Goal: Task Accomplishment & Management: Manage account settings

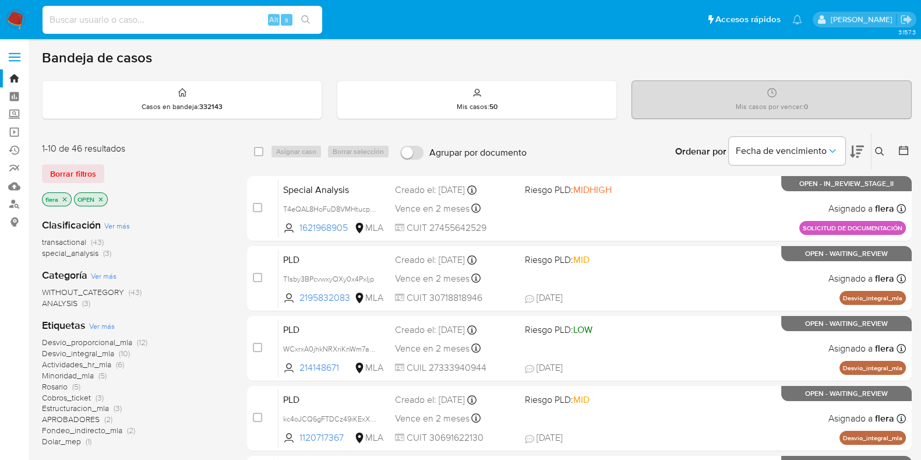
click at [153, 16] on input at bounding box center [183, 19] width 280 height 15
paste input "198055896"
type input "198055896"
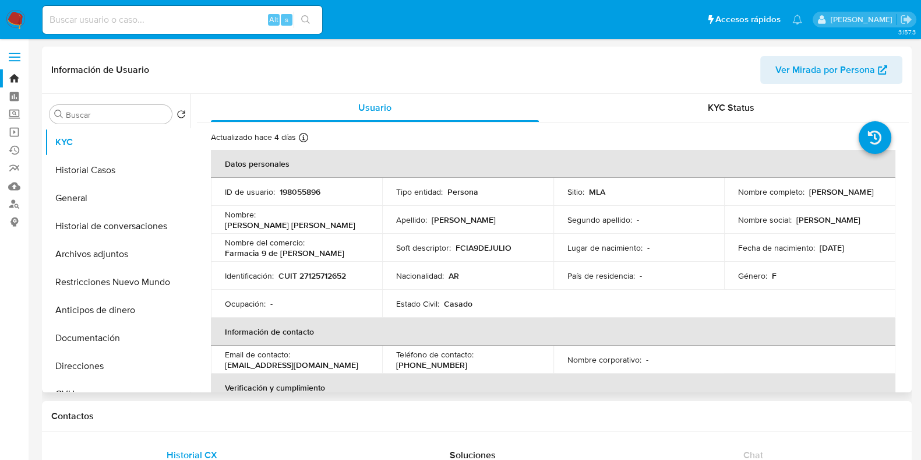
select select "10"
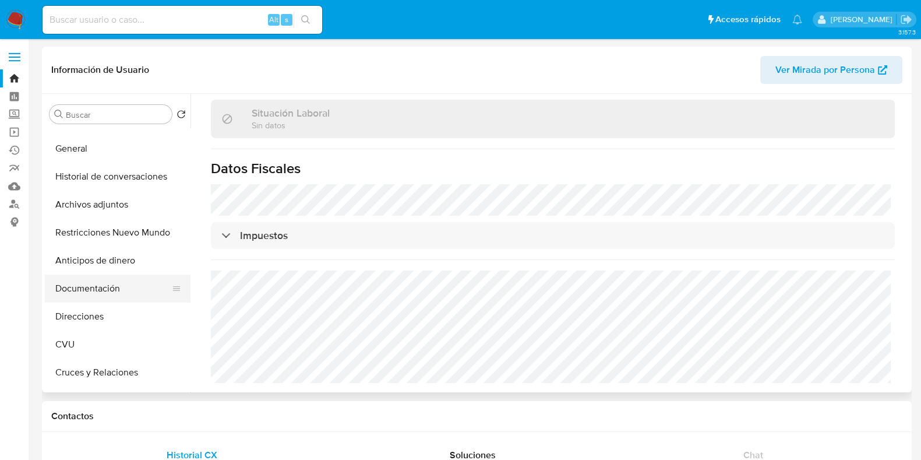
scroll to position [72, 0]
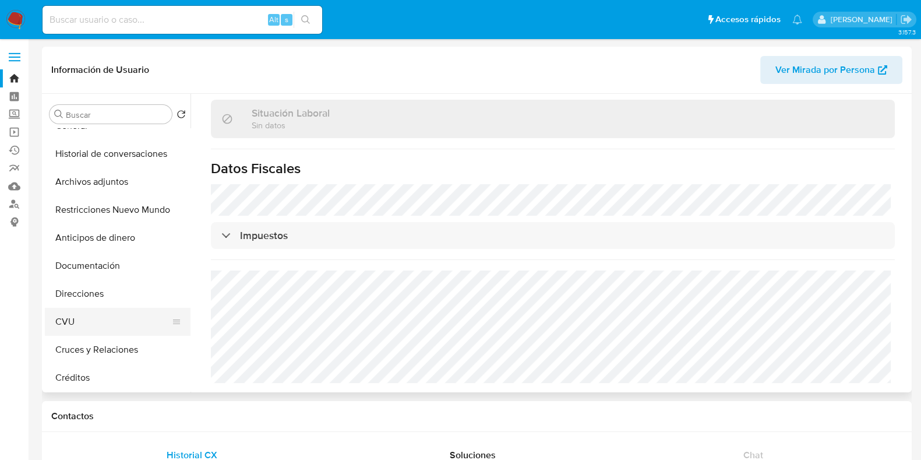
click at [94, 327] on button "CVU" at bounding box center [113, 322] width 136 height 28
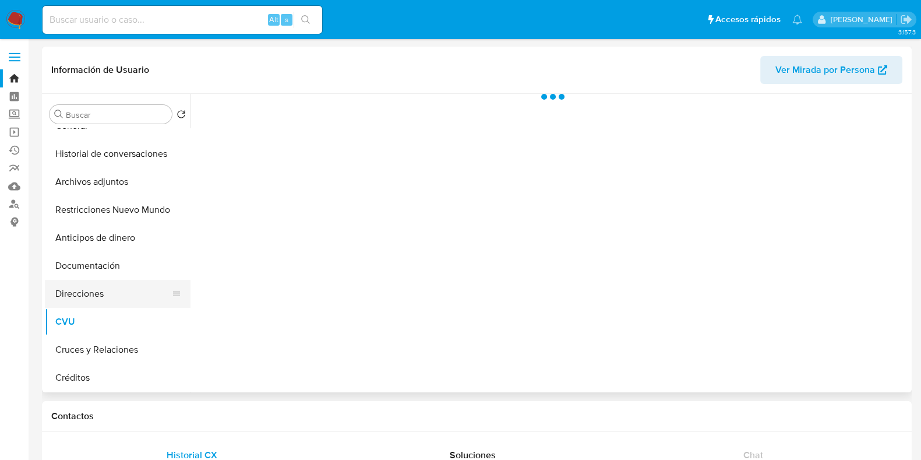
scroll to position [0, 0]
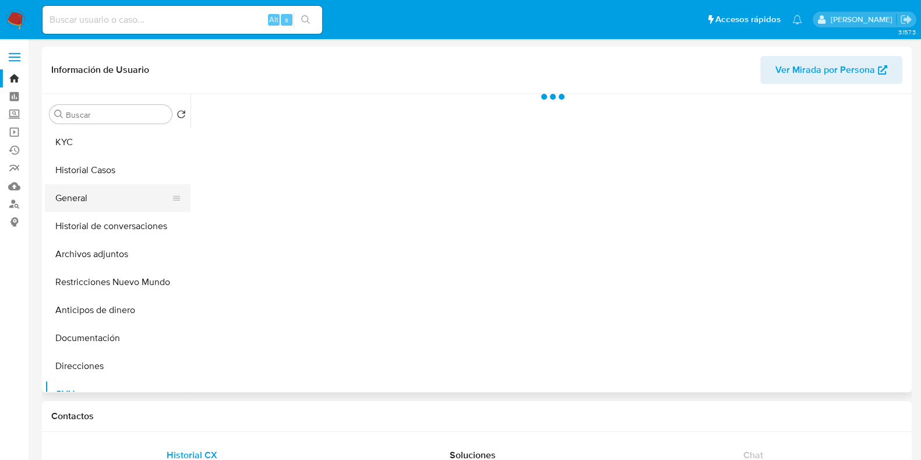
click at [94, 207] on button "General" at bounding box center [113, 198] width 136 height 28
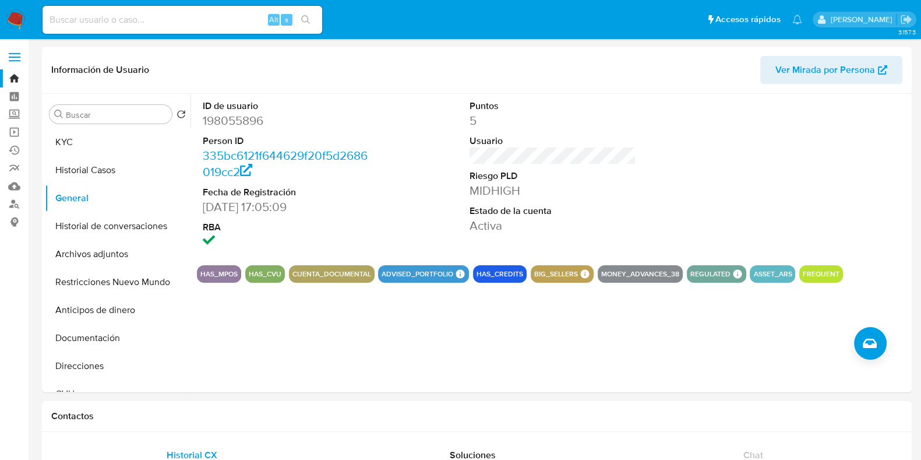
click at [12, 29] on img at bounding box center [16, 20] width 20 height 20
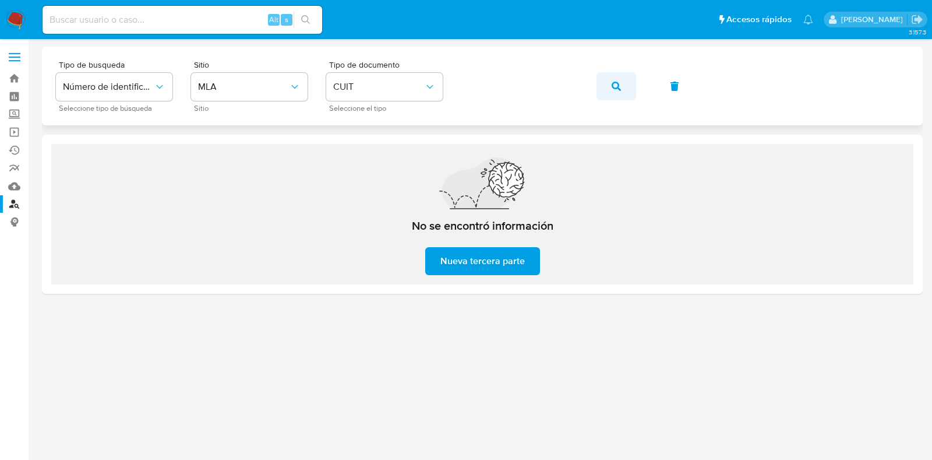
click at [626, 94] on button "button" at bounding box center [616, 86] width 40 height 28
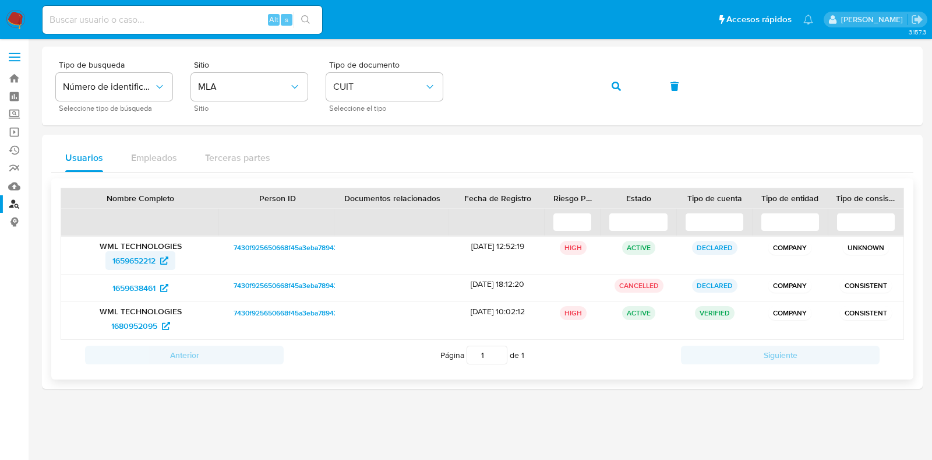
click at [144, 252] on span "1659652212" at bounding box center [133, 260] width 43 height 19
click at [139, 289] on span "1659638461" at bounding box center [133, 287] width 43 height 19
click at [131, 321] on span "1680952095" at bounding box center [134, 325] width 46 height 19
click at [612, 84] on icon "button" at bounding box center [616, 86] width 9 height 9
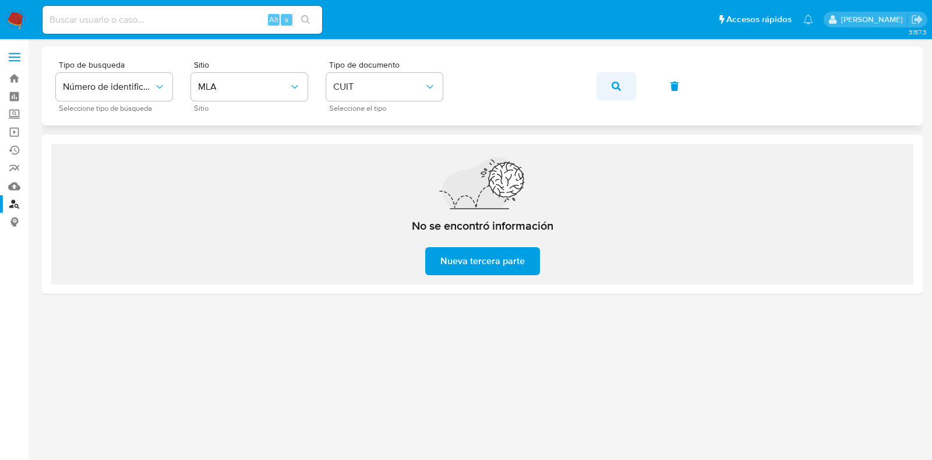
click at [622, 82] on button "button" at bounding box center [616, 86] width 40 height 28
click at [617, 75] on span "button" at bounding box center [616, 86] width 9 height 26
click at [626, 86] on button "button" at bounding box center [616, 86] width 40 height 28
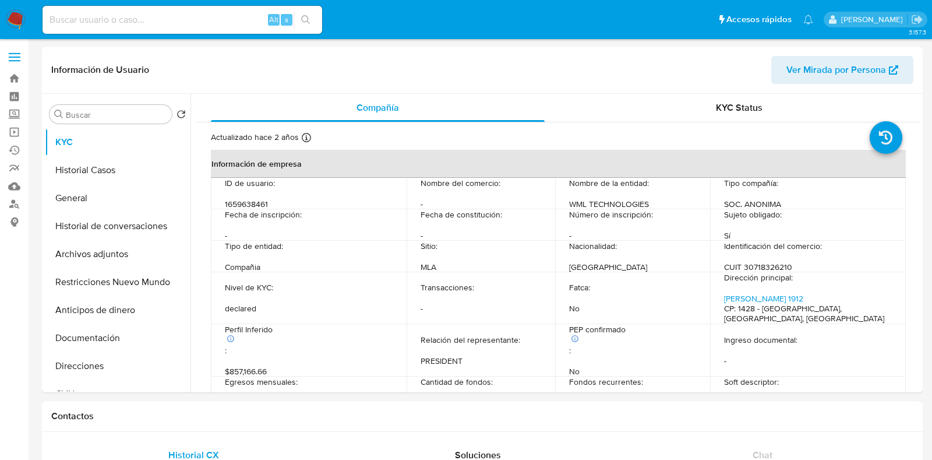
select select "10"
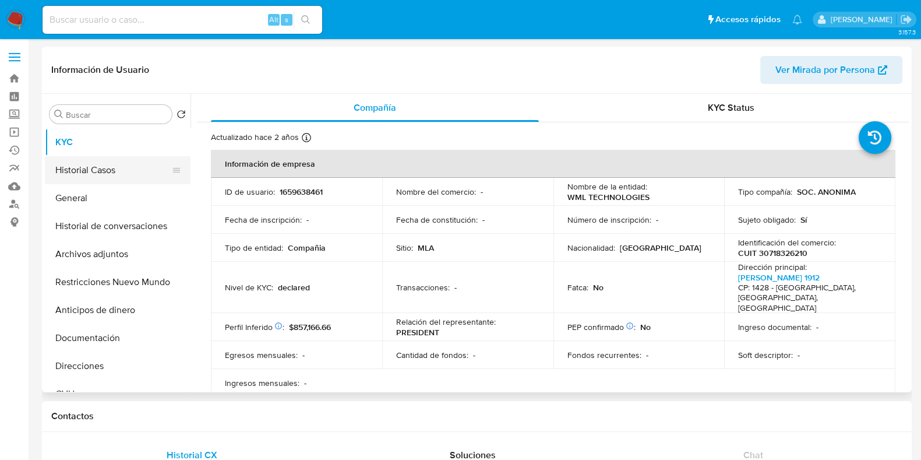
click at [118, 163] on button "Historial Casos" at bounding box center [113, 170] width 136 height 28
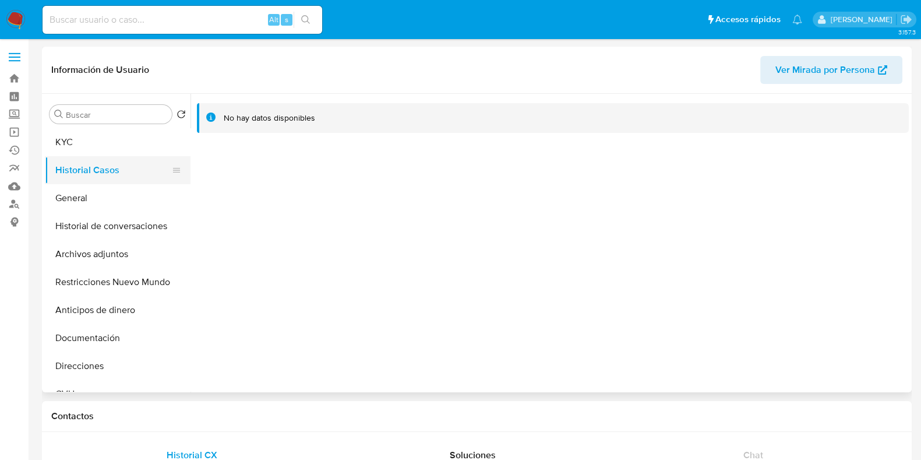
click at [108, 164] on button "Historial Casos" at bounding box center [113, 170] width 136 height 28
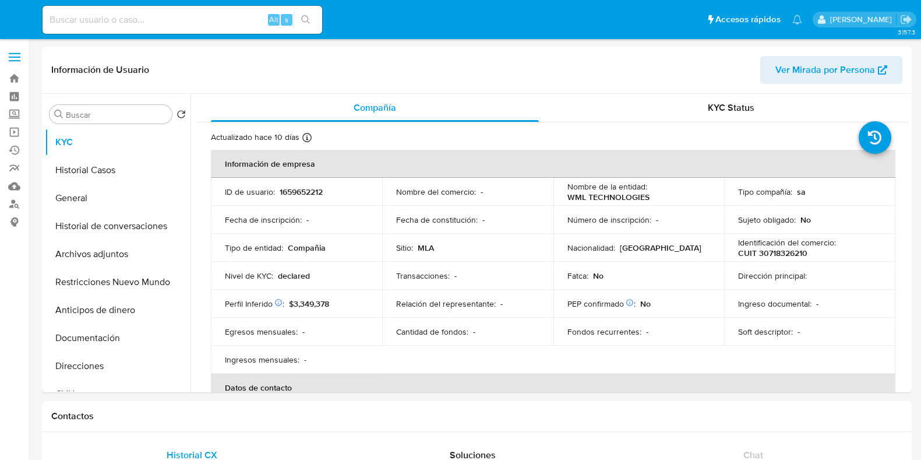
select select "10"
click at [110, 171] on button "Historial Casos" at bounding box center [113, 170] width 136 height 28
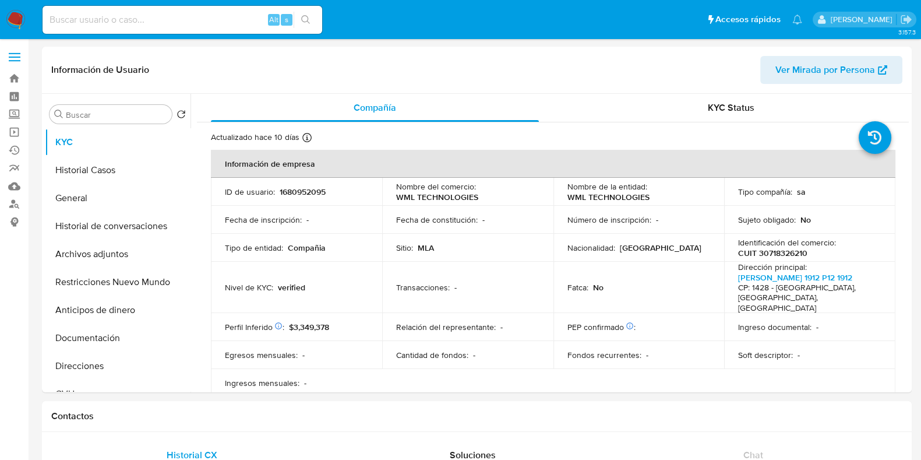
select select "10"
click at [86, 163] on button "Historial Casos" at bounding box center [113, 170] width 136 height 28
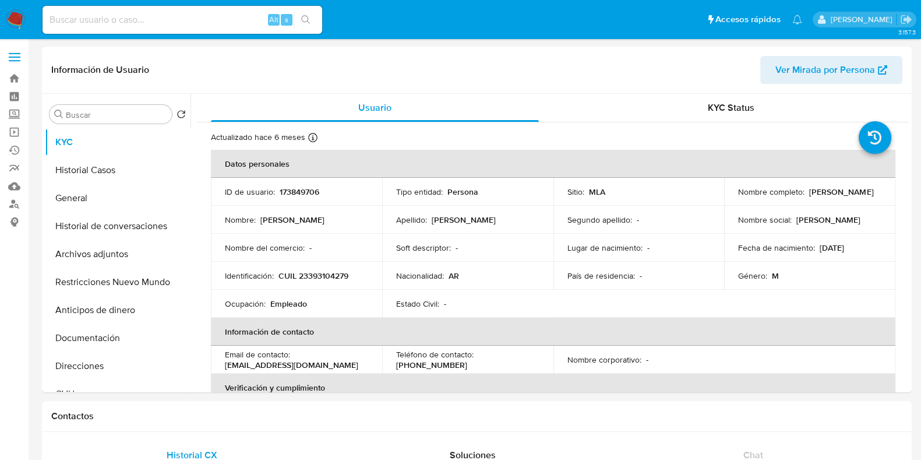
select select "10"
click at [85, 174] on button "Historial Casos" at bounding box center [113, 170] width 136 height 28
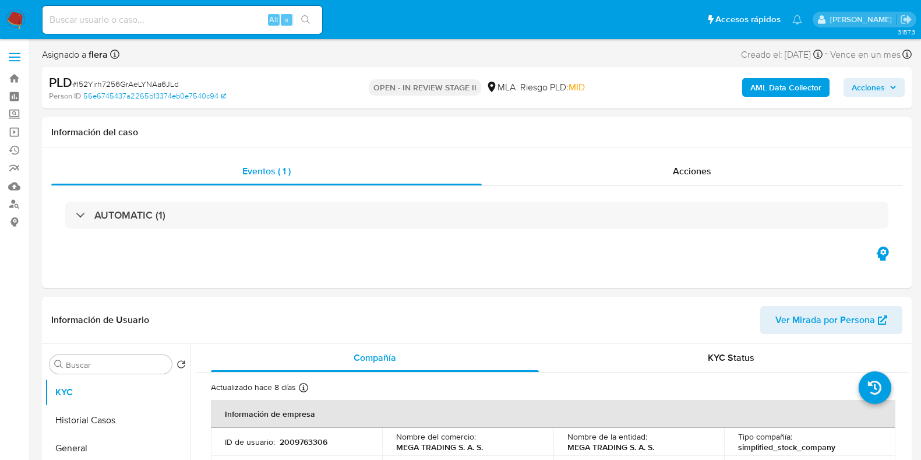
select select "10"
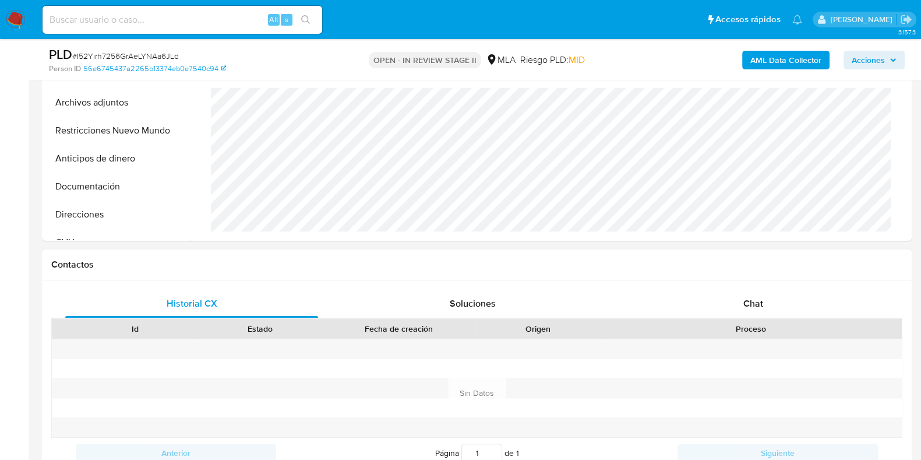
scroll to position [364, 0]
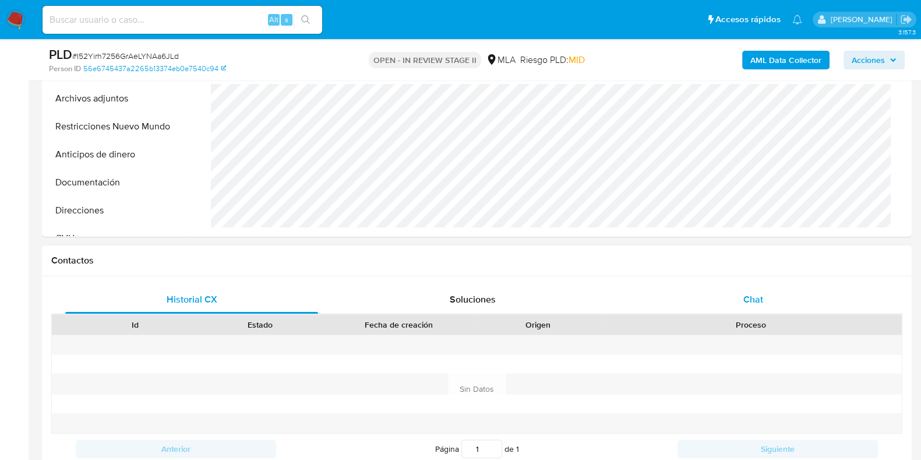
click at [744, 292] on span "Chat" at bounding box center [753, 298] width 20 height 13
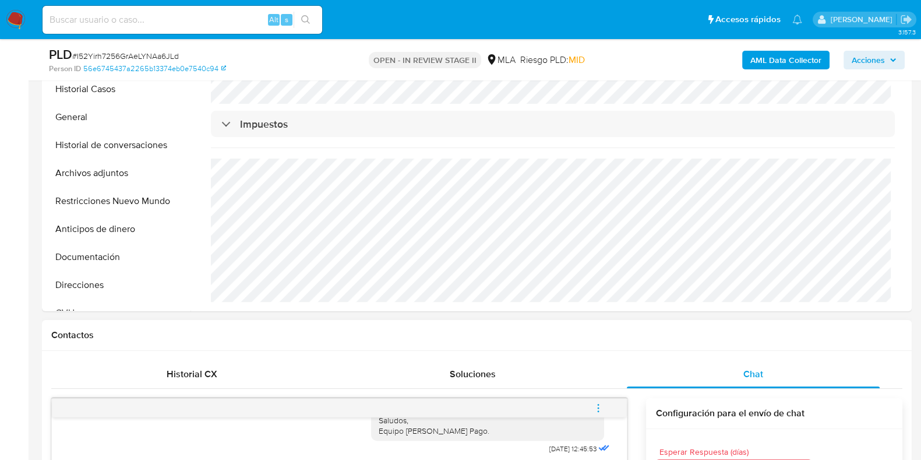
scroll to position [218, 0]
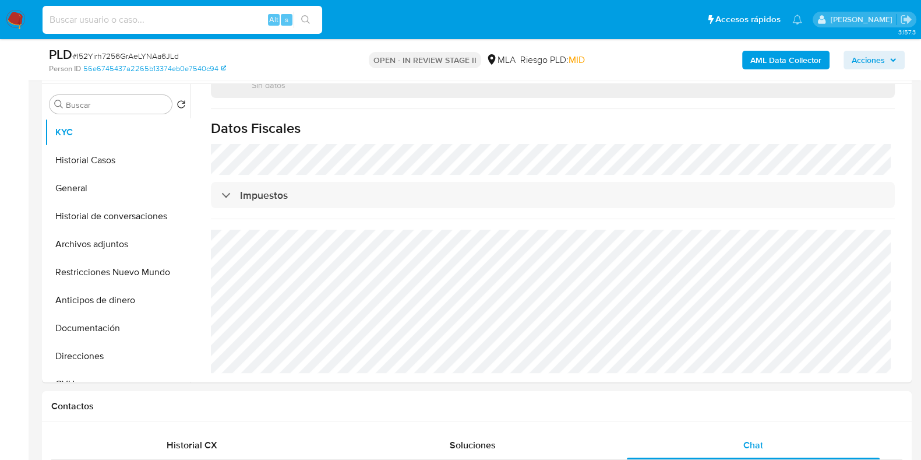
click at [170, 24] on input at bounding box center [183, 19] width 280 height 15
paste input "58rGlq0mKjVL6q15d6sIgpO4"
type input "58rGlq0mKjVL6q15d6sIgpO4"
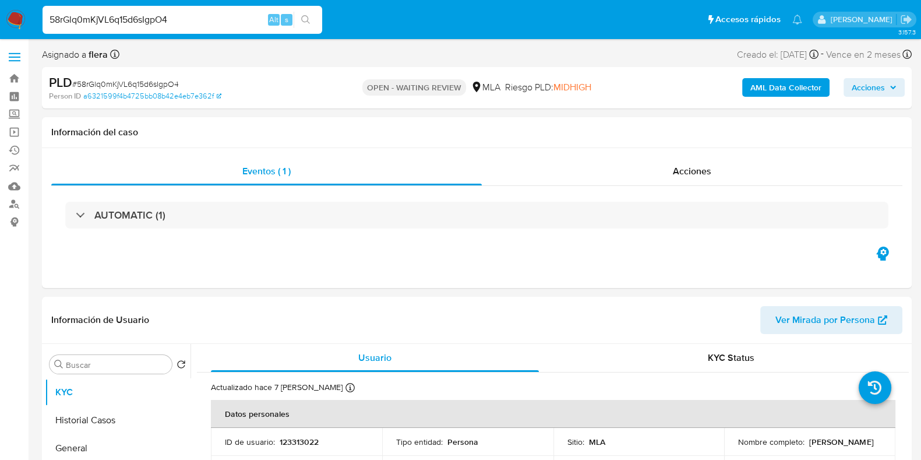
select select "10"
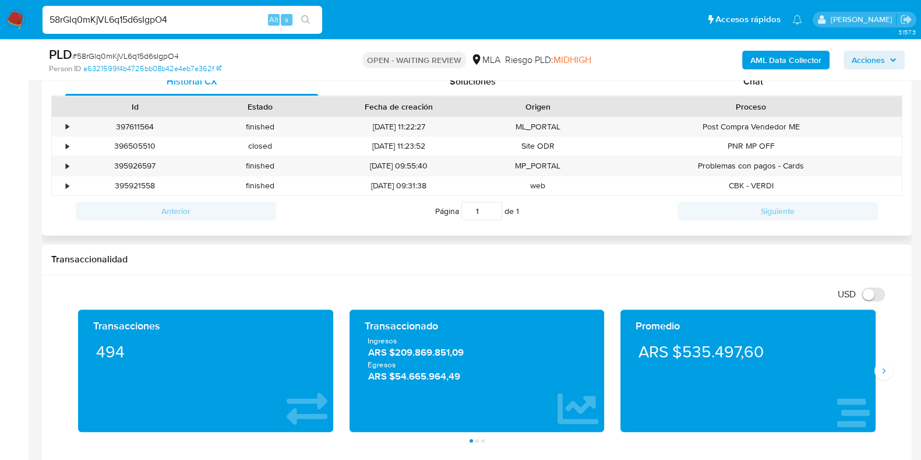
scroll to position [509, 0]
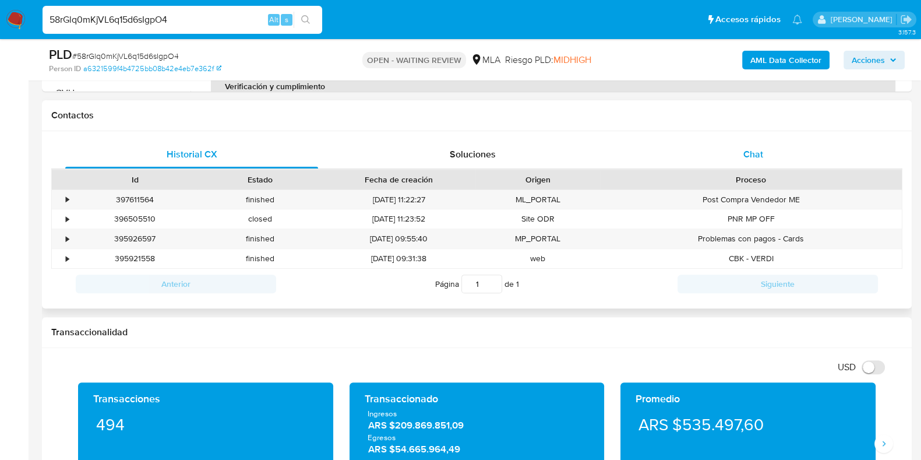
click at [766, 143] on div "Chat" at bounding box center [753, 154] width 253 height 28
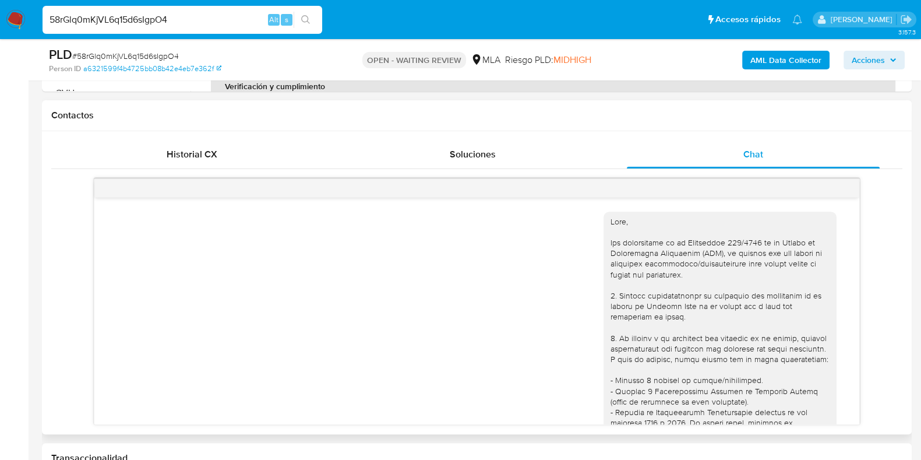
scroll to position [508, 0]
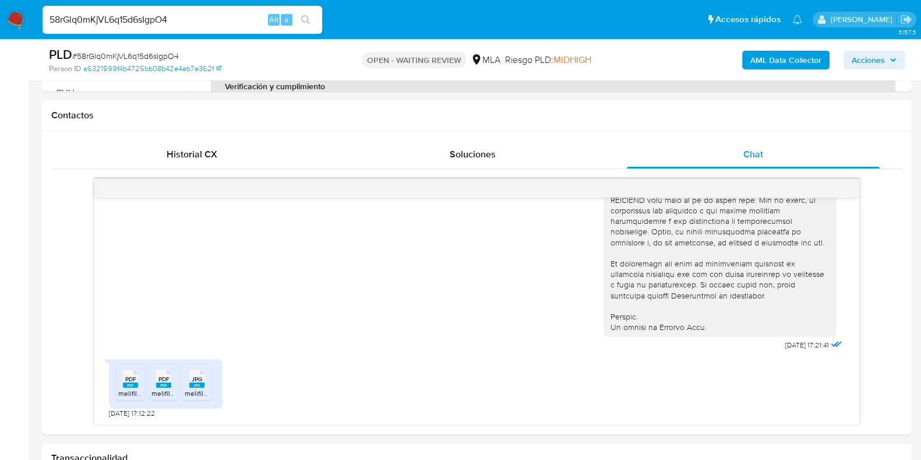
click at [166, 57] on span "# 58rGlq0mKjVL6q15d6sIgpO4" at bounding box center [125, 56] width 107 height 12
copy span "58rGlq0mKjVL6q15d6sIgpO4"
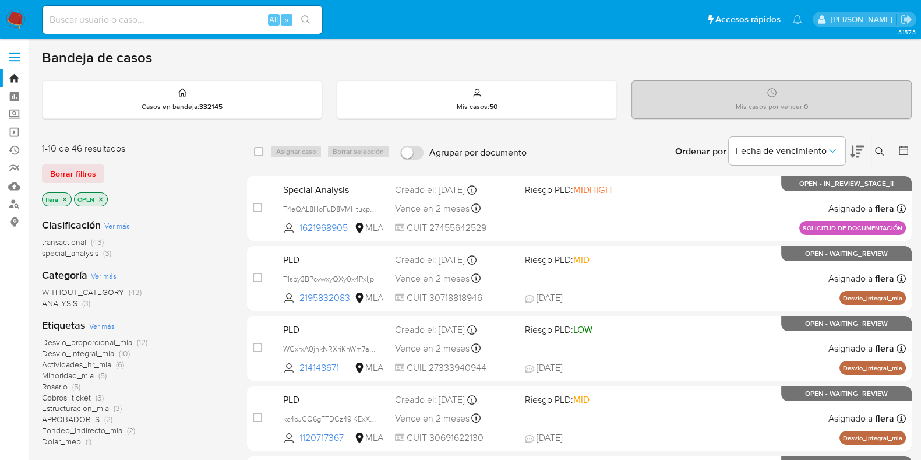
click at [880, 149] on icon at bounding box center [879, 151] width 9 height 9
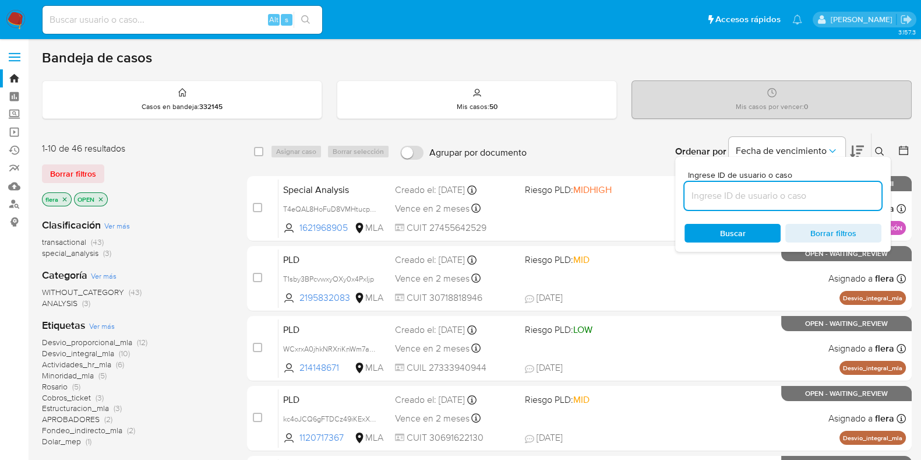
click at [795, 199] on input at bounding box center [782, 195] width 197 height 15
type input "58rGlq0mKjVL6q15d6sIgpO4"
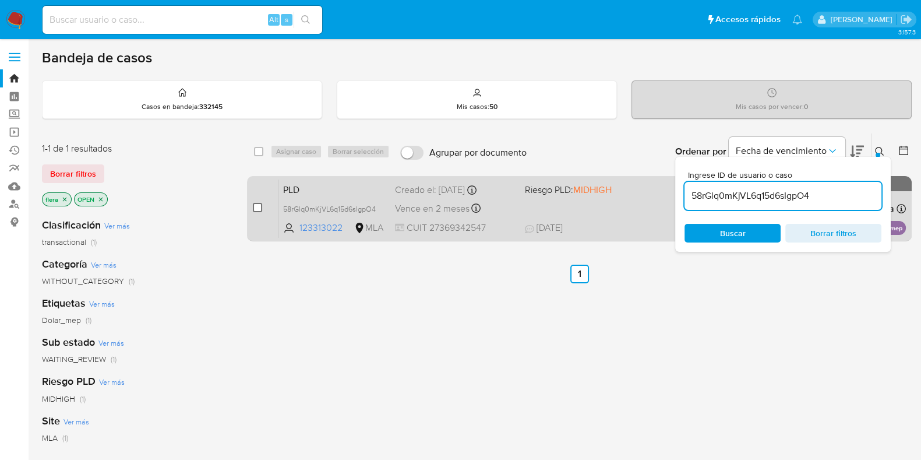
click at [257, 208] on input "checkbox" at bounding box center [257, 207] width 9 height 9
checkbox input "true"
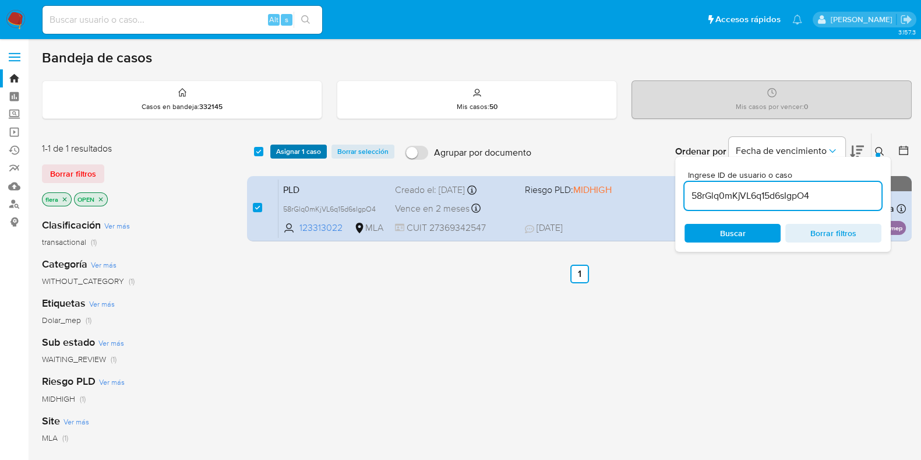
click at [283, 153] on span "Asignar 1 caso" at bounding box center [298, 152] width 45 height 12
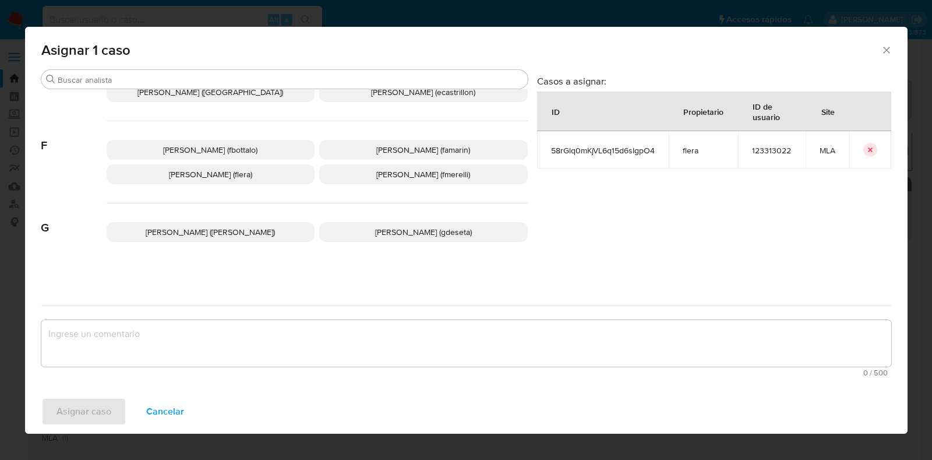
scroll to position [291, 0]
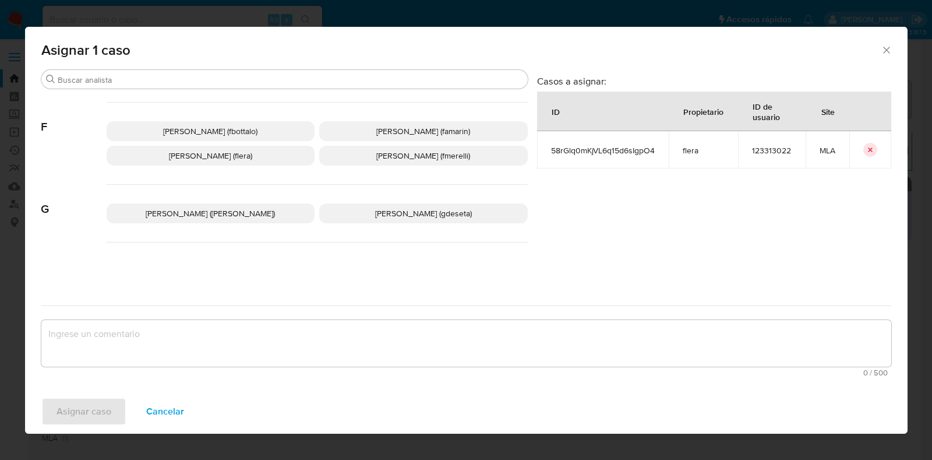
click at [246, 151] on span "[PERSON_NAME] (flera)" at bounding box center [210, 156] width 83 height 12
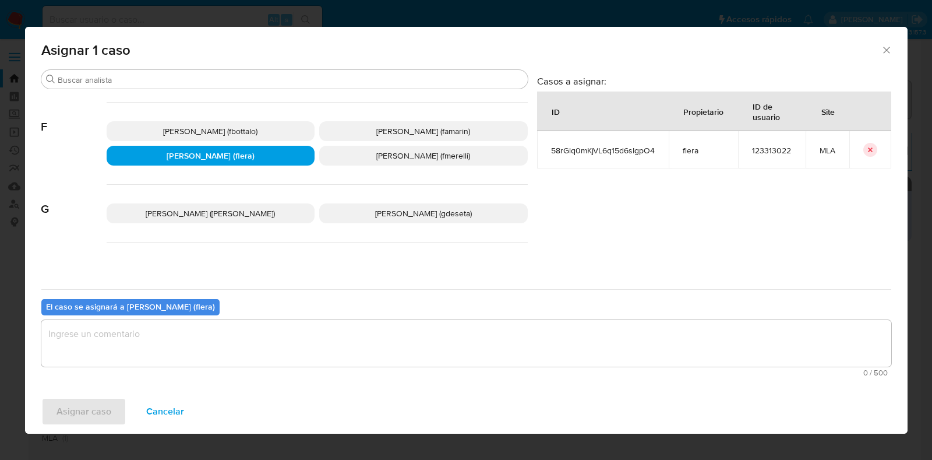
click at [260, 330] on textarea "assign-modal" at bounding box center [466, 343] width 850 height 47
click at [101, 405] on span "Asignar caso" at bounding box center [84, 411] width 55 height 26
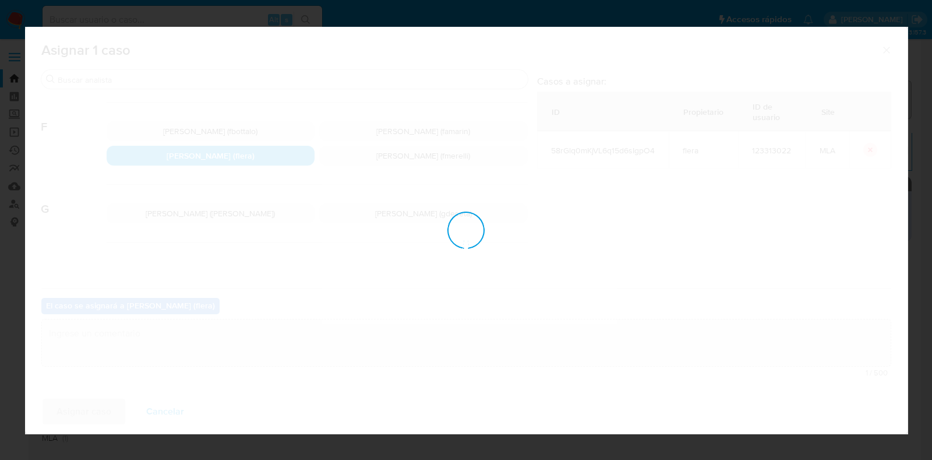
checkbox input "false"
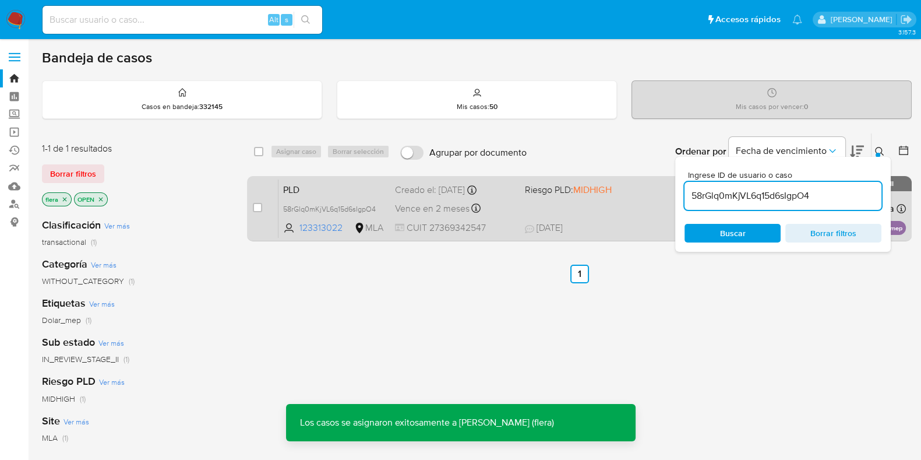
click at [331, 189] on span "PLD" at bounding box center [334, 188] width 103 height 15
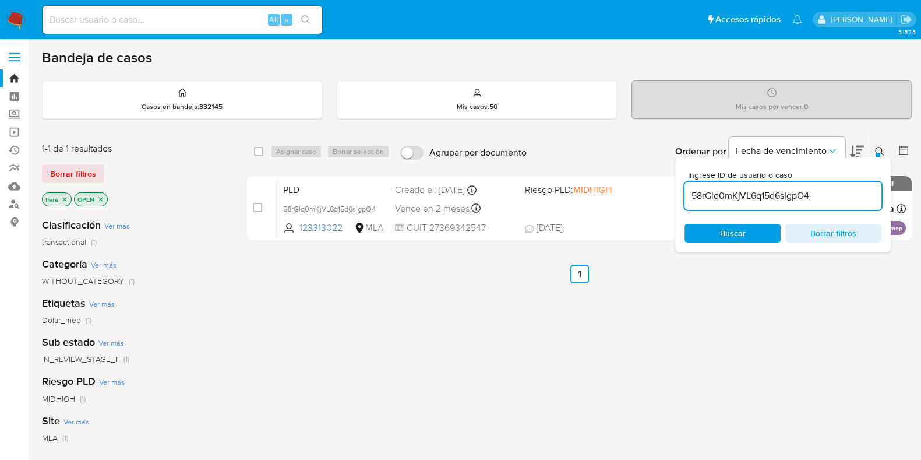
click at [790, 193] on input "58rGlq0mKjVL6q15d6sIgpO4" at bounding box center [782, 195] width 197 height 15
paste input "ajpS53uPxCeb5AjojU9JUAwx"
type input "ajpS53uPxCeb5AjojU9JUAwx"
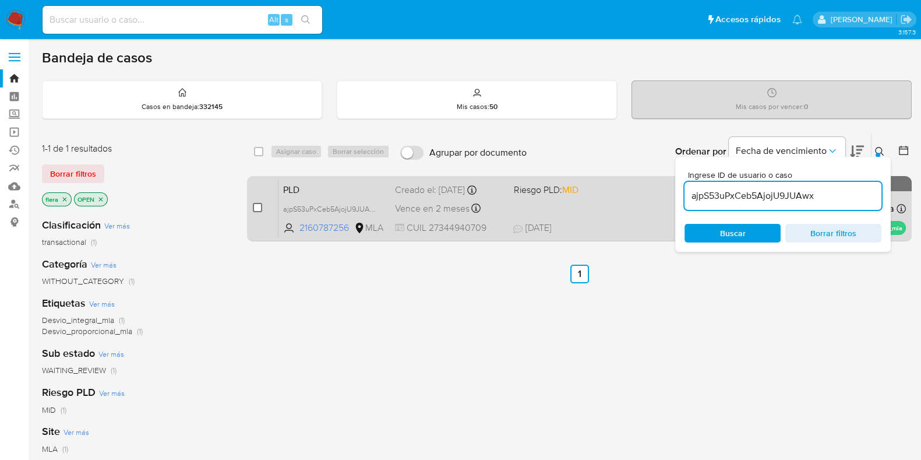
click at [253, 209] on input "checkbox" at bounding box center [257, 207] width 9 height 9
checkbox input "true"
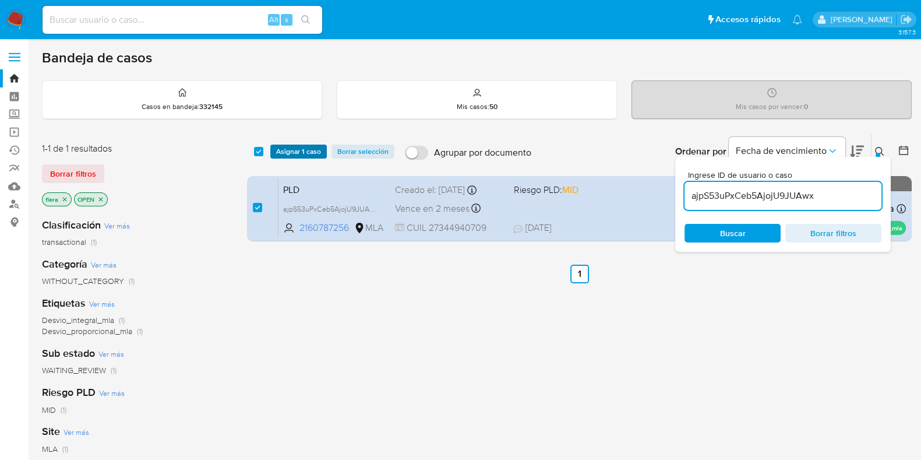
click at [301, 152] on span "Asignar 1 caso" at bounding box center [298, 152] width 45 height 12
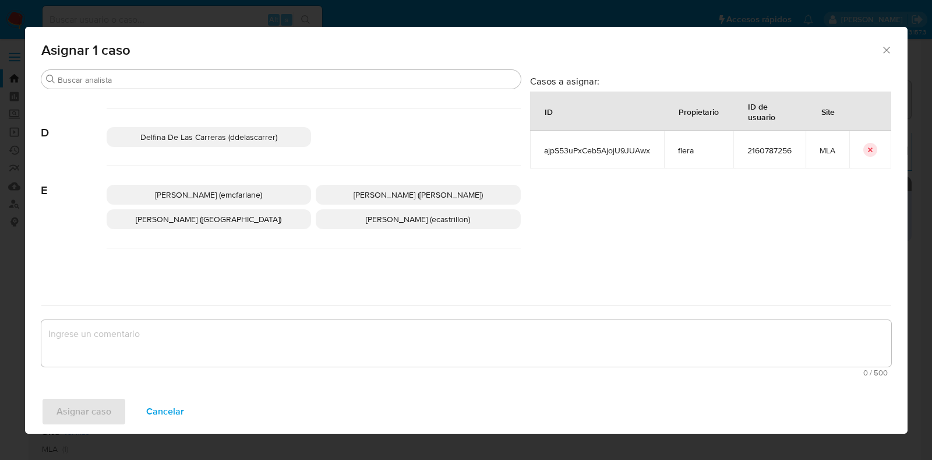
scroll to position [218, 0]
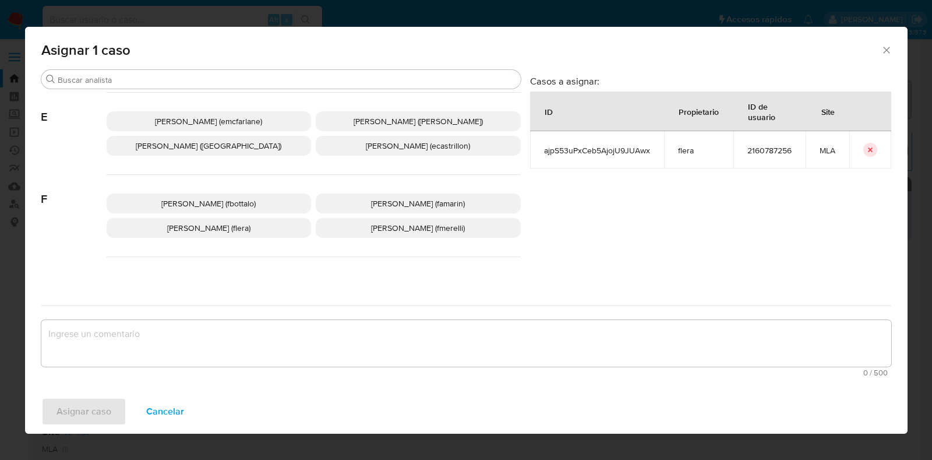
click at [283, 229] on p "[PERSON_NAME] (flera)" at bounding box center [209, 228] width 205 height 20
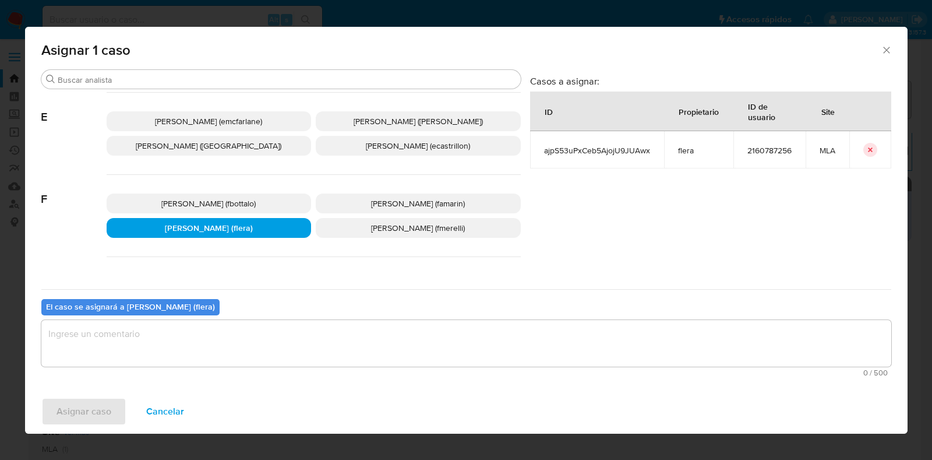
click at [234, 339] on textarea "assign-modal" at bounding box center [466, 343] width 850 height 47
click at [111, 413] on button "Asignar caso" at bounding box center [83, 411] width 85 height 28
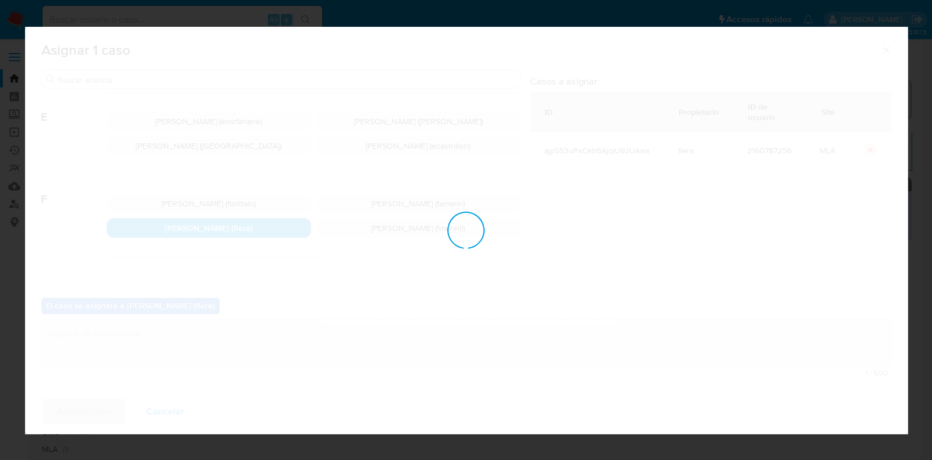
checkbox input "false"
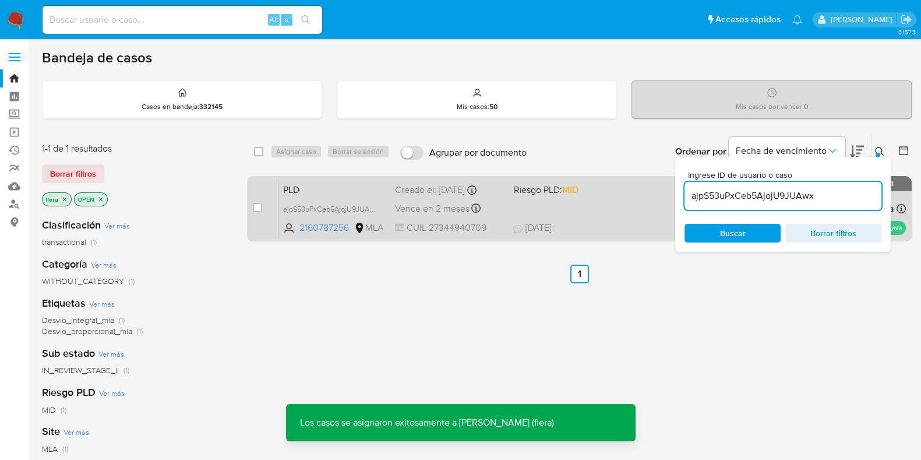
click at [319, 188] on span "PLD" at bounding box center [334, 188] width 103 height 15
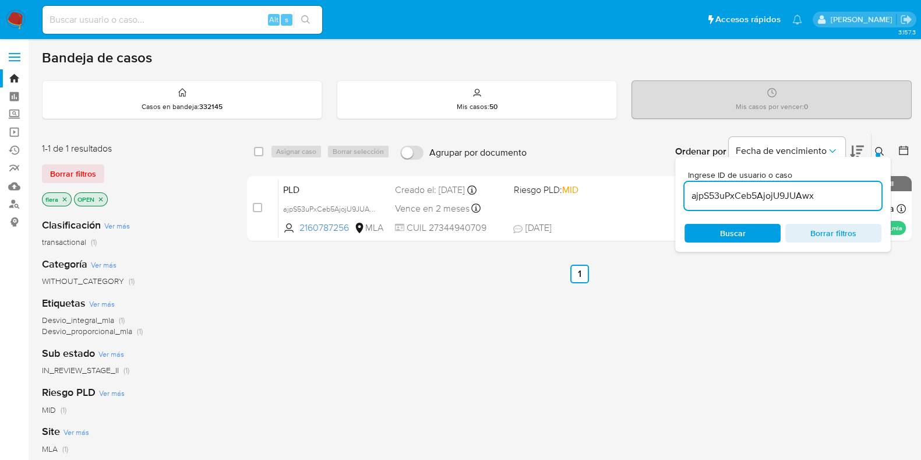
click at [761, 194] on input "ajpS53uPxCeb5AjojU9JUAwx" at bounding box center [782, 195] width 197 height 15
paste input "214148671"
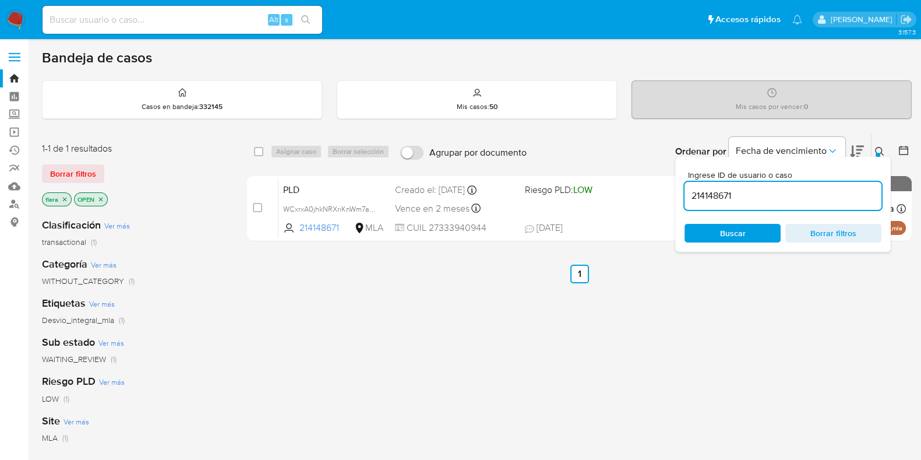
click at [746, 197] on input "214148671" at bounding box center [782, 195] width 197 height 15
paste input "WCxrxA0jhkNRXriKnWm7aUva"
type input "WCxrxA0jhkNRXriKnWm7aUva"
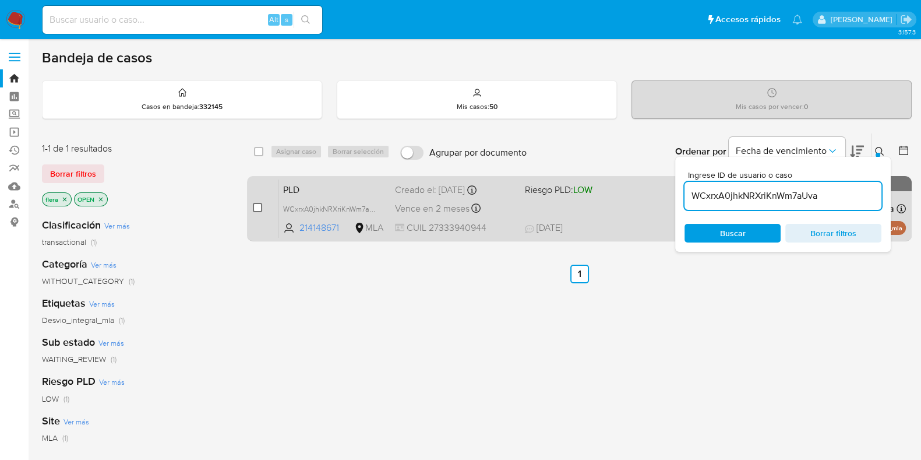
click at [258, 207] on input "checkbox" at bounding box center [257, 207] width 9 height 9
checkbox input "true"
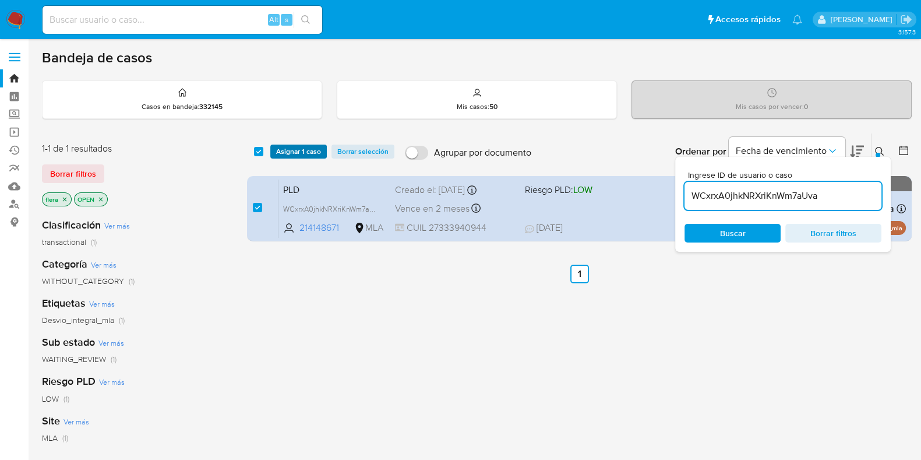
click at [305, 149] on span "Asignar 1 caso" at bounding box center [298, 152] width 45 height 12
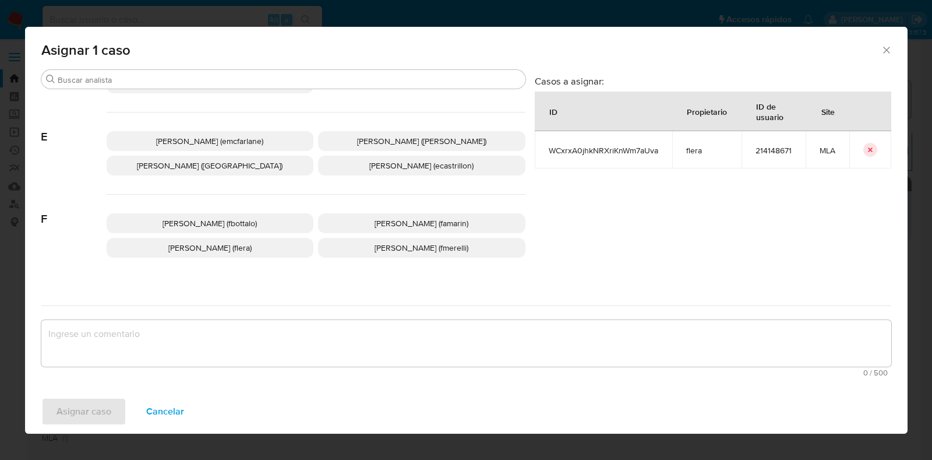
scroll to position [218, 0]
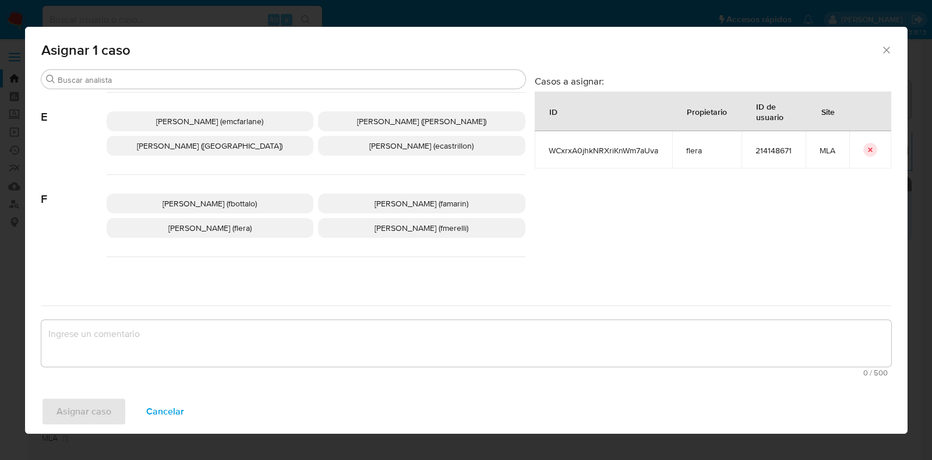
click at [244, 227] on span "Florencia Cecilia Lera (flera)" at bounding box center [209, 228] width 83 height 12
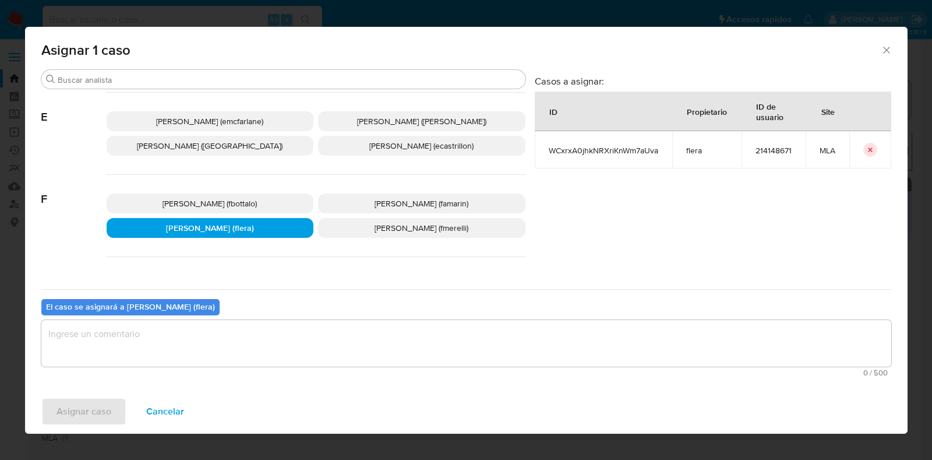
click at [191, 343] on textarea "assign-modal" at bounding box center [466, 343] width 850 height 47
click at [95, 420] on span "Asignar caso" at bounding box center [84, 411] width 55 height 26
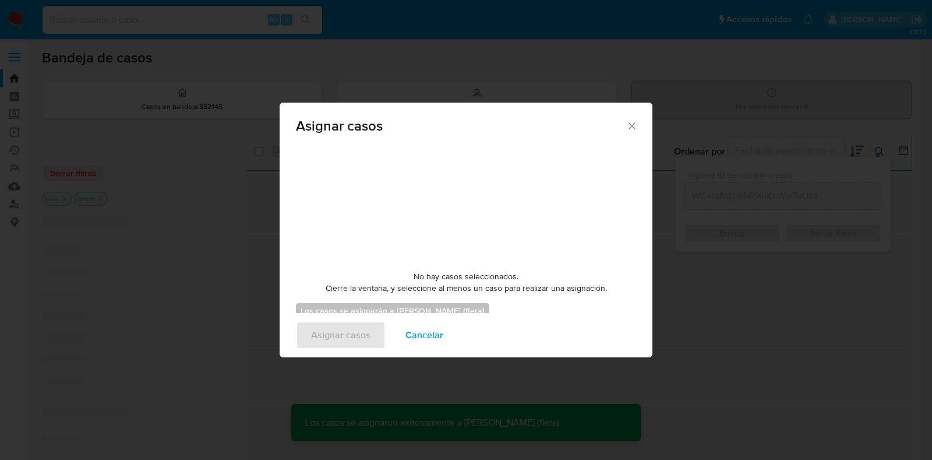
checkbox input "false"
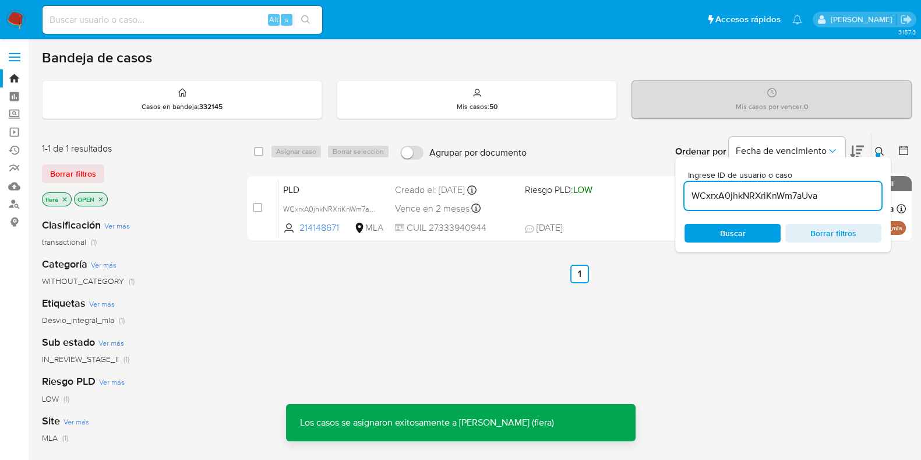
click at [337, 179] on div "PLD WCxrxA0jhkNRXriKnWm7aUva 214148671 MLA Riesgo PLD: LOW Creado el: 12/08/202…" at bounding box center [591, 208] width 627 height 59
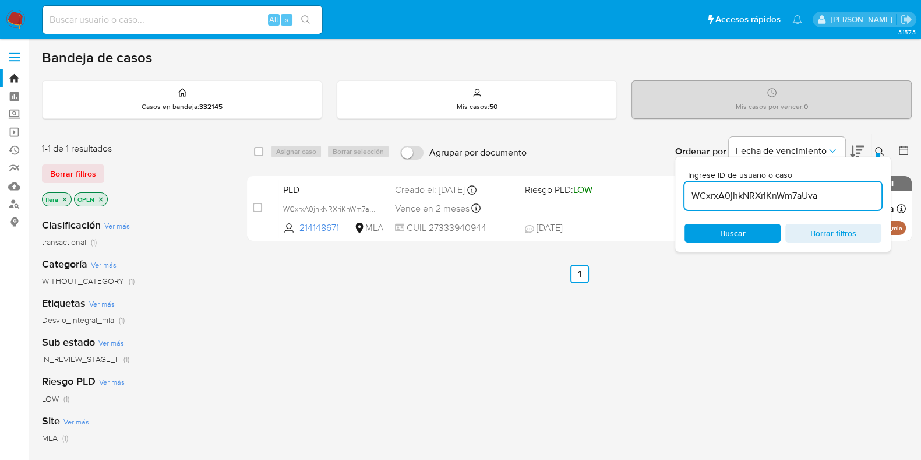
click at [778, 196] on input "WCxrxA0jhkNRXriKnWm7aUva" at bounding box center [782, 195] width 197 height 15
paste input "jkWJ29mehPC5zHDF1ZVFvWgM"
type input "jkWJ29mehPC5zHDF1ZVFvWgM"
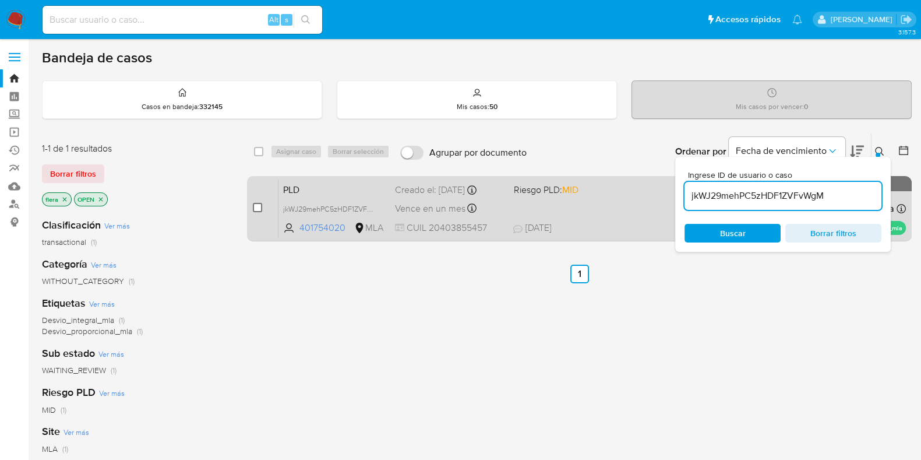
click at [255, 208] on input "checkbox" at bounding box center [257, 207] width 9 height 9
checkbox input "true"
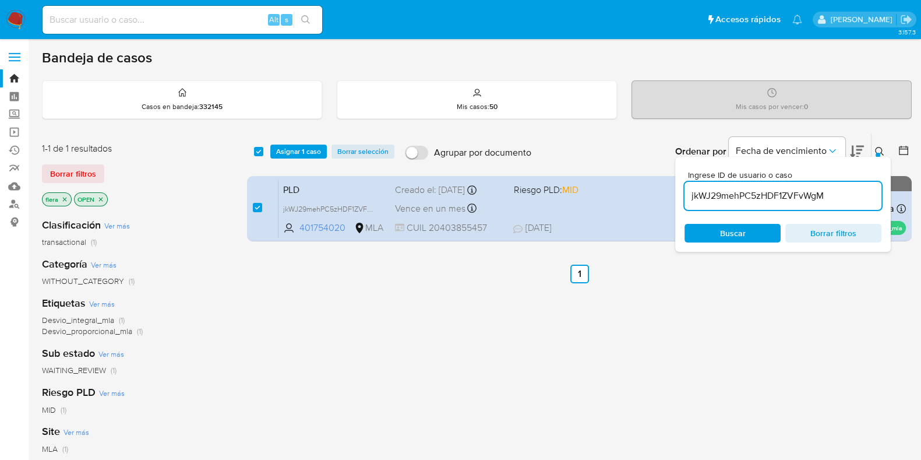
click at [310, 142] on div "select-all-cases-checkbox Asignar 1 caso Borrar selección Agrupar por documento…" at bounding box center [579, 151] width 665 height 36
click at [311, 146] on span "Asignar 1 caso" at bounding box center [298, 152] width 45 height 12
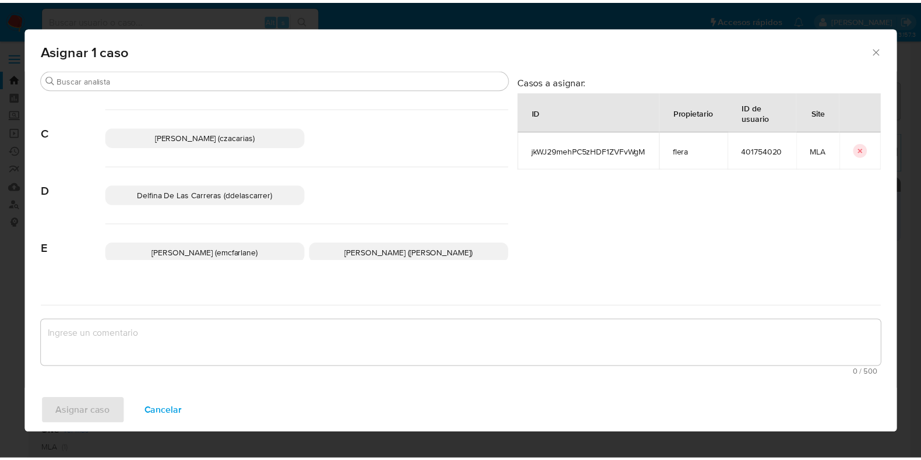
scroll to position [218, 0]
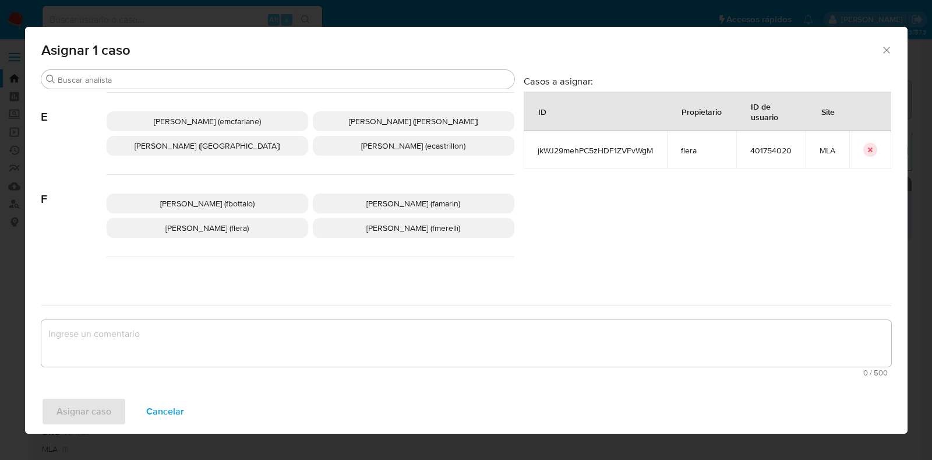
click at [261, 226] on p "Florencia Cecilia Lera (flera)" at bounding box center [208, 228] width 202 height 20
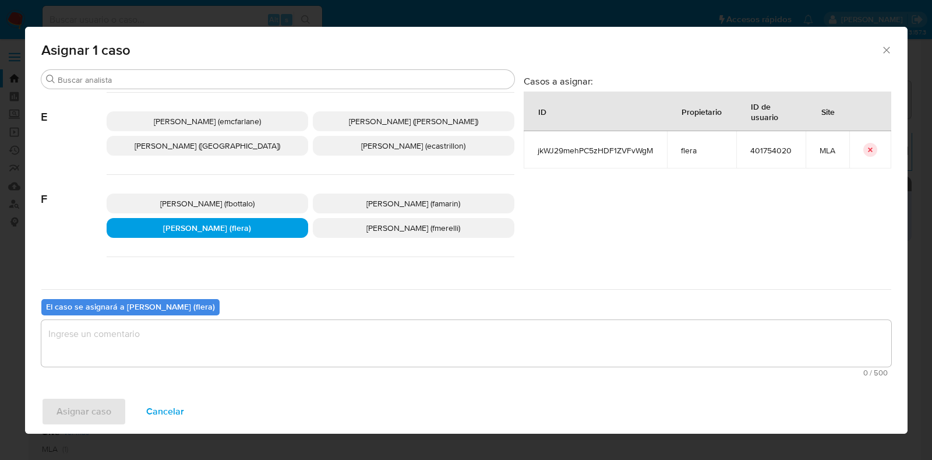
click at [227, 334] on textarea "assign-modal" at bounding box center [466, 343] width 850 height 47
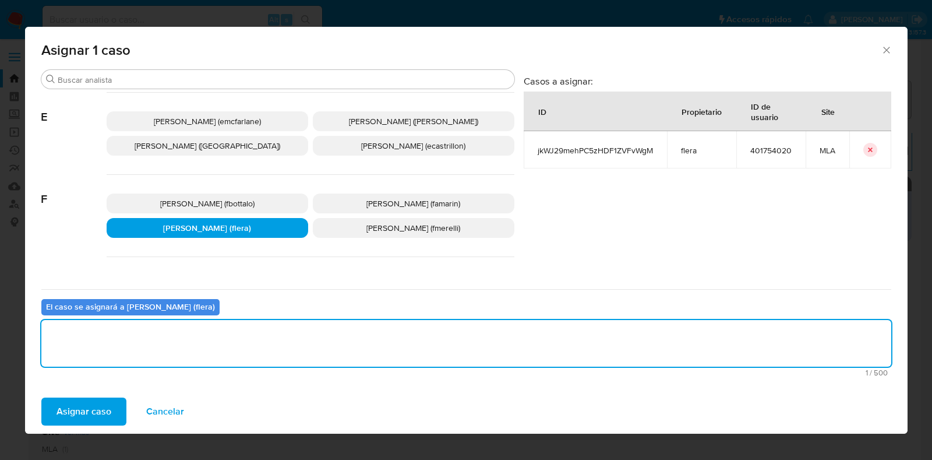
click at [82, 409] on span "Asignar caso" at bounding box center [84, 411] width 55 height 26
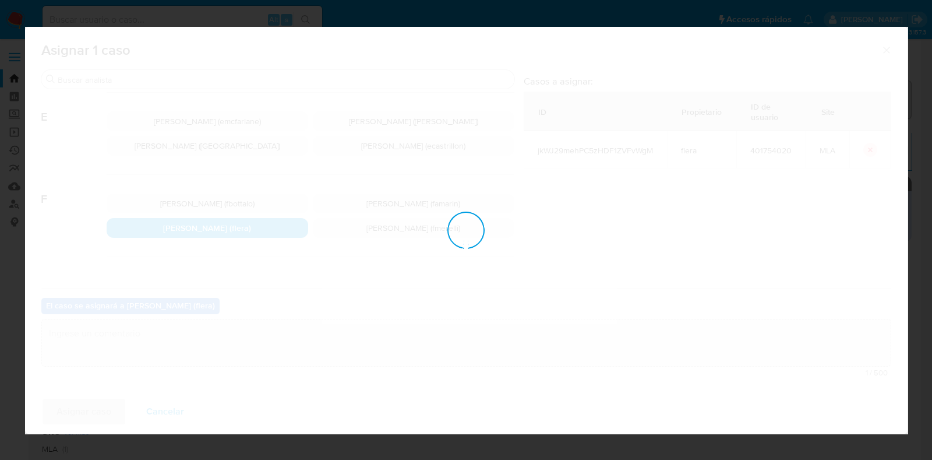
checkbox input "false"
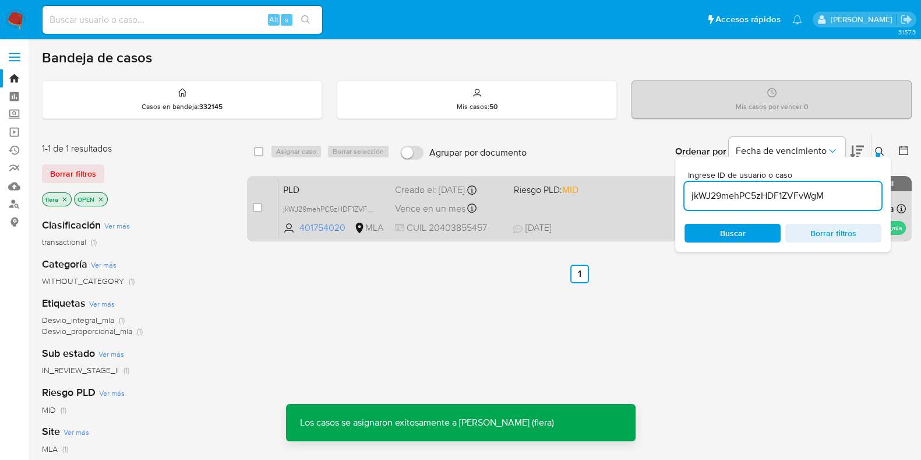
click at [310, 193] on span "PLD" at bounding box center [334, 188] width 103 height 15
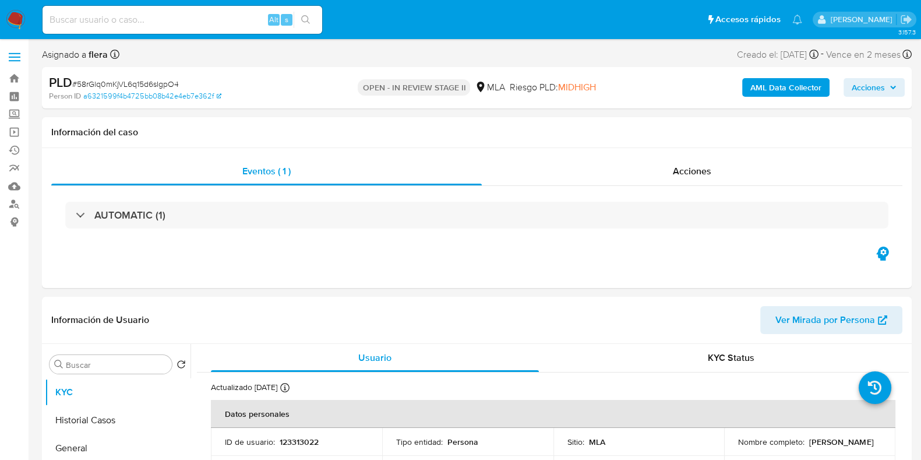
select select "10"
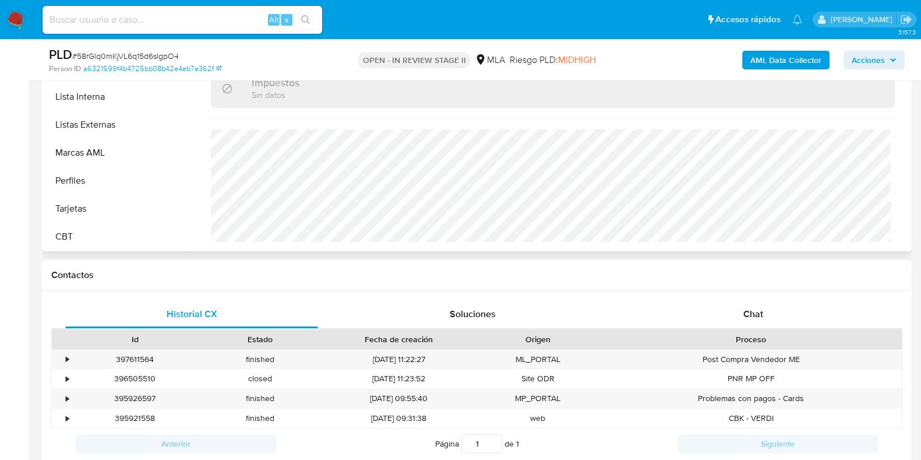
scroll to position [437, 0]
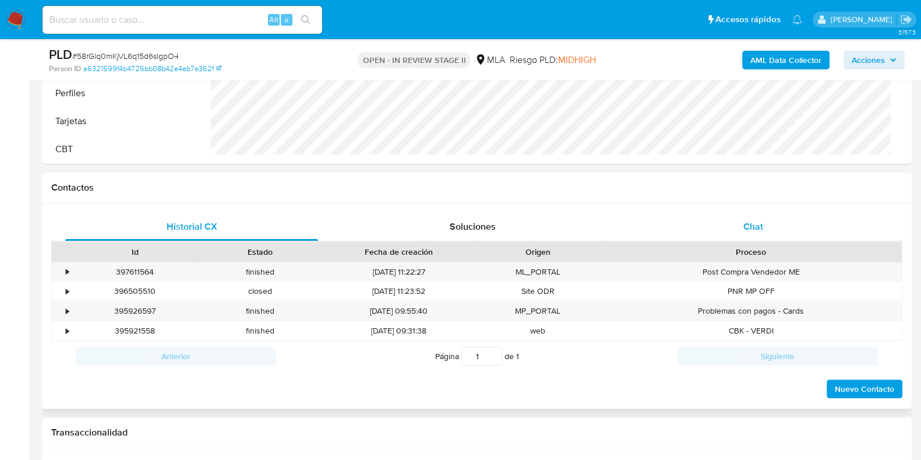
click at [743, 228] on span "Chat" at bounding box center [753, 226] width 20 height 13
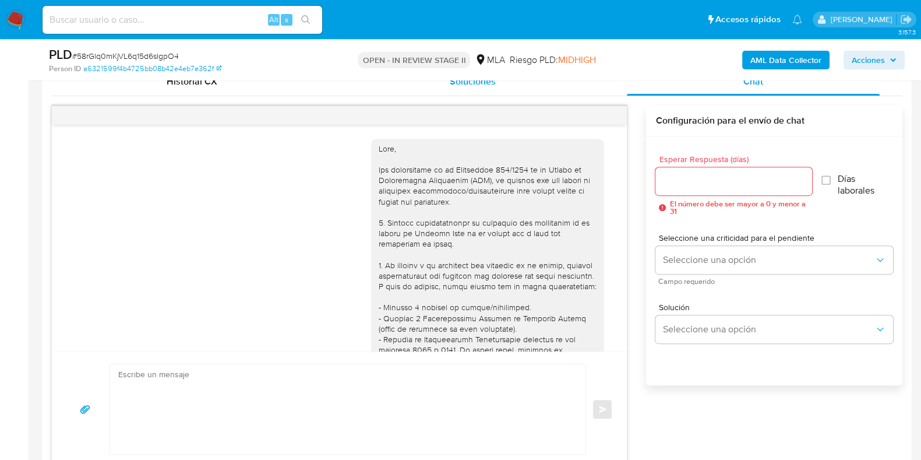
scroll to position [508, 0]
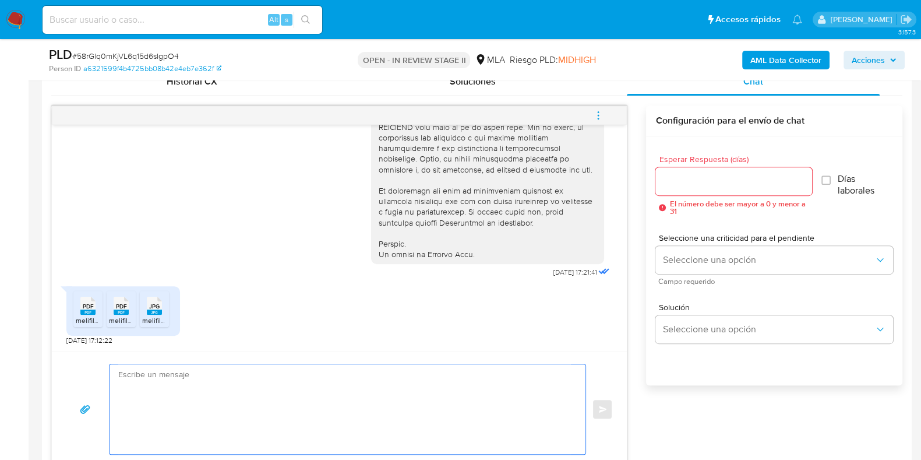
click at [204, 386] on textarea at bounding box center [344, 409] width 453 height 90
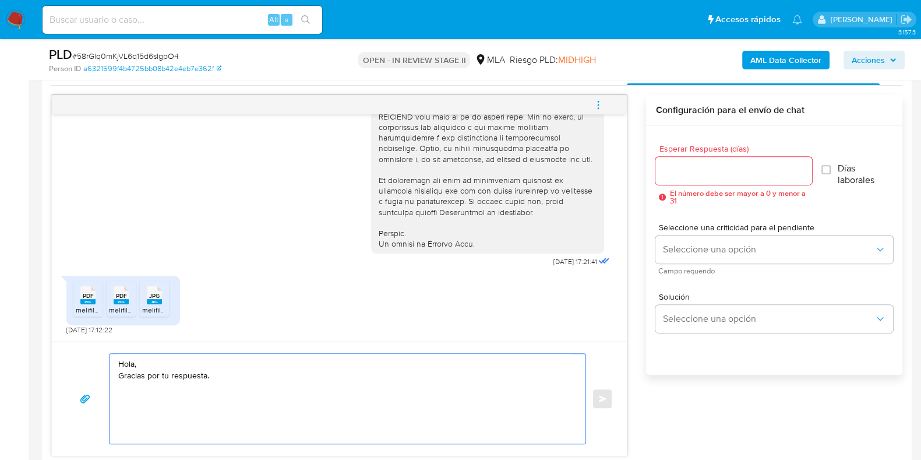
scroll to position [728, 0]
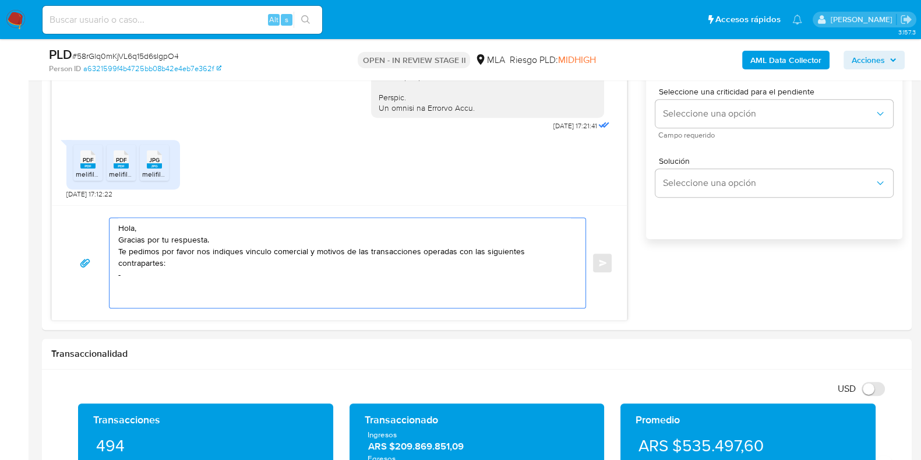
paste textarea "WML TECHNOLOGIES"
paste textarea "30718326210"
paste textarea "MONNET PAGOS EN LINEA SRL"
paste textarea "30717080439"
paste textarea "ELIDA BEA CHIARAVIGLIO"
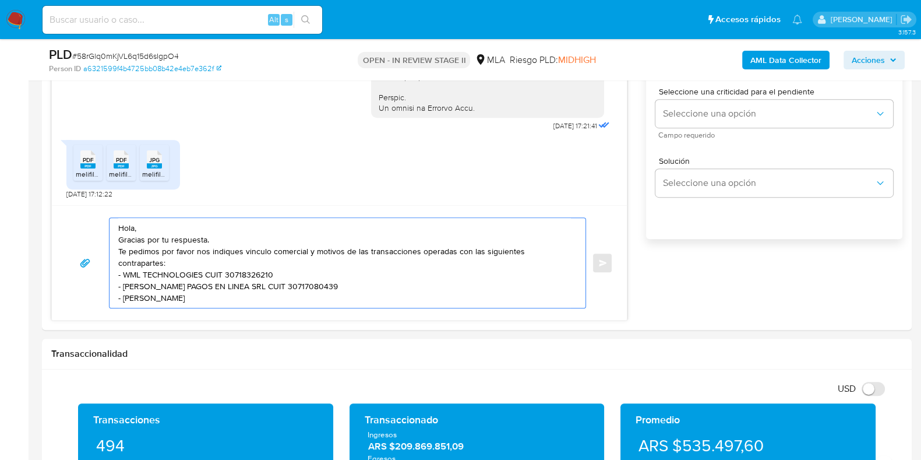
paste textarea "27053100509"
paste textarea "VALEK ROBERTO DOMINGO"
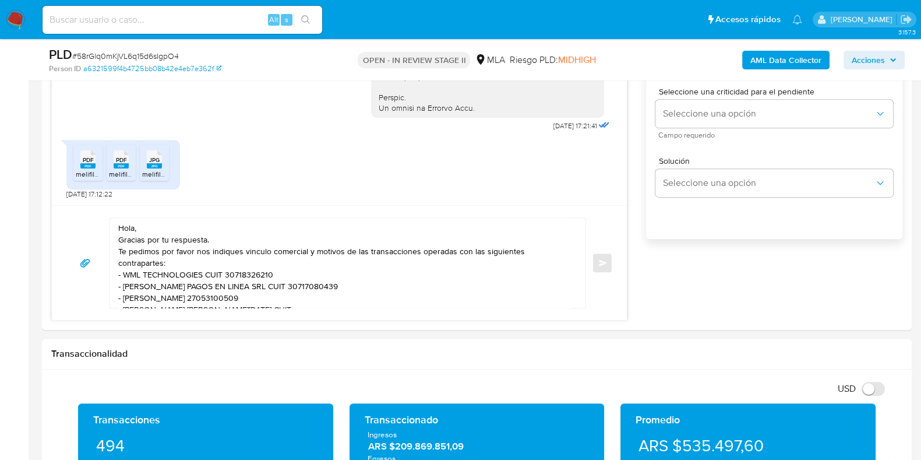
paste textarea "20082351915"
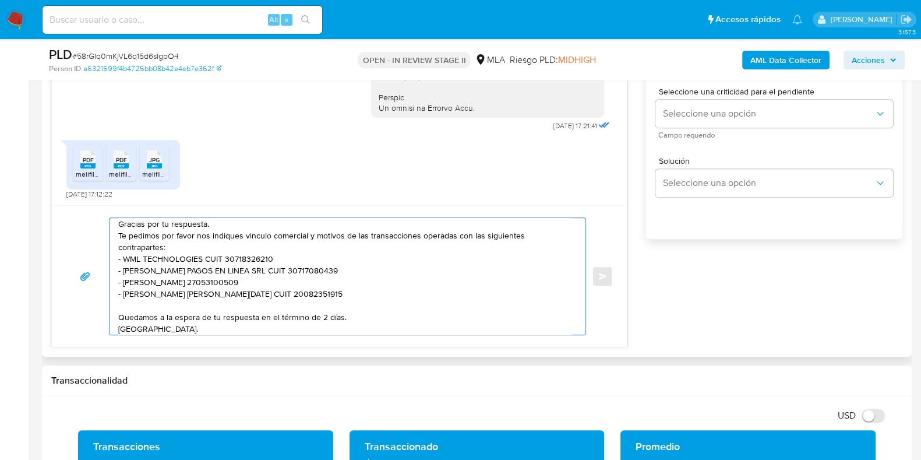
scroll to position [27, 0]
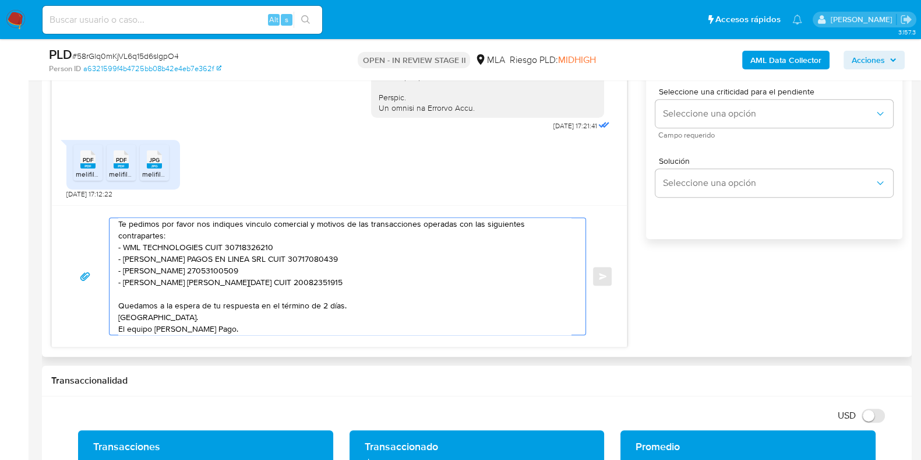
type textarea "Hola, Gracias por tu respuesta. Te pedimos por favor nos indiques vinculo comer…"
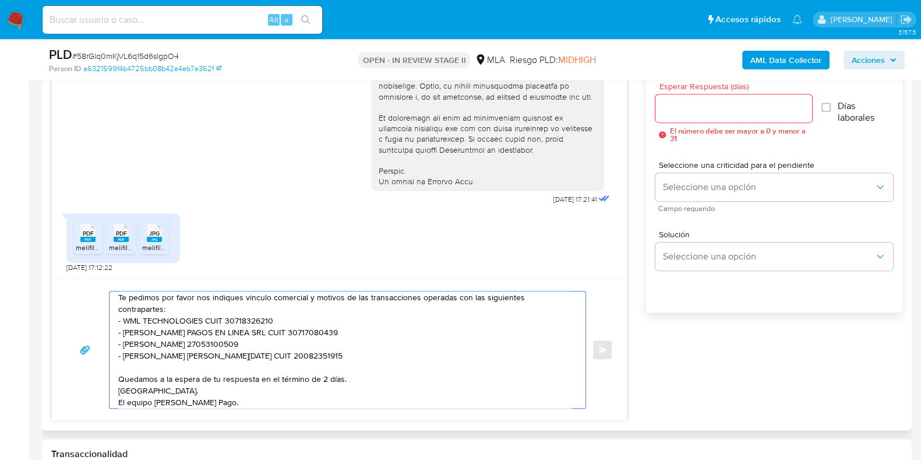
scroll to position [509, 0]
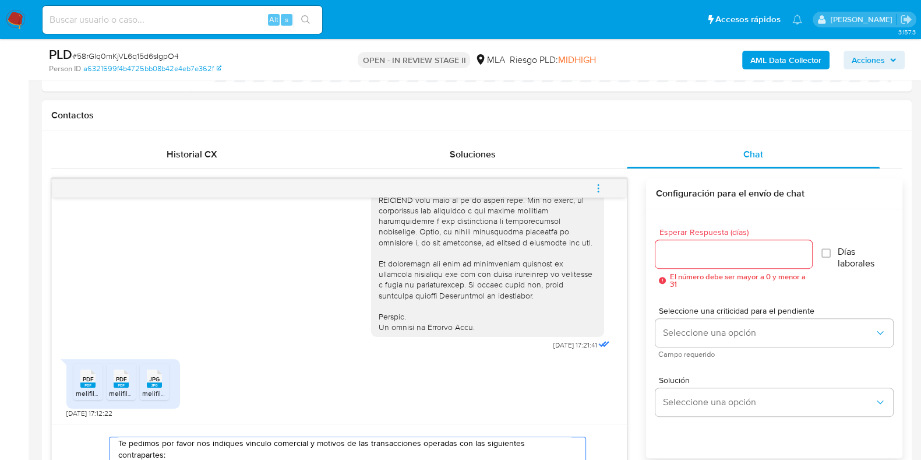
click at [688, 240] on div at bounding box center [733, 254] width 156 height 28
click at [682, 252] on input "Esperar Respuesta (días)" at bounding box center [733, 253] width 156 height 15
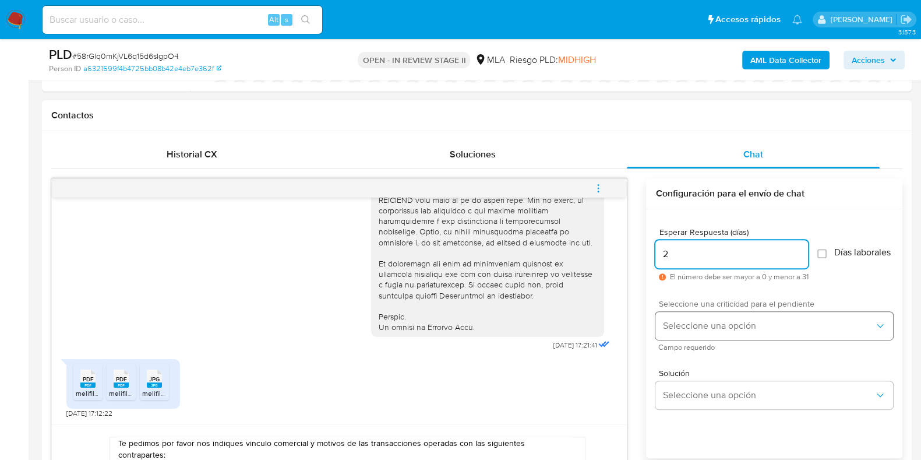
type input "2"
click at [693, 331] on span "Seleccione una opción" at bounding box center [768, 326] width 212 height 12
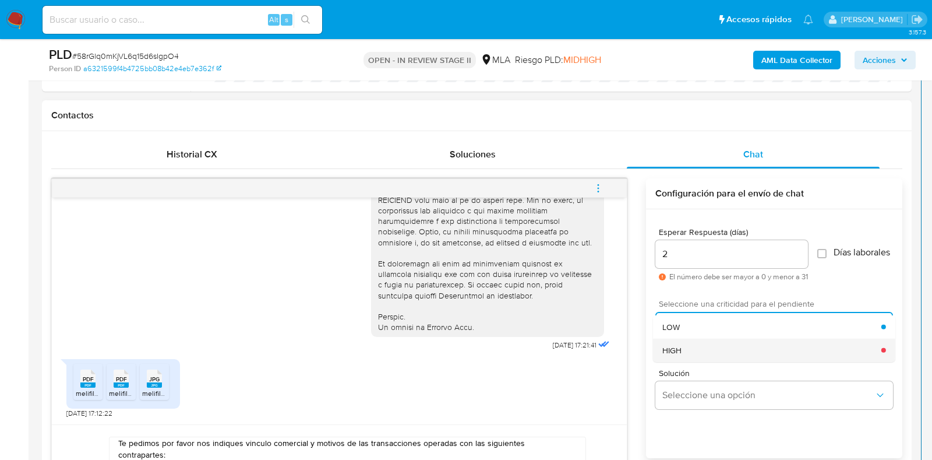
click at [683, 354] on div "HIGH" at bounding box center [771, 349] width 219 height 23
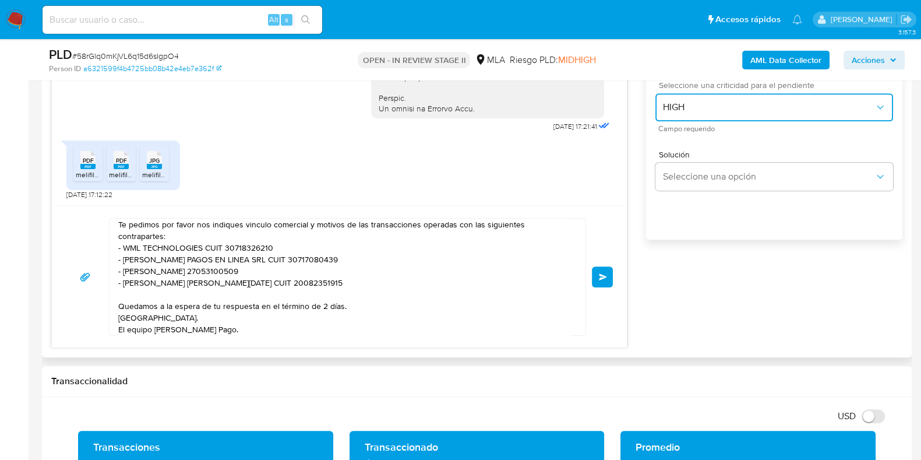
scroll to position [728, 0]
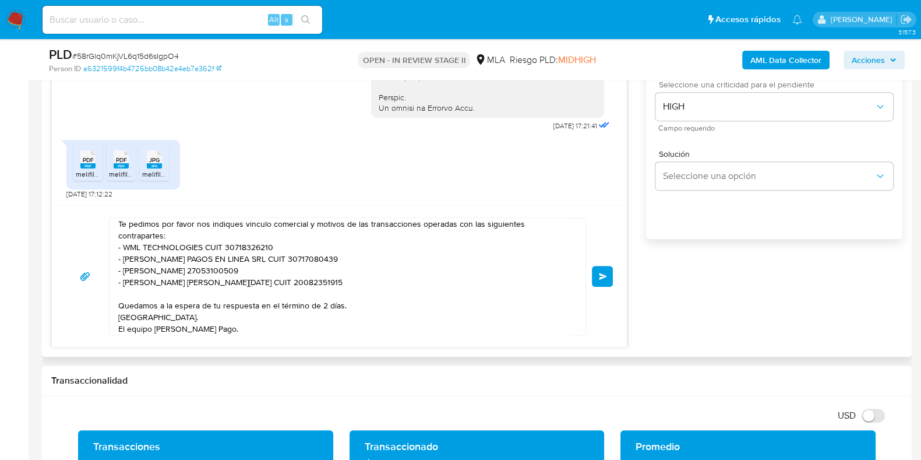
click at [605, 278] on span "Enviar" at bounding box center [603, 276] width 8 height 7
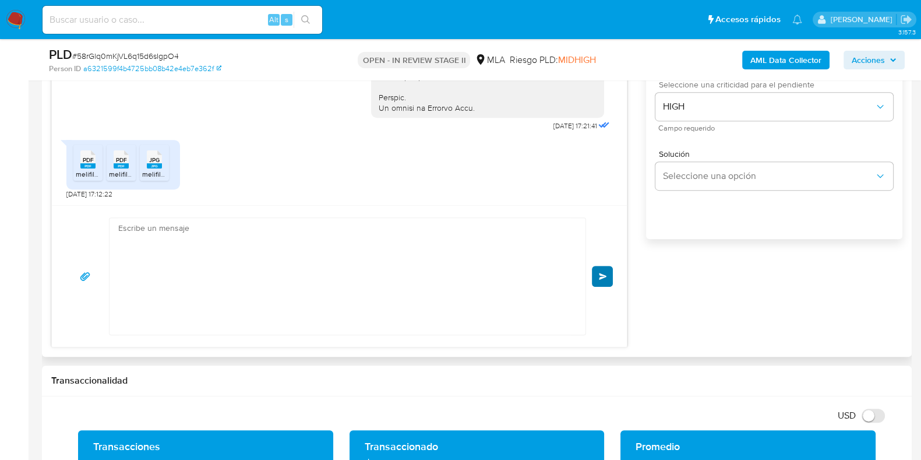
scroll to position [690, 0]
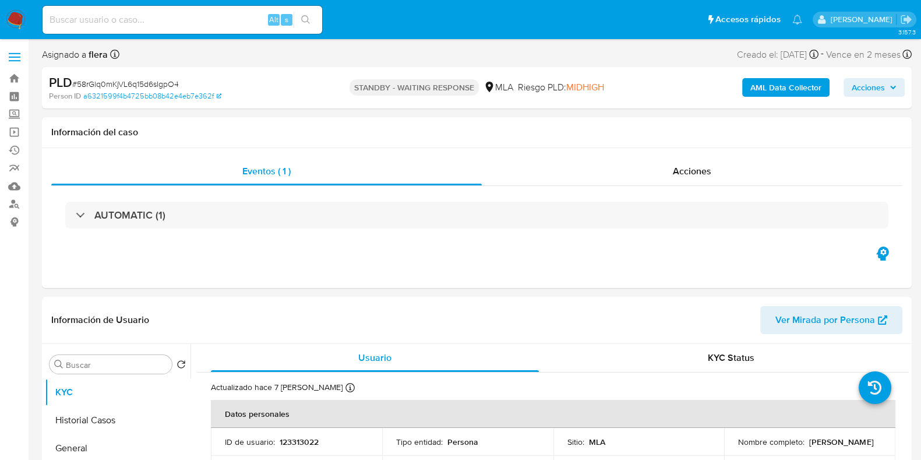
select select "10"
click at [168, 24] on input at bounding box center [183, 19] width 280 height 15
paste input "ajpS53uPxCeb5AjojU9JUAwx"
type input "ajpS53uPxCeb5AjojU9JUAwx"
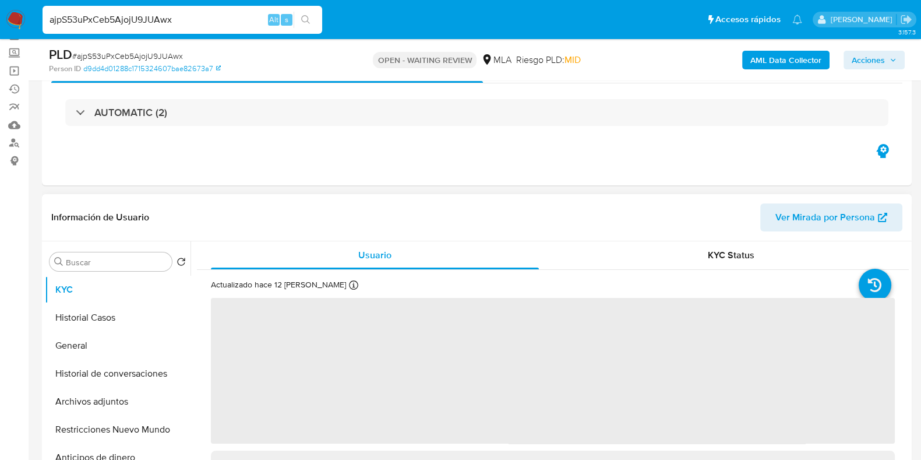
scroll to position [145, 0]
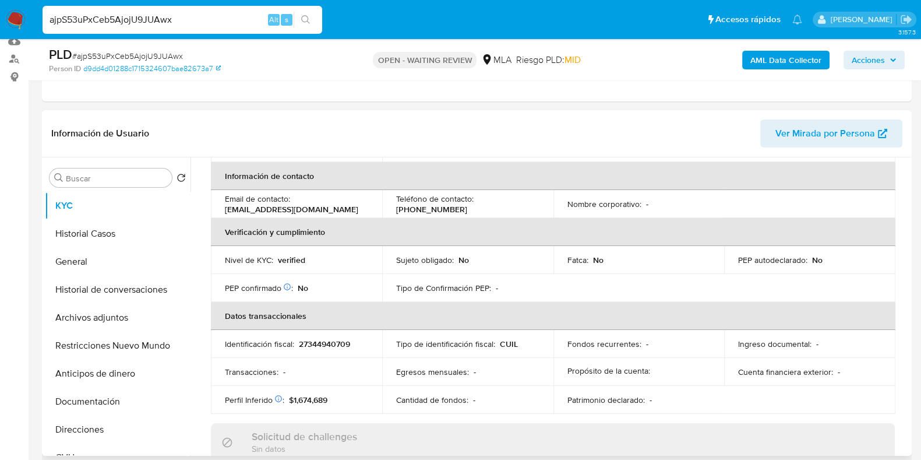
select select "10"
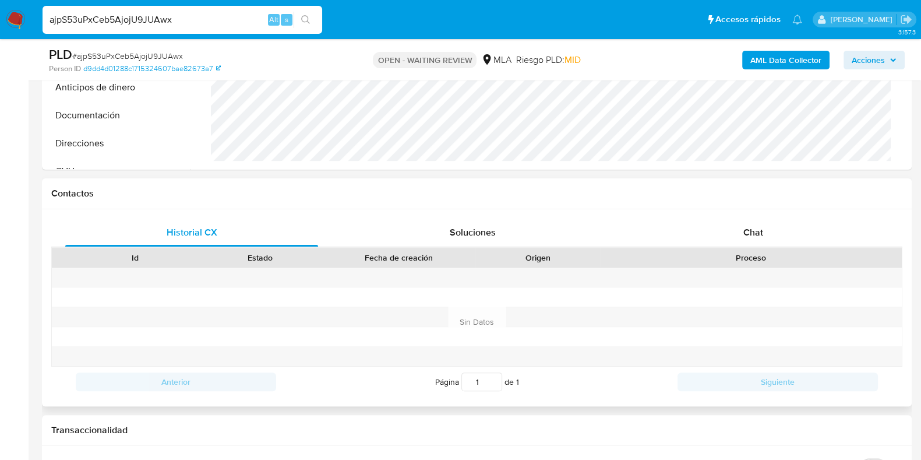
scroll to position [509, 0]
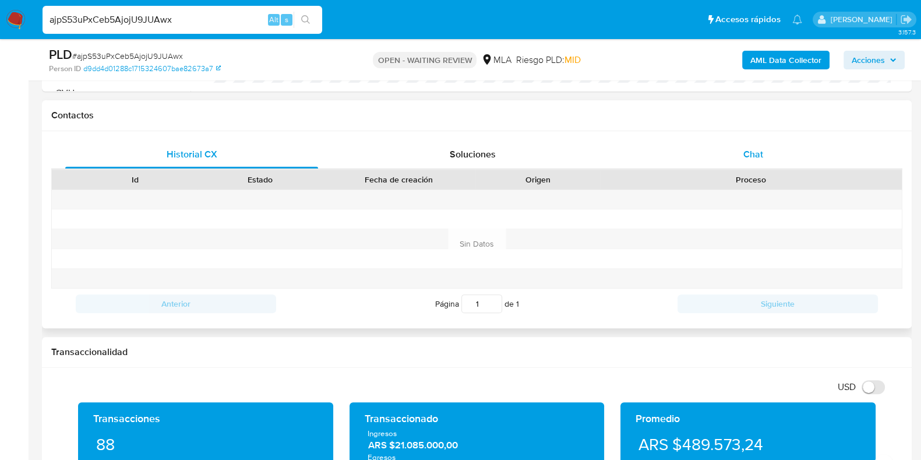
click at [743, 154] on span "Chat" at bounding box center [753, 153] width 20 height 13
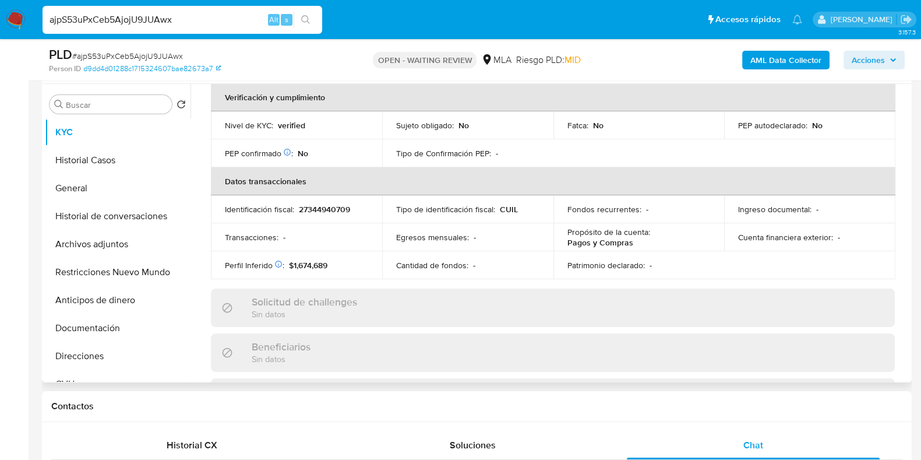
scroll to position [186, 0]
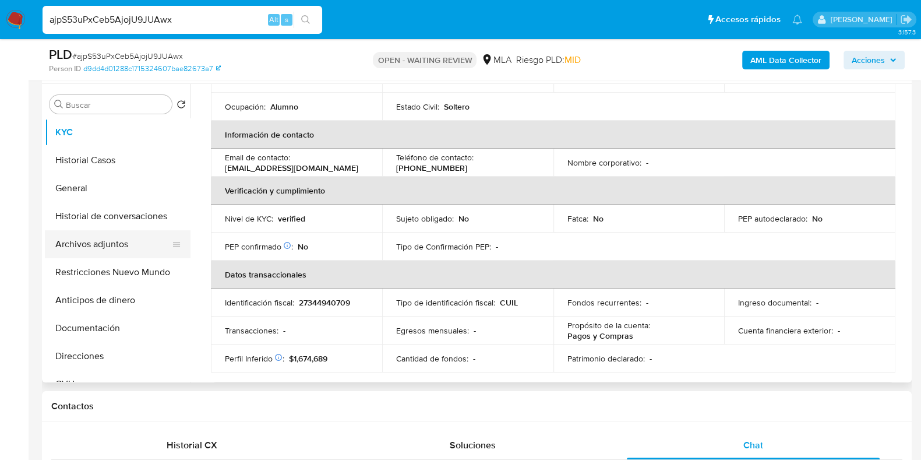
click at [90, 255] on button "Archivos adjuntos" at bounding box center [113, 244] width 136 height 28
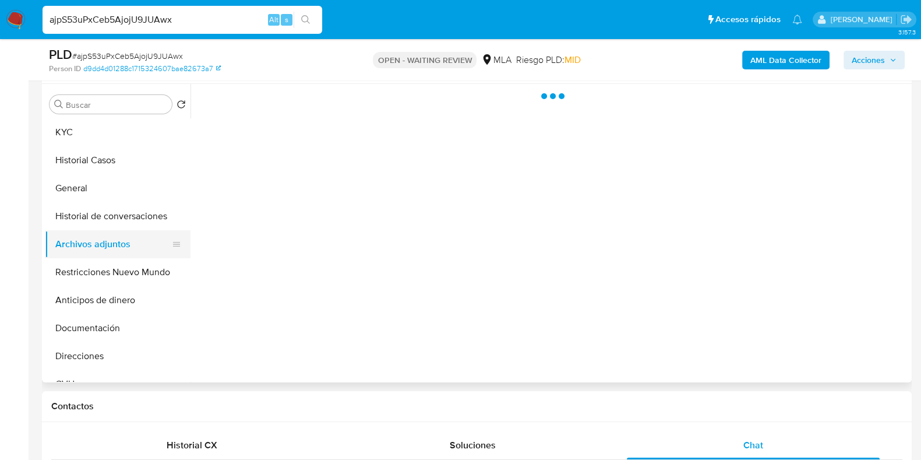
scroll to position [0, 0]
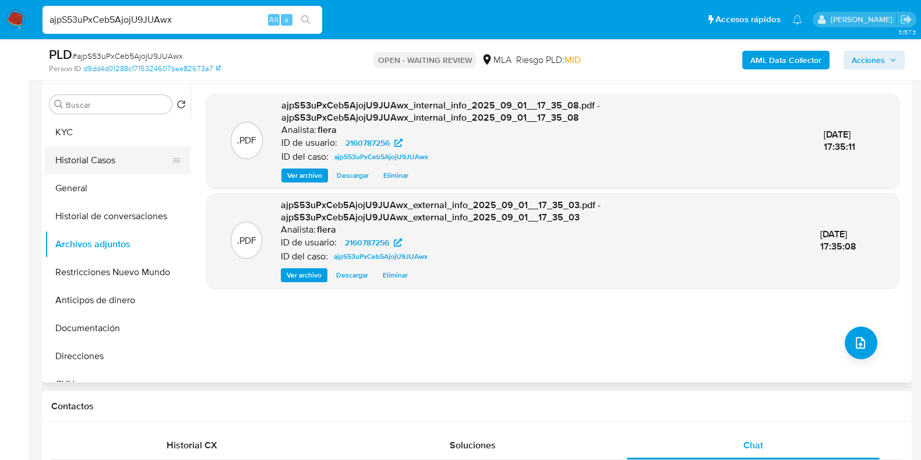
click at [100, 162] on button "Historial Casos" at bounding box center [113, 160] width 136 height 28
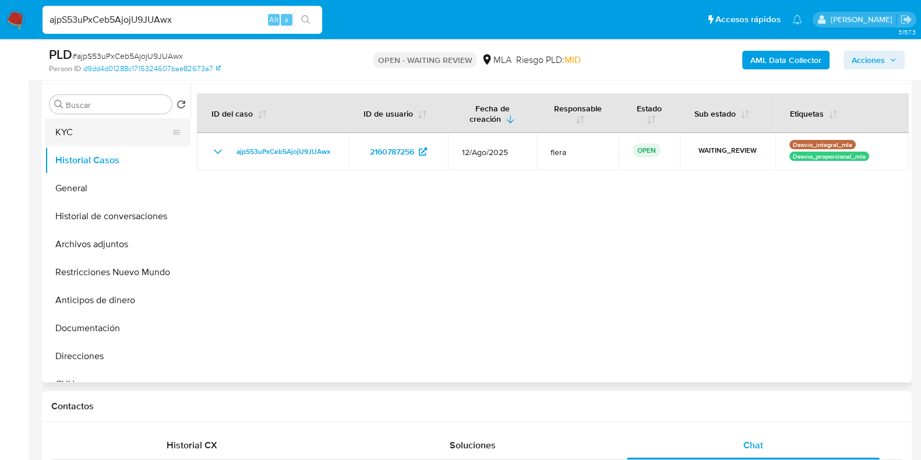
click at [84, 128] on button "KYC" at bounding box center [113, 132] width 136 height 28
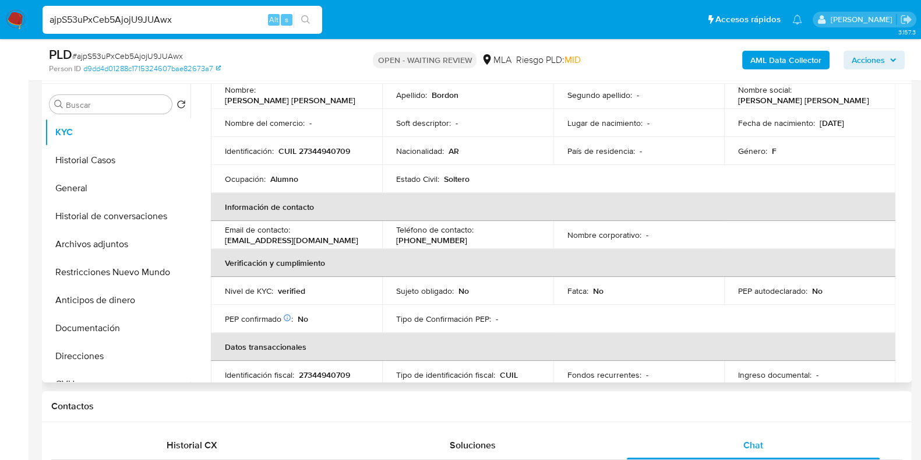
scroll to position [291, 0]
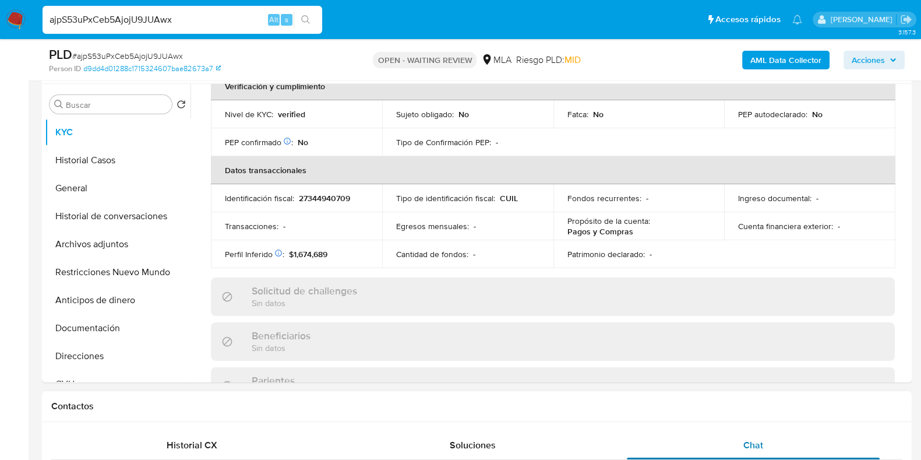
click at [764, 444] on div "Chat" at bounding box center [753, 445] width 253 height 28
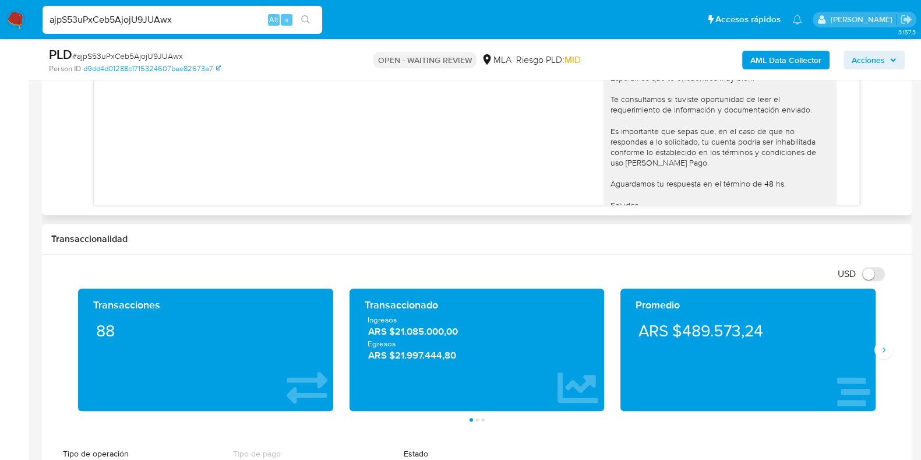
scroll to position [927, 0]
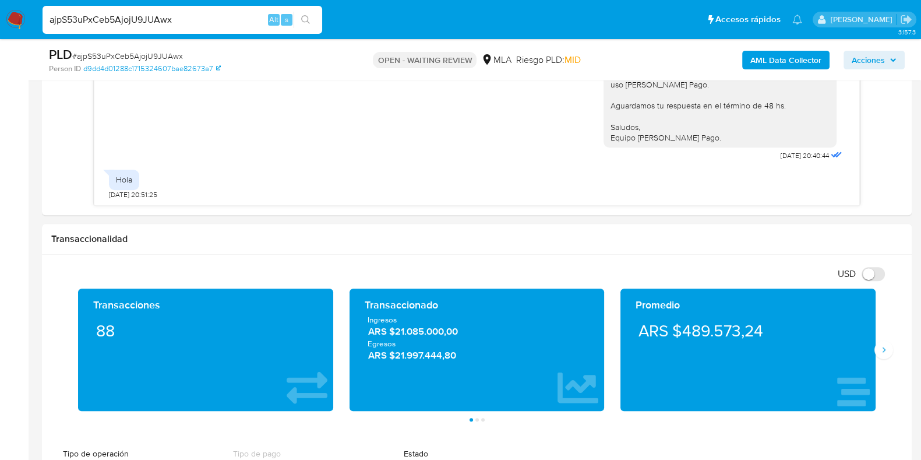
click at [157, 54] on span "# ajpS53uPxCeb5AjojU9JUAwx" at bounding box center [127, 56] width 111 height 12
copy span "ajpS53uPxCeb5AjojU9JUAwx"
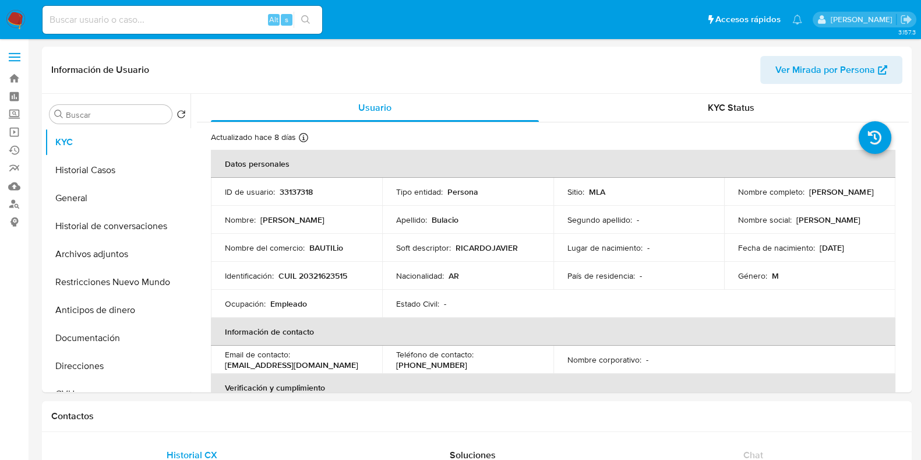
select select "10"
click at [114, 168] on button "Historial Casos" at bounding box center [113, 170] width 136 height 28
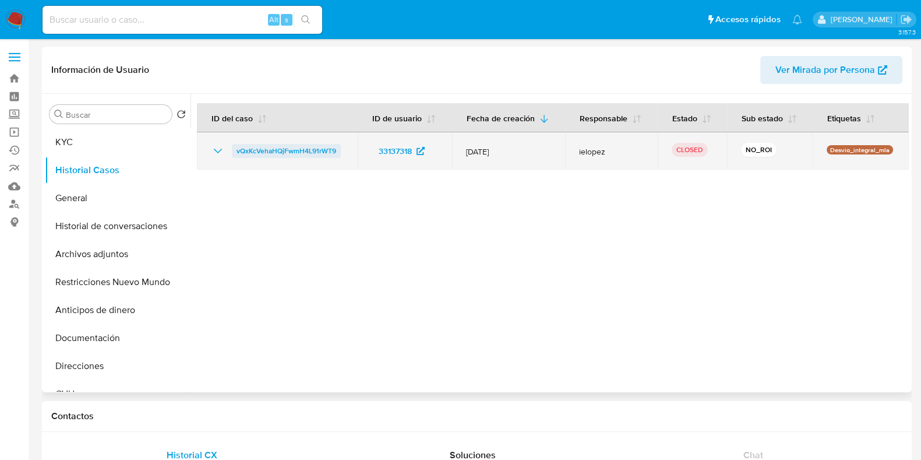
click at [313, 149] on span "vQxKcVehaHQjFwmH4L91rWT9" at bounding box center [286, 151] width 100 height 14
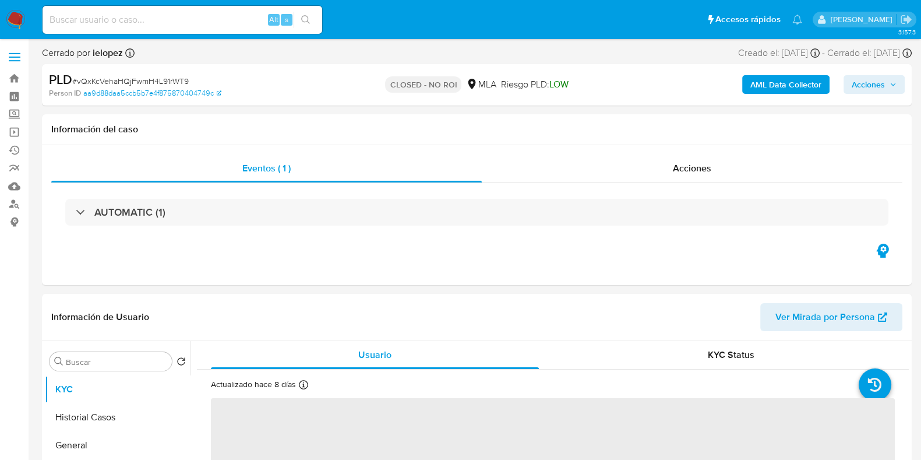
select select "10"
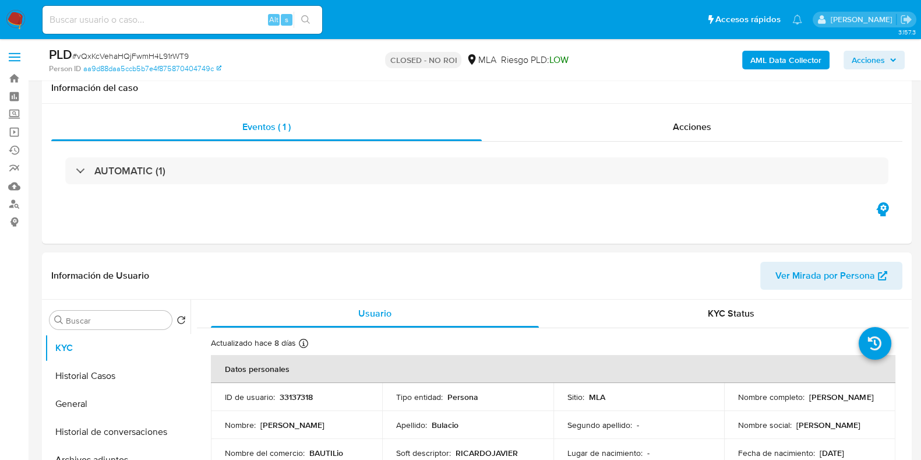
scroll to position [145, 0]
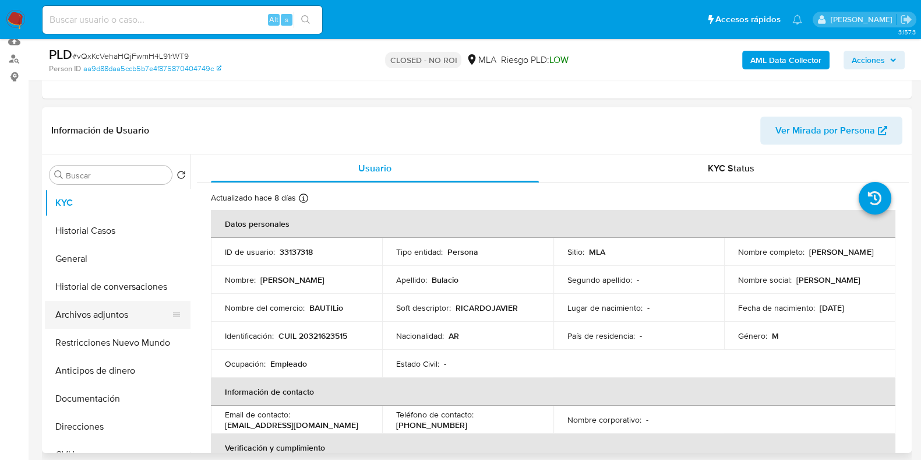
click at [114, 307] on button "Archivos adjuntos" at bounding box center [113, 315] width 136 height 28
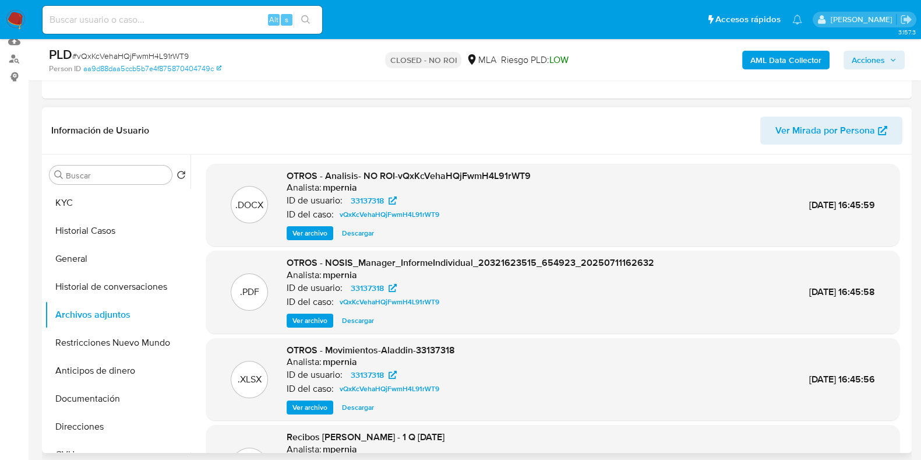
click at [352, 237] on span "Descargar" at bounding box center [358, 233] width 32 height 12
click at [87, 204] on button "KYC" at bounding box center [113, 203] width 136 height 28
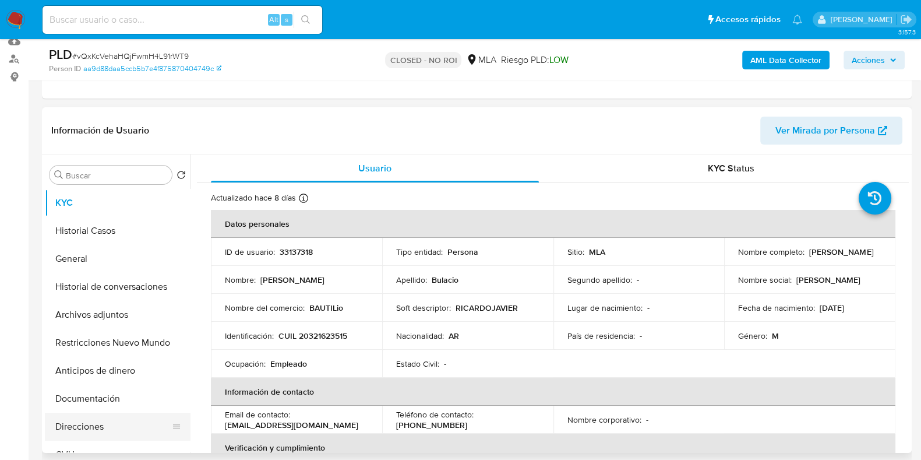
click at [91, 429] on button "Direcciones" at bounding box center [113, 426] width 136 height 28
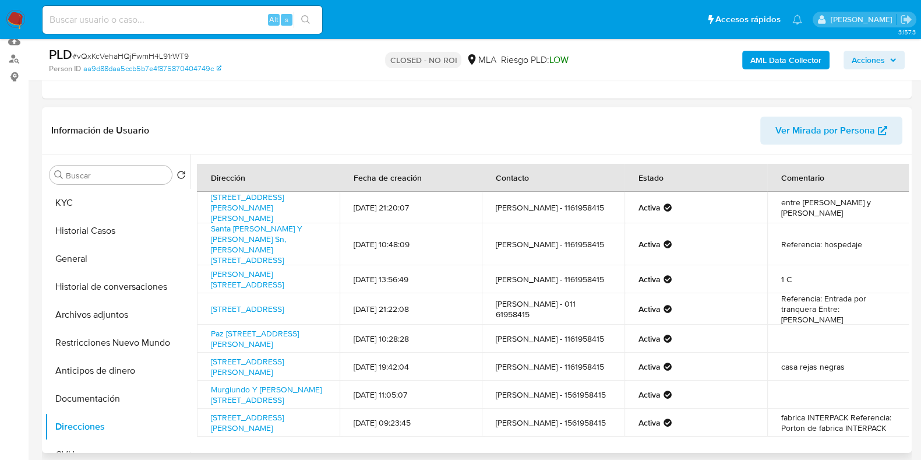
scroll to position [40, 0]
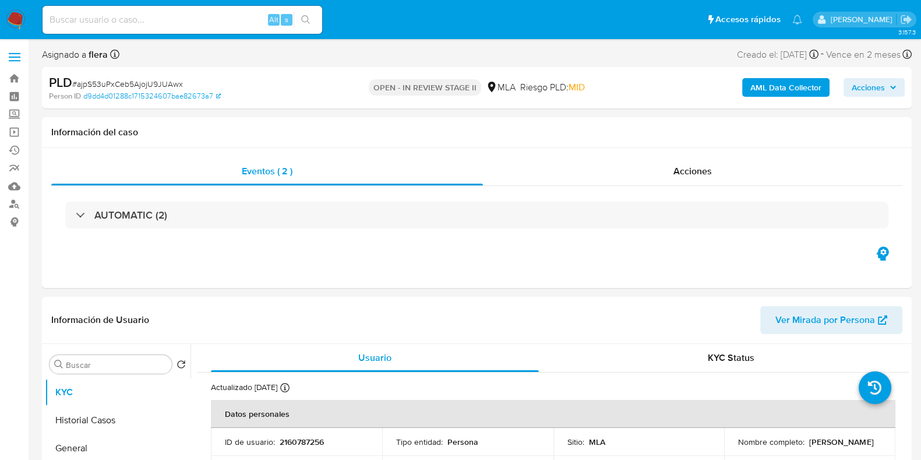
select select "10"
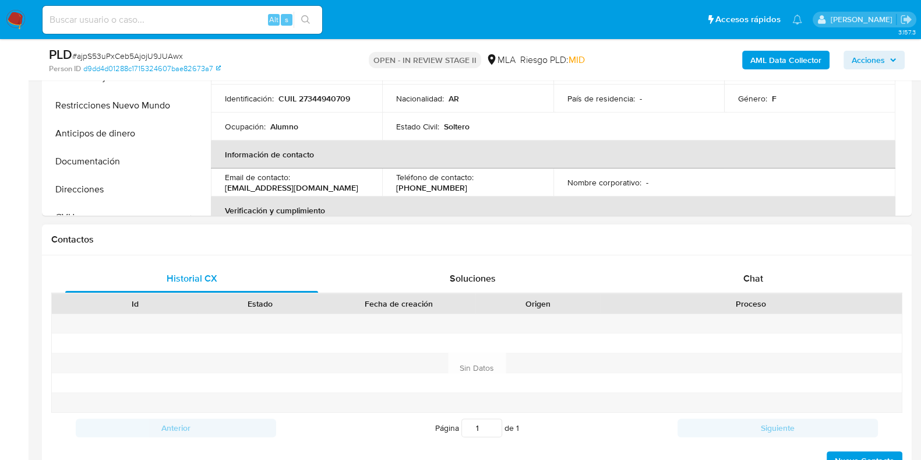
scroll to position [437, 0]
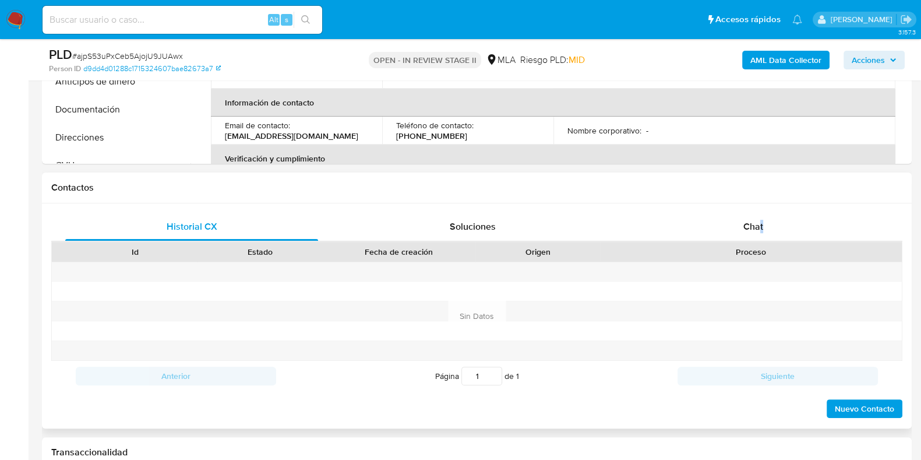
click at [761, 208] on div "Historial CX Soluciones Chat Id Estado Fecha de creación Origen Proceso Anterio…" at bounding box center [477, 315] width 870 height 225
click at [754, 225] on span "Chat" at bounding box center [753, 226] width 20 height 13
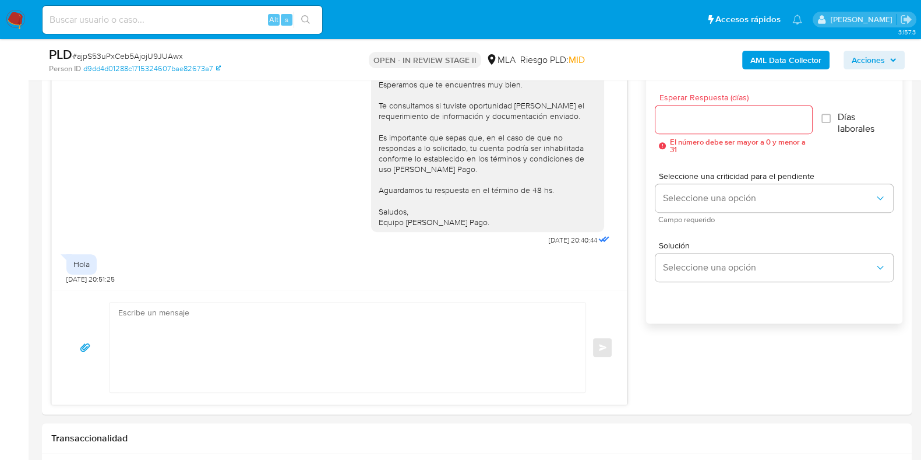
scroll to position [655, 0]
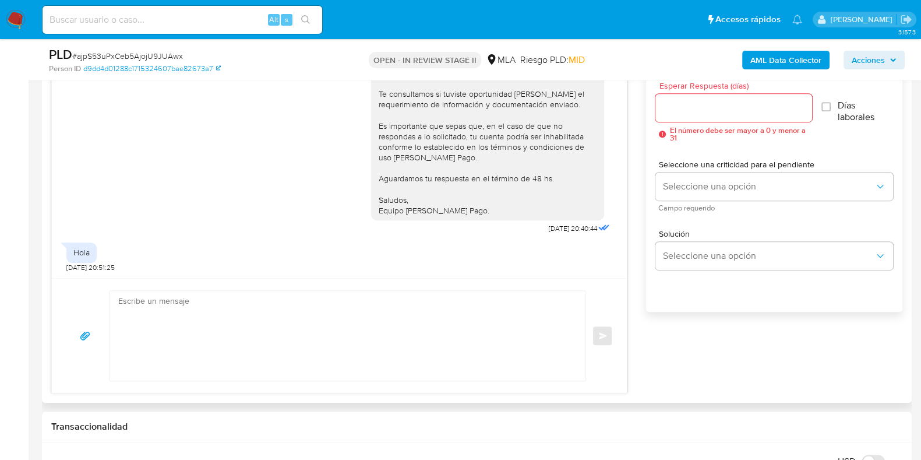
click at [407, 344] on textarea at bounding box center [344, 336] width 453 height 90
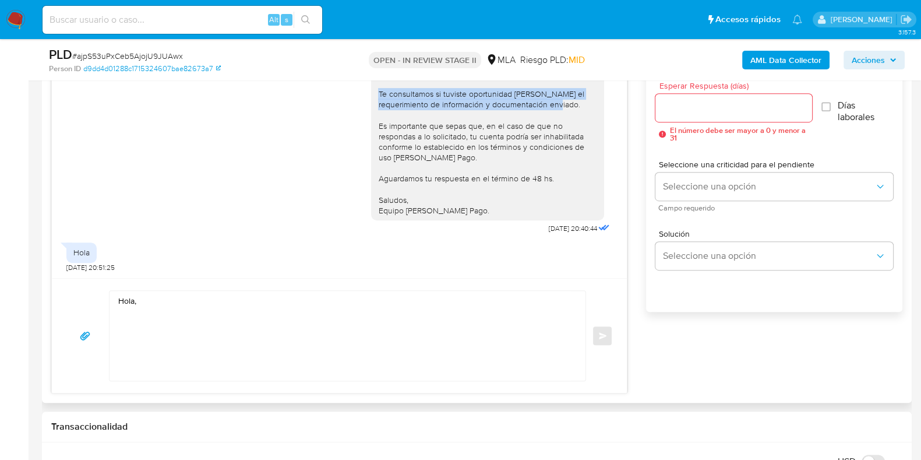
drag, startPoint x: 369, startPoint y: 96, endPoint x: 566, endPoint y: 110, distance: 197.4
click at [566, 110] on div "Hola, Esperamos que te encuentres muy bien. Te consultamos si tuviste oportunid…" at bounding box center [487, 131] width 219 height 170
copy div "Te consultamos si tuviste oportunidad de leer el requerimiento de información y…"
click at [211, 327] on textarea "Hola," at bounding box center [344, 336] width 453 height 90
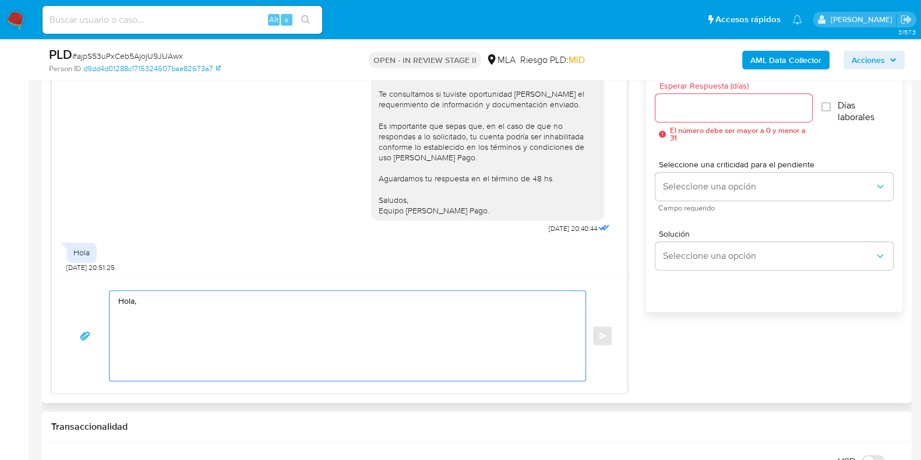
paste textarea "Te consultamos si tuviste oportunidad de leer el requerimiento de información y…"
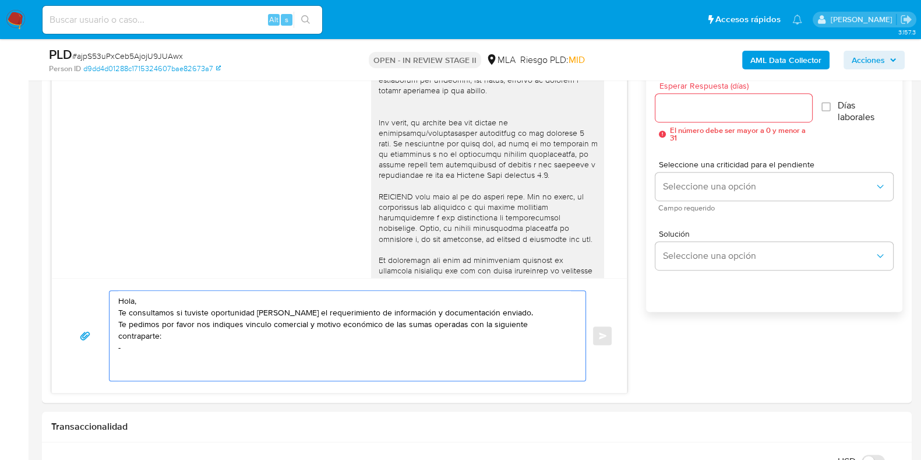
scroll to position [364, 0]
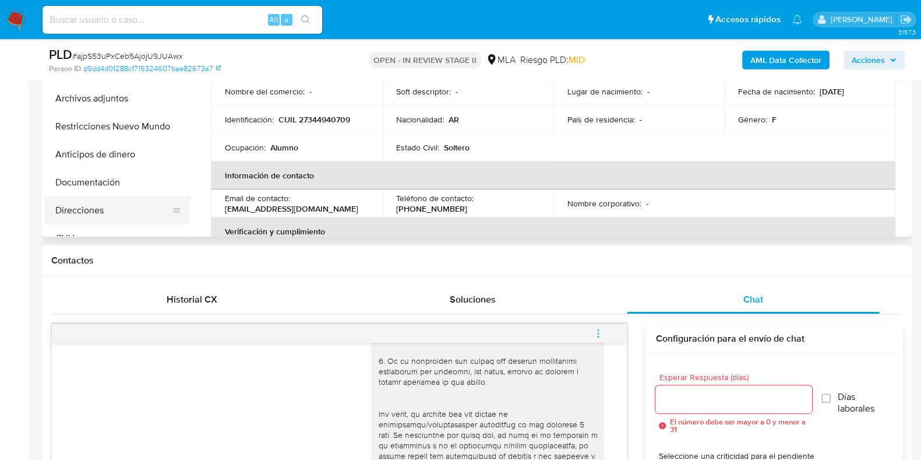
click at [80, 213] on button "Direcciones" at bounding box center [113, 210] width 136 height 28
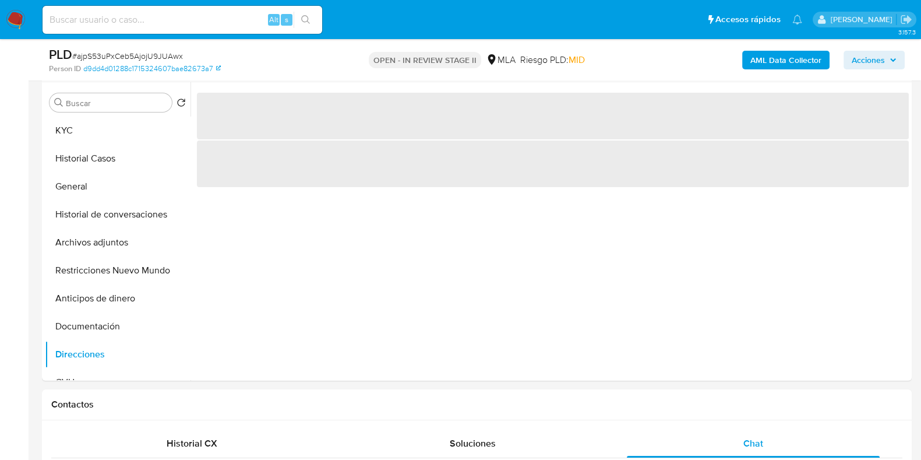
scroll to position [218, 0]
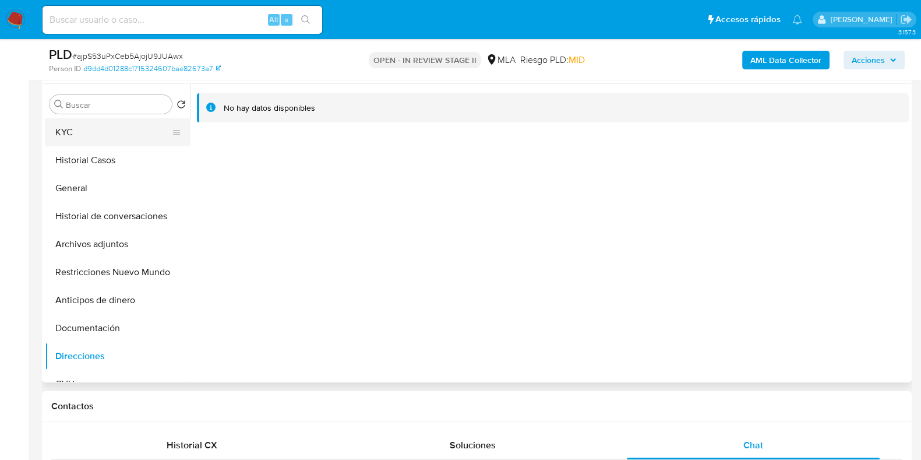
click at [82, 129] on button "KYC" at bounding box center [113, 132] width 136 height 28
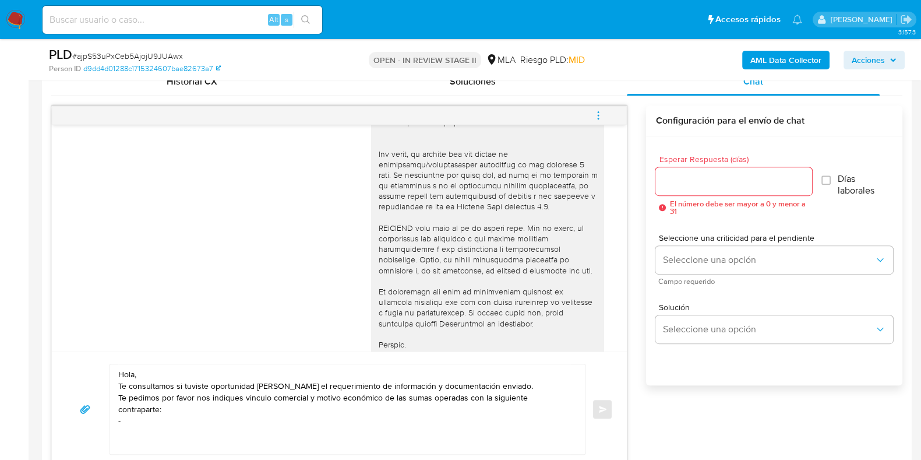
scroll to position [418, 0]
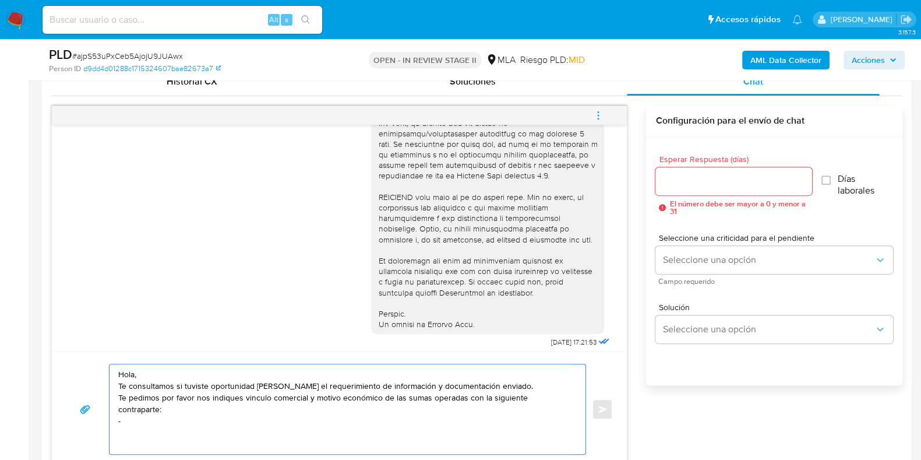
click at [318, 403] on textarea "Hola, Te consultamos si tuviste oportunidad de leer el requerimiento de informa…" at bounding box center [344, 409] width 453 height 90
paste textarea "Ricardo Javier Bulacio"
paste textarea "20321623515"
click at [563, 396] on textarea "Hola, Te consultamos si tuviste oportunidad de leer el requerimiento de informa…" at bounding box center [344, 409] width 453 height 90
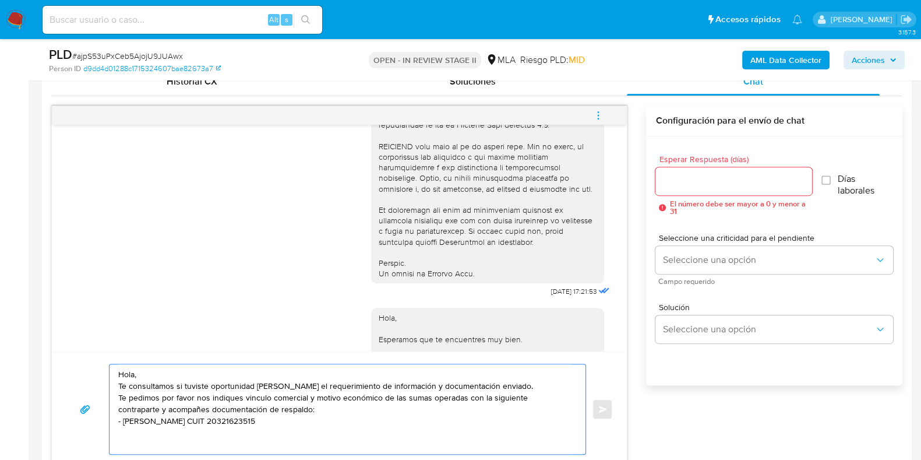
scroll to position [490, 0]
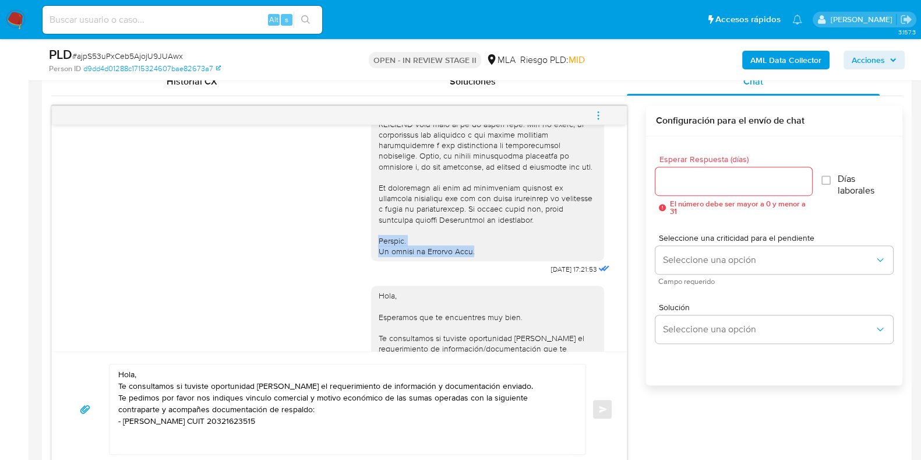
drag, startPoint x: 369, startPoint y: 260, endPoint x: 469, endPoint y: 275, distance: 101.2
copy div "Saludos. El equipo de Mercado Pago."
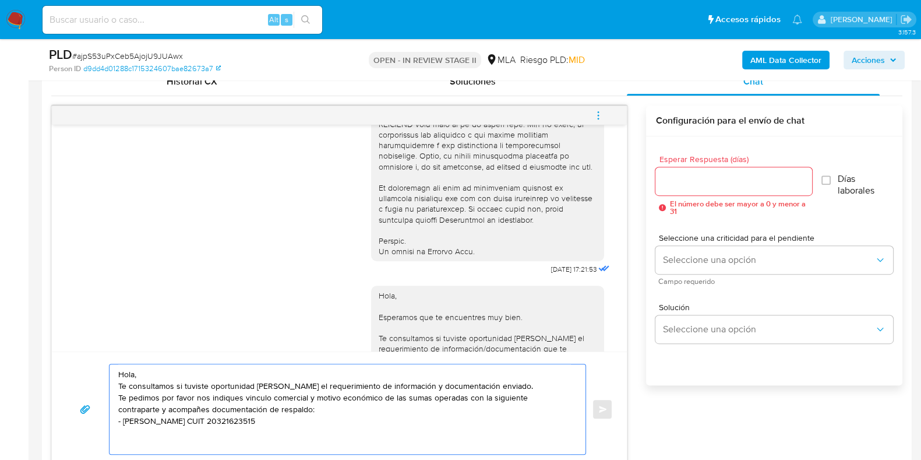
click at [211, 439] on textarea "Hola, Te consultamos si tuviste oportunidad de leer el requerimiento de informa…" at bounding box center [344, 409] width 453 height 90
click at [303, 413] on textarea "Hola, Te consultamos si tuviste oportunidad de leer el requerimiento de informa…" at bounding box center [344, 409] width 453 height 90
paste textarea "Saludos. El equipo de Mercado Pago."
click at [117, 428] on div "Hola, Te consultamos si tuviste oportunidad de leer el requerimiento de informa…" at bounding box center [345, 409] width 470 height 90
click at [120, 429] on textarea "Hola, Te consultamos si tuviste oportunidad de leer el requerimiento de informa…" at bounding box center [344, 409] width 453 height 90
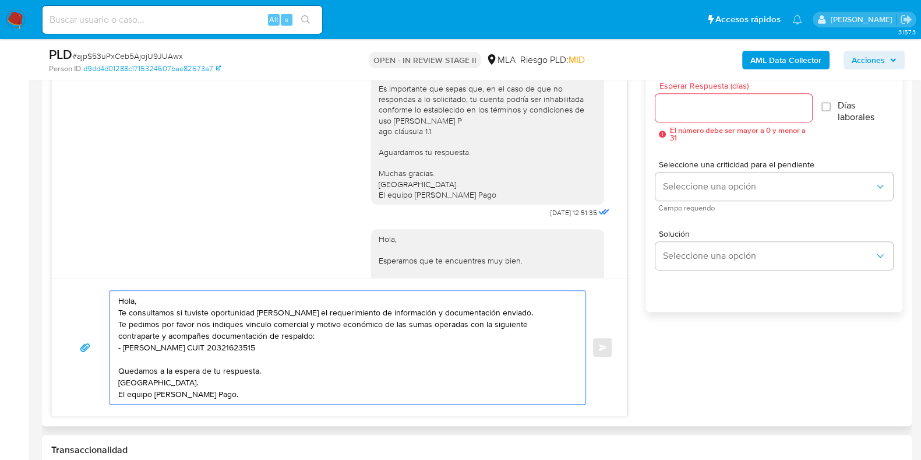
scroll to position [927, 0]
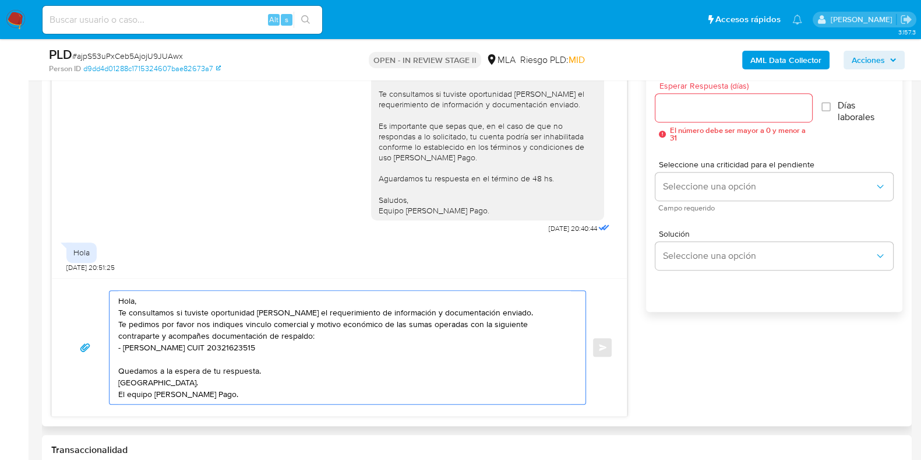
type textarea "Hola, Te consultamos si tuviste oportunidad de leer el requerimiento de informa…"
click at [692, 108] on input "Esperar Respuesta (días)" at bounding box center [733, 107] width 156 height 15
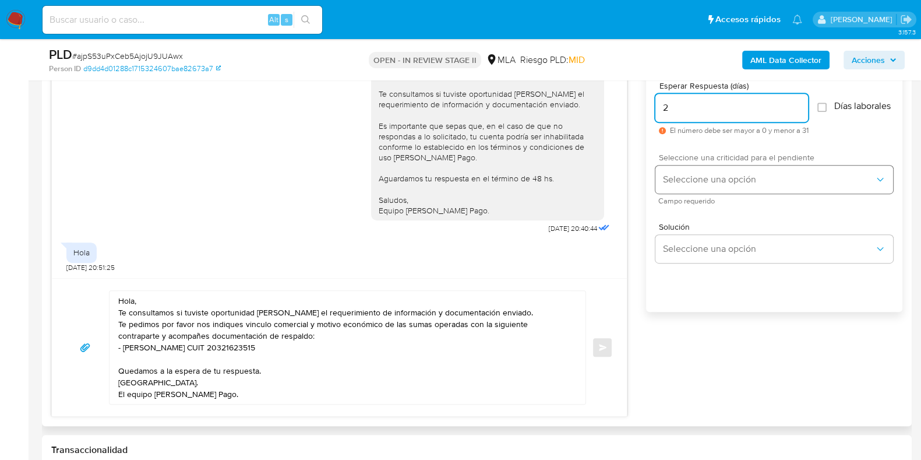
type input "2"
click at [673, 179] on button "Seleccione una opción" at bounding box center [774, 179] width 238 height 28
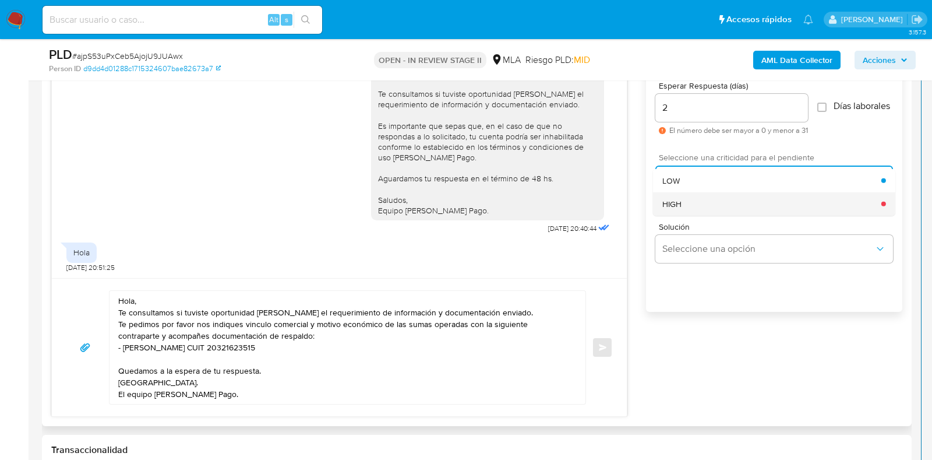
click at [676, 204] on span "HIGH" at bounding box center [671, 203] width 19 height 10
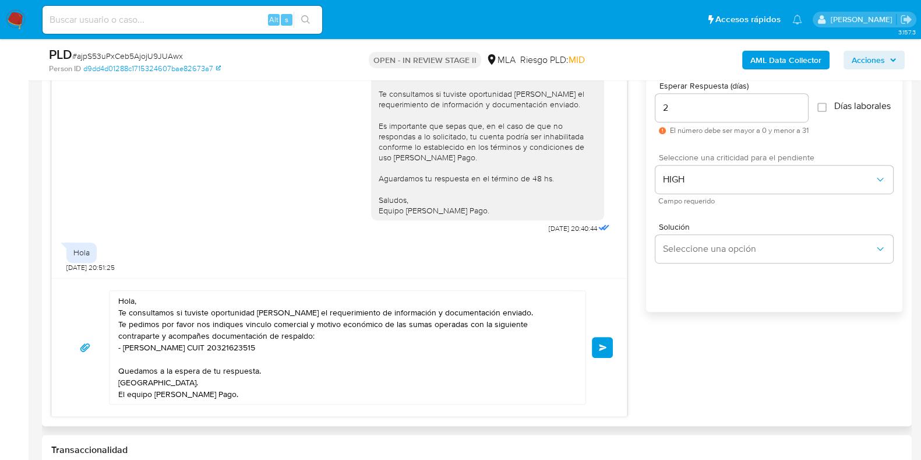
click at [608, 344] on button "Enviar" at bounding box center [602, 347] width 21 height 21
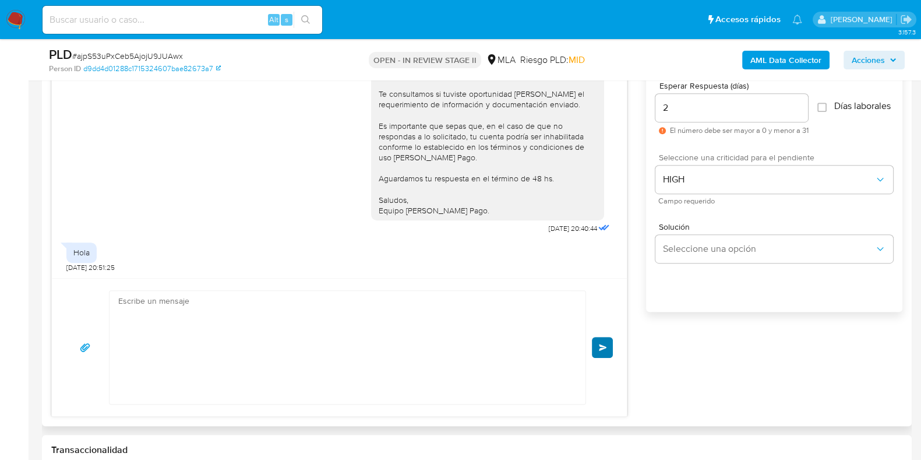
scroll to position [1077, 0]
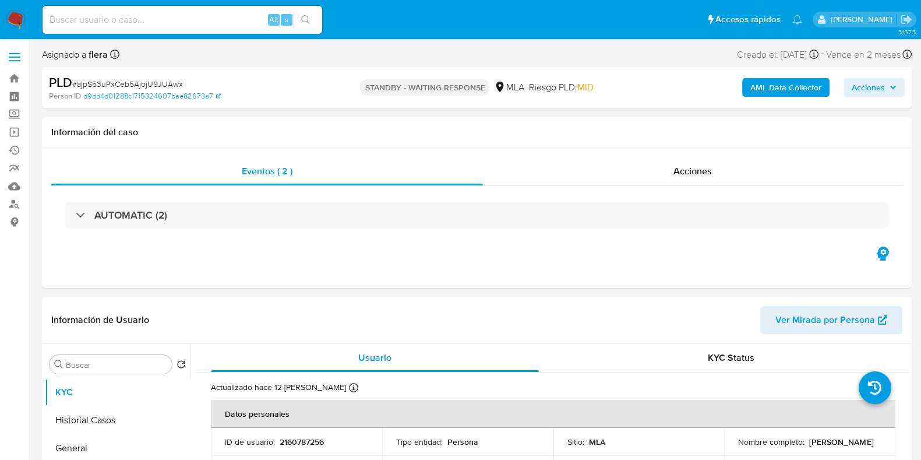
select select "10"
click at [140, 21] on input at bounding box center [183, 19] width 280 height 15
paste input "WCxrxA0jhkNRXriKnWm7aUva"
type input "WCxrxA0jhkNRXriKnWm7aUva"
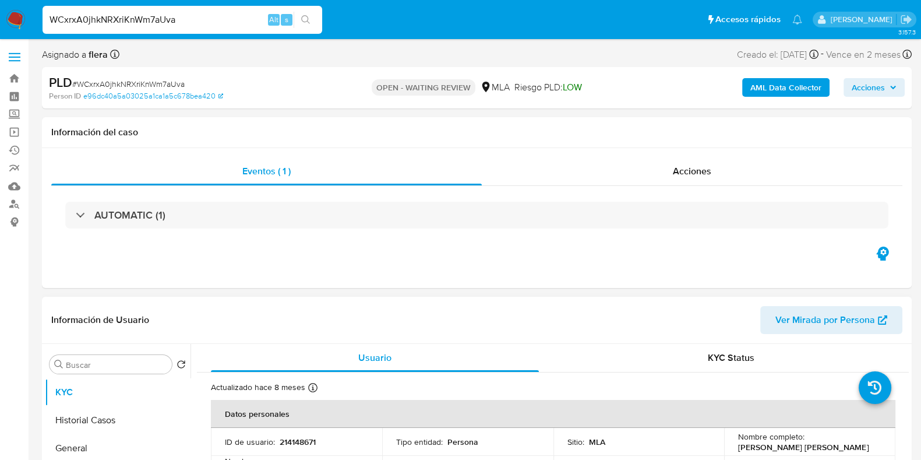
select select "10"
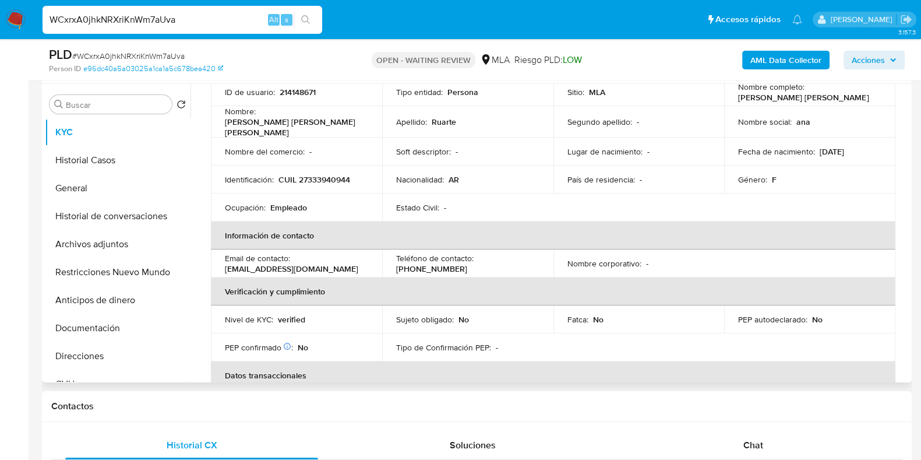
scroll to position [291, 0]
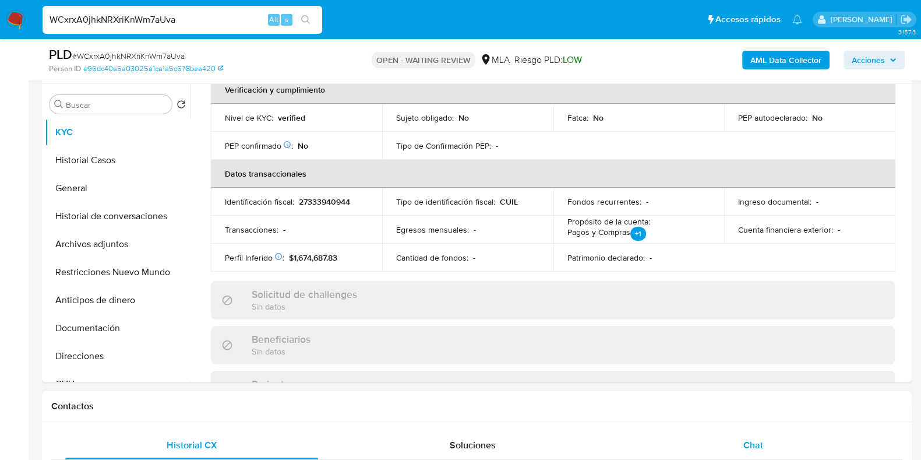
click at [749, 458] on div "Chat" at bounding box center [753, 445] width 253 height 28
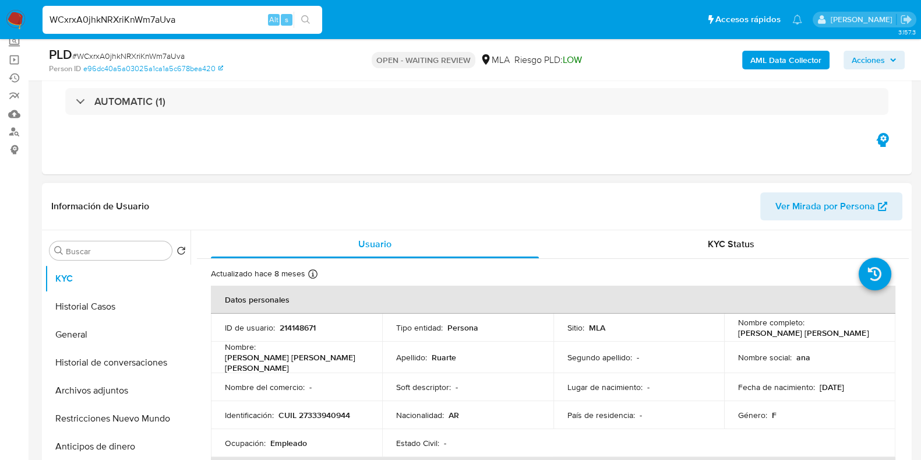
scroll to position [0, 0]
click at [312, 329] on p "214148671" at bounding box center [298, 327] width 36 height 10
copy p "214148671"
drag, startPoint x: 831, startPoint y: 334, endPoint x: 735, endPoint y: 331, distance: 96.2
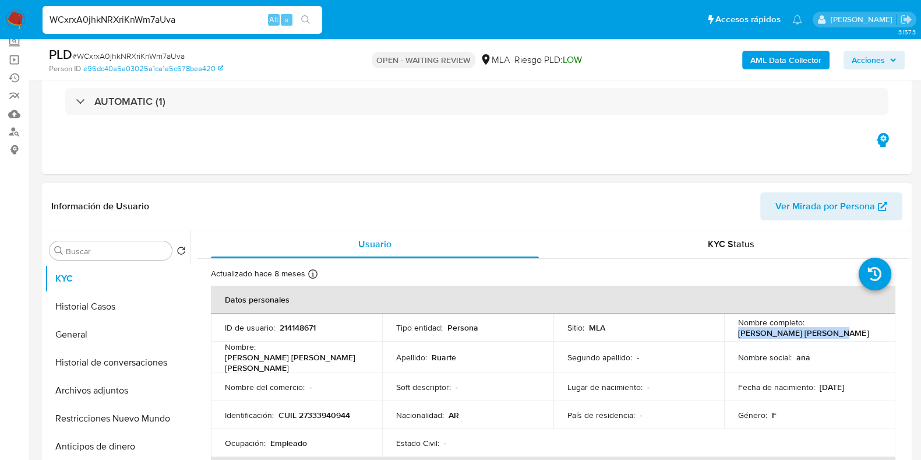
click at [738, 331] on div "Nombre completo : Ana Karen Vanesa Ruarte" at bounding box center [809, 327] width 143 height 21
copy p "[PERSON_NAME]"
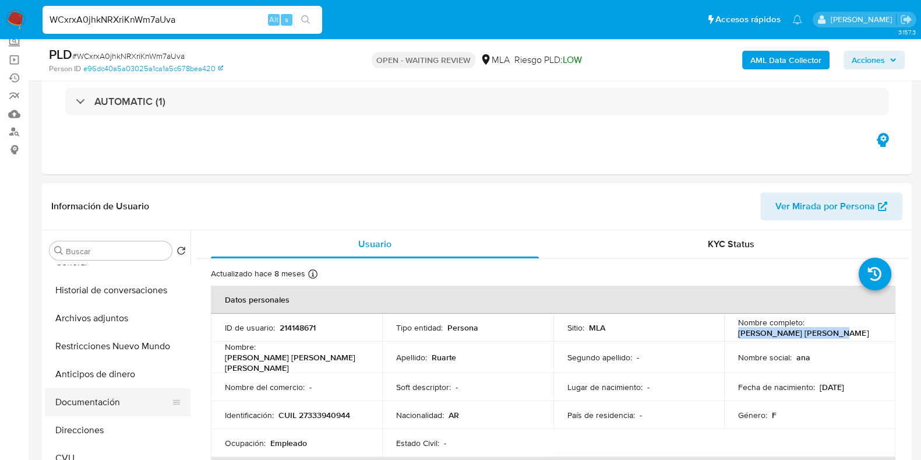
click at [96, 397] on button "Documentación" at bounding box center [113, 402] width 136 height 28
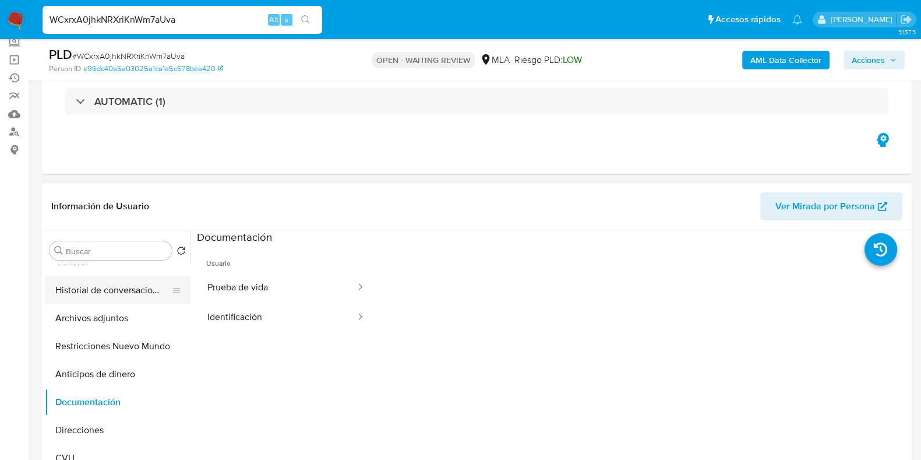
click at [126, 276] on button "Historial de conversaciones" at bounding box center [113, 290] width 136 height 28
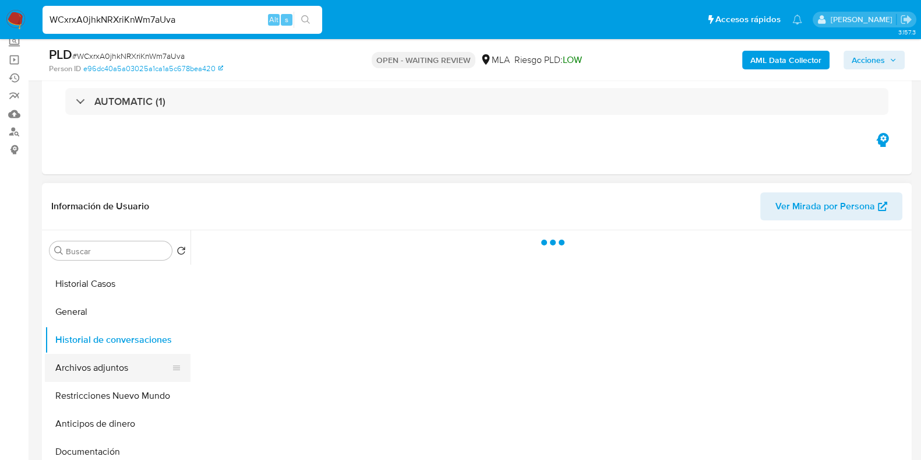
scroll to position [0, 0]
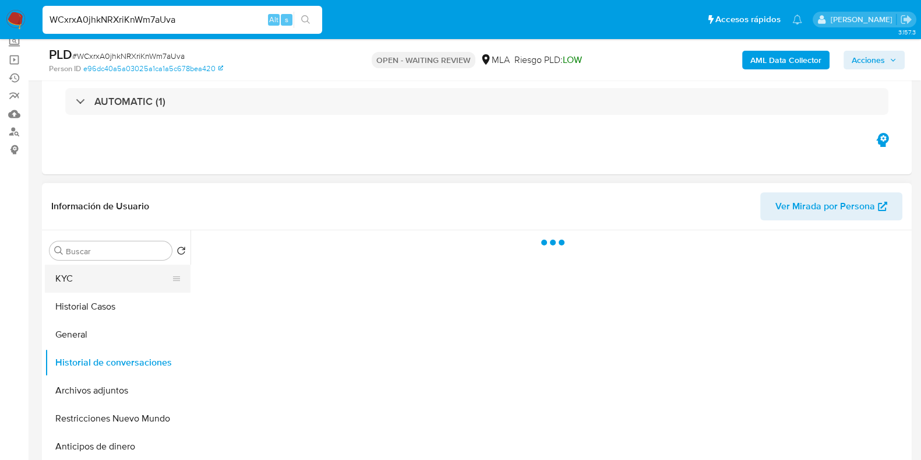
click at [111, 272] on button "KYC" at bounding box center [113, 278] width 136 height 28
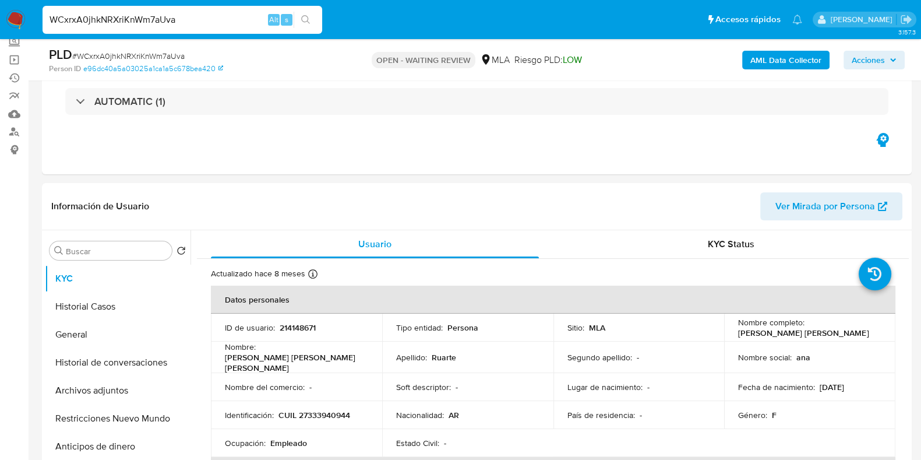
click at [143, 55] on span "# WCxrxA0jhkNRXriKnWm7aUva" at bounding box center [128, 56] width 112 height 12
copy span "WCxrxA0jhkNRXriKnWm7aUva"
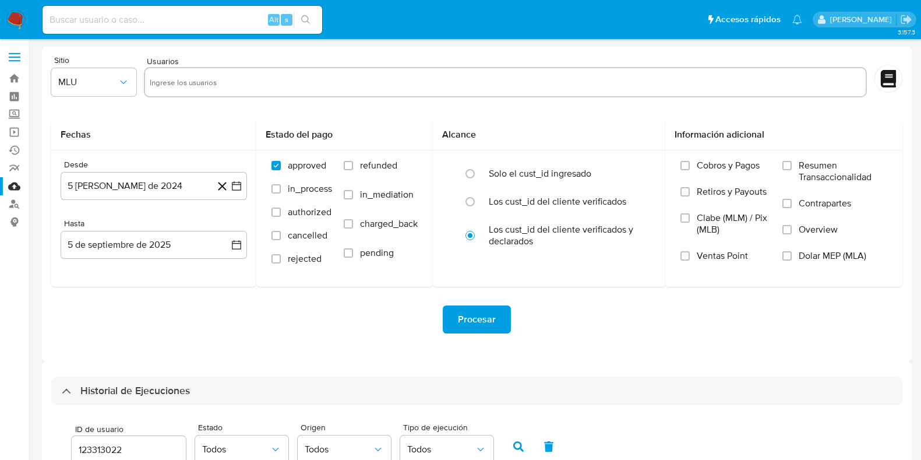
select select "10"
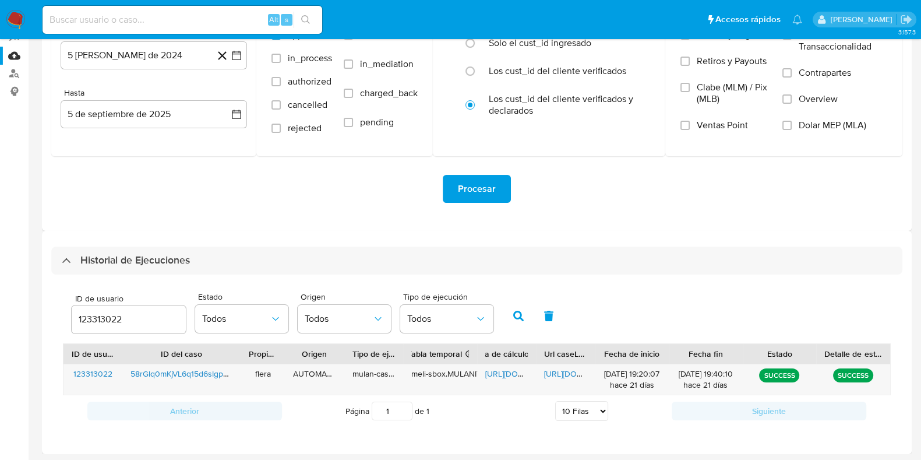
click at [94, 322] on input "123313022" at bounding box center [129, 319] width 114 height 15
click at [518, 316] on icon "button" at bounding box center [518, 315] width 10 height 10
click at [501, 373] on span "[URL][DOMAIN_NAME]" at bounding box center [525, 374] width 80 height 12
click at [554, 370] on span "[URL][DOMAIN_NAME]" at bounding box center [584, 374] width 80 height 12
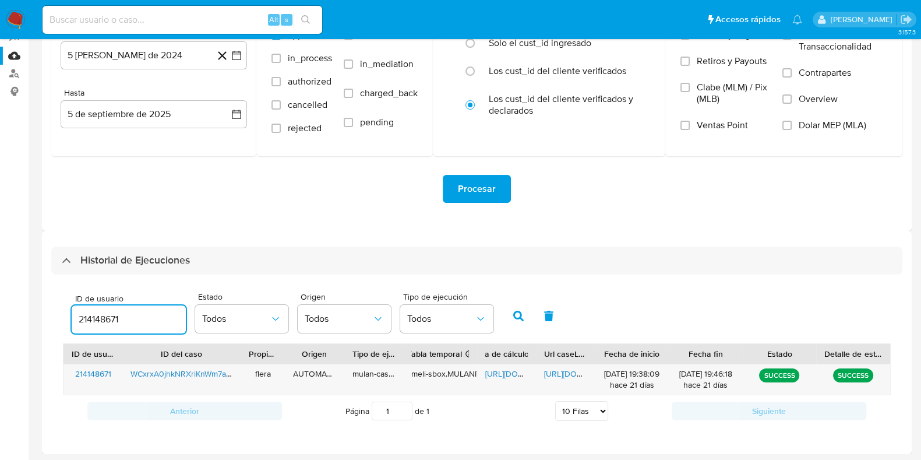
click at [115, 314] on input "214148671" at bounding box center [129, 319] width 114 height 15
type input "401754020"
click at [513, 312] on icon "button" at bounding box center [518, 315] width 10 height 10
click at [512, 370] on span "https://docs.google.com/spreadsheets/d/1nL5Mj7pOHU82i3ad1Fv7fQwEgPItMInVCP7MDGp…" at bounding box center [525, 374] width 80 height 12
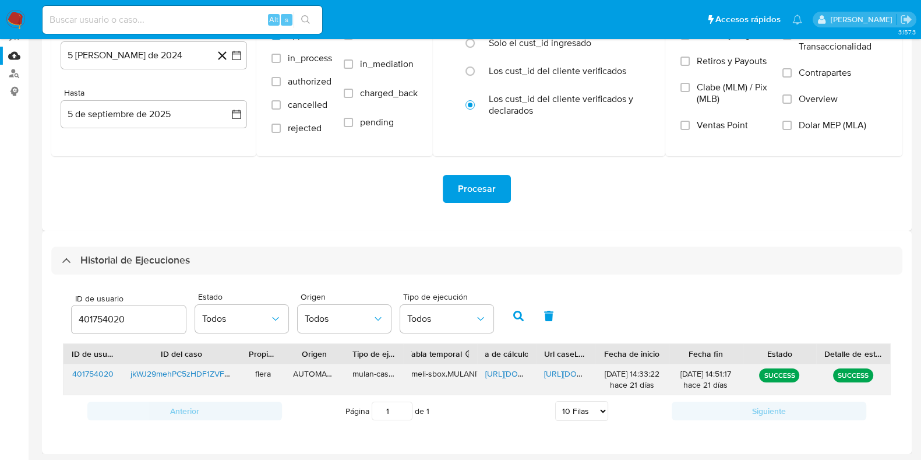
click at [557, 368] on span "https://docs.google.com/document/d/1JQHXOuVeyddY38pBHiOxQpf65BxeESQK1v5CvBg_Tok…" at bounding box center [584, 374] width 80 height 12
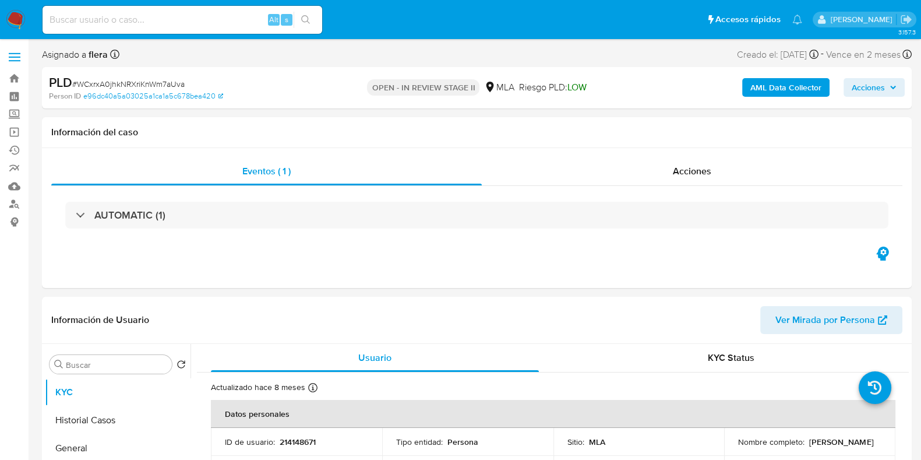
select select "10"
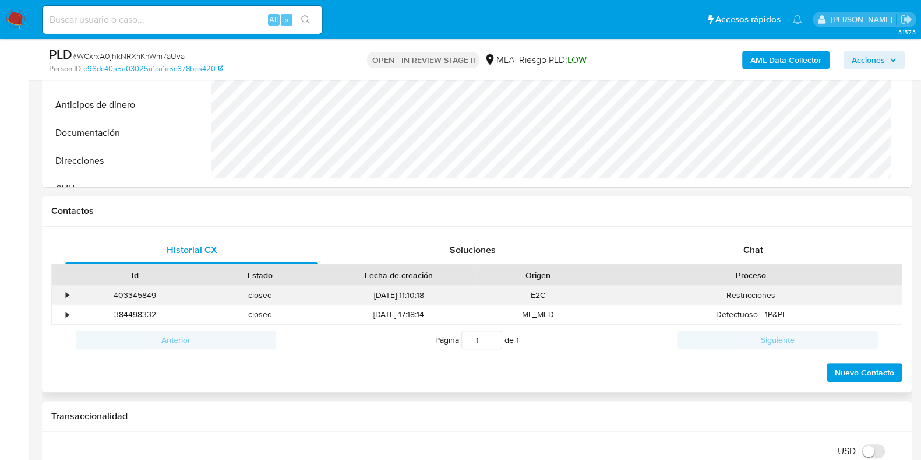
scroll to position [437, 0]
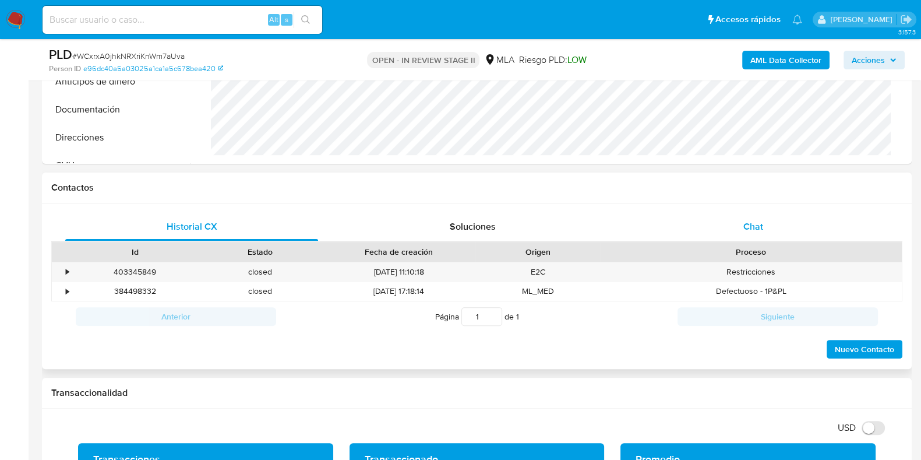
click at [754, 229] on span "Chat" at bounding box center [753, 226] width 20 height 13
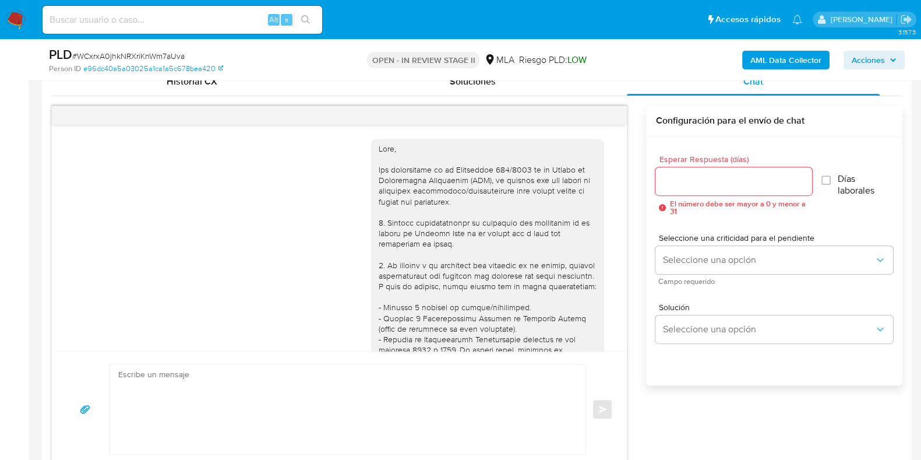
scroll to position [760, 0]
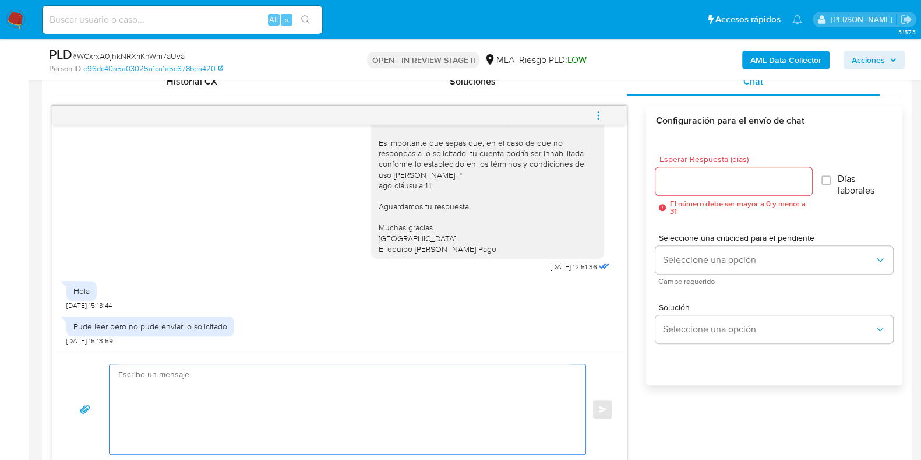
click at [210, 394] on textarea at bounding box center [344, 409] width 453 height 90
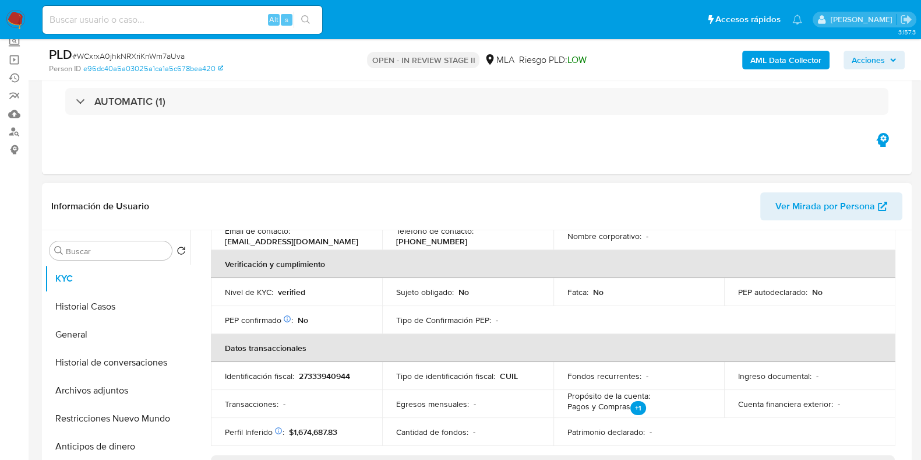
scroll to position [0, 0]
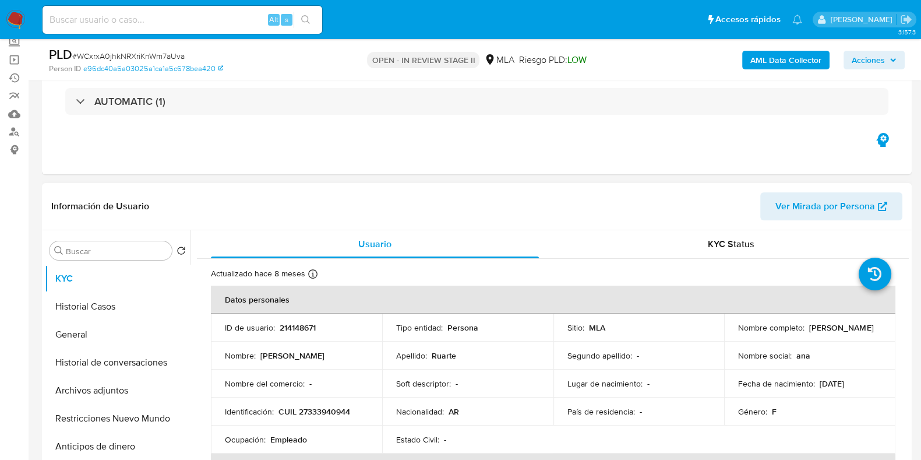
click at [343, 409] on p "CUIL 27333940944" at bounding box center [314, 411] width 72 height 10
copy p "27333940944"
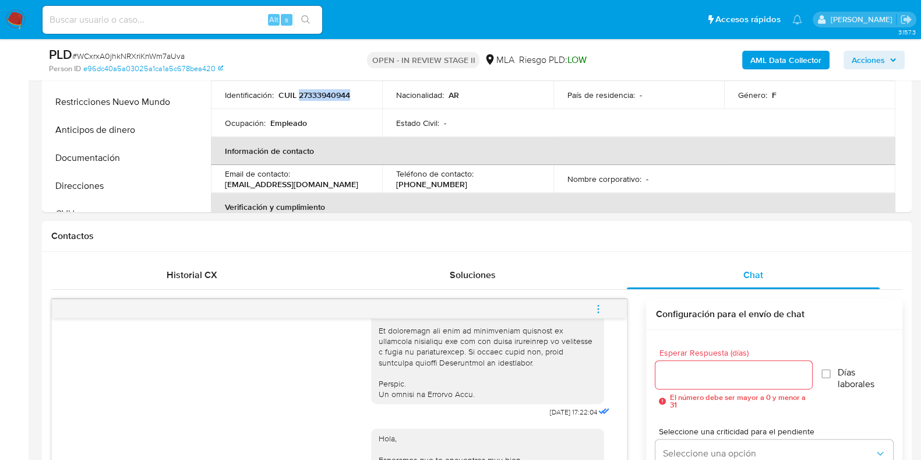
scroll to position [349, 0]
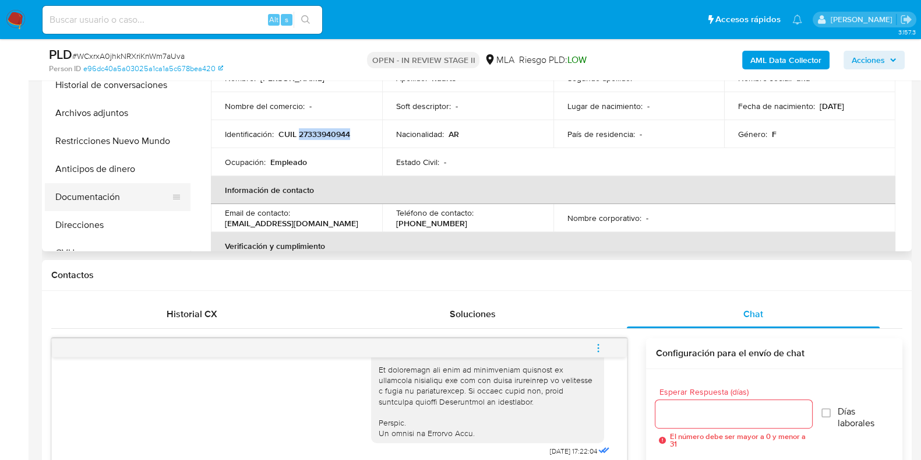
click at [90, 198] on button "Documentación" at bounding box center [113, 197] width 136 height 28
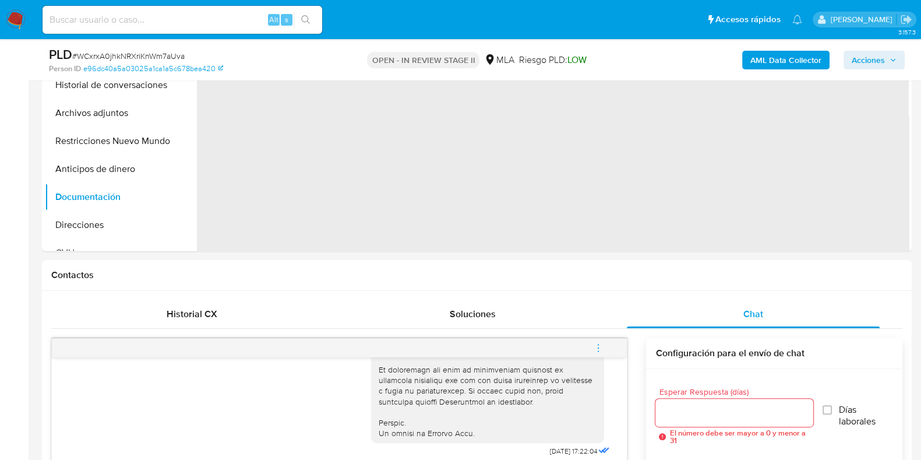
scroll to position [204, 0]
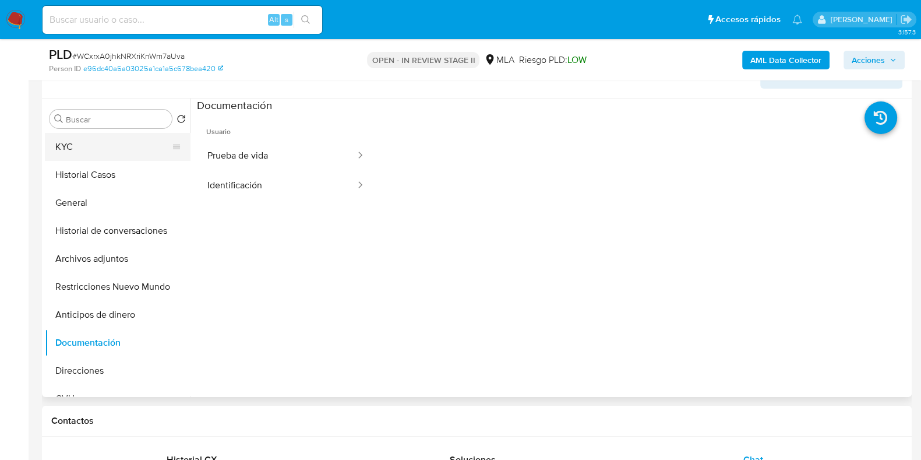
click at [84, 147] on button "KYC" at bounding box center [113, 147] width 136 height 28
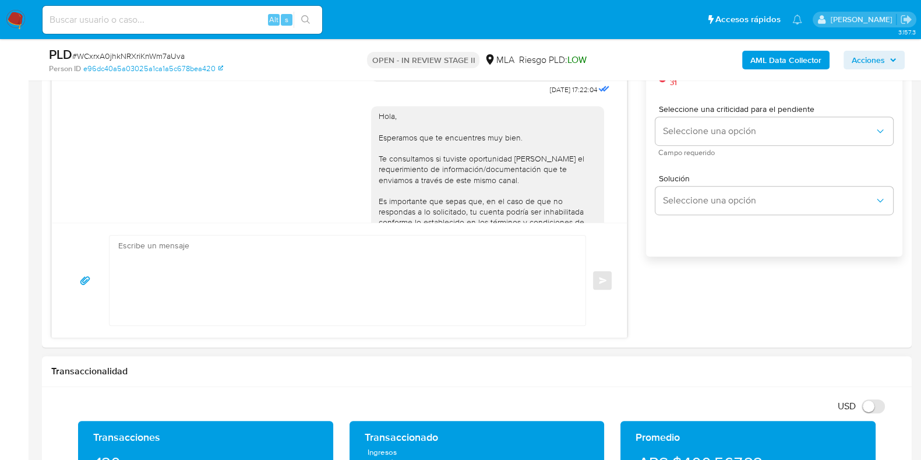
scroll to position [714, 0]
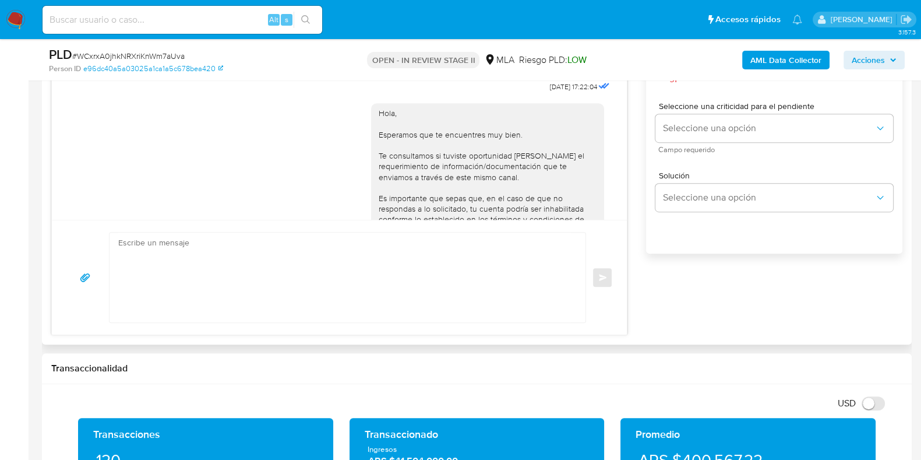
click at [333, 275] on textarea at bounding box center [344, 277] width 453 height 90
drag, startPoint x: 252, startPoint y: 266, endPoint x: 201, endPoint y: 269, distance: 51.3
click at [201, 269] on textarea "Hola, Gracias por tu respuesta. Por favor te pedimos nos indiques" at bounding box center [344, 277] width 453 height 90
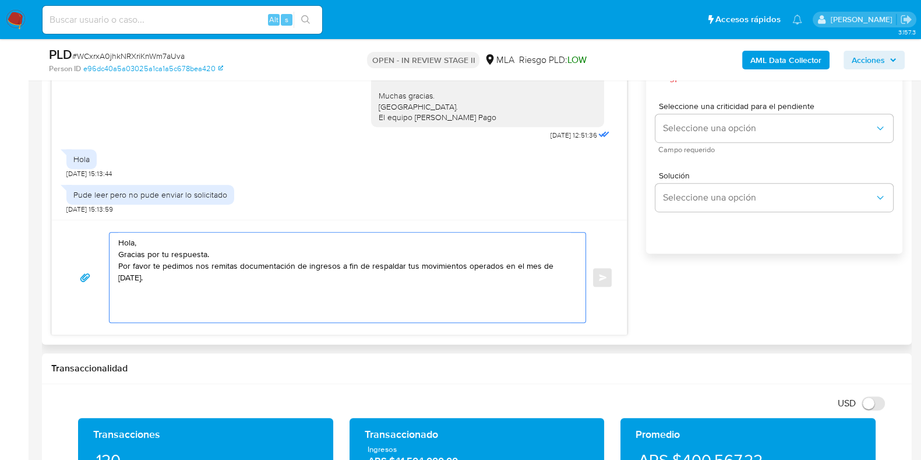
scroll to position [760, 0]
drag, startPoint x: 367, startPoint y: 85, endPoint x: 513, endPoint y: 109, distance: 147.6
click at [513, 109] on div "Hola, Esperamos que te encuentres muy bien. Te consultamos si tuviste oportunid…" at bounding box center [487, 22] width 219 height 202
copy div "Muchas gracias. Saludos. El equipo de Mercado Pago"
click at [150, 298] on textarea "Hola, Gracias por tu respuesta. Por favor te pedimos nos remitas documentación …" at bounding box center [344, 277] width 453 height 90
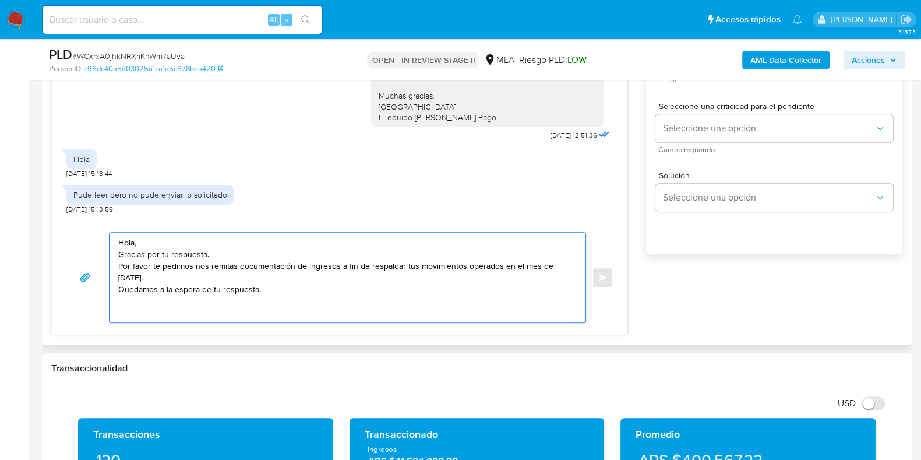
paste textarea "Muchas gracias. Saludos. El equipo de Mercado Pago"
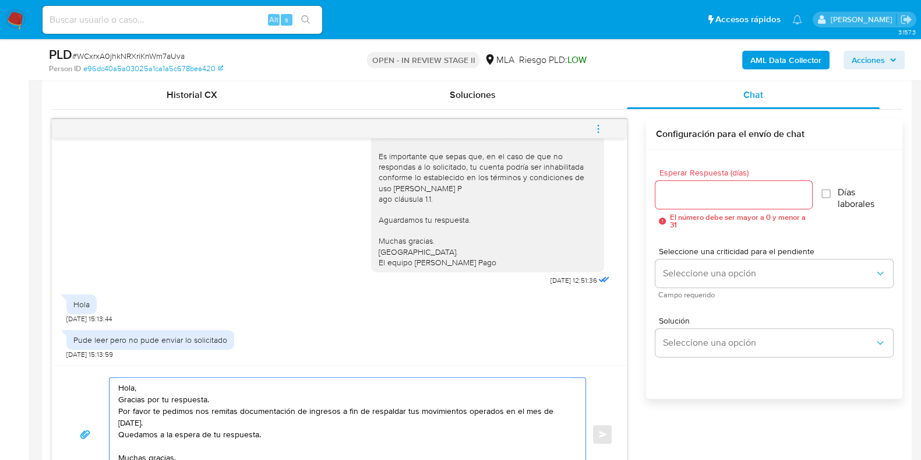
scroll to position [567, 0]
type textarea "Hola, Gracias por tu respuesta. Por favor te pedimos nos remitas documentación …"
click at [708, 193] on input "Esperar Respuesta (días)" at bounding box center [733, 195] width 156 height 15
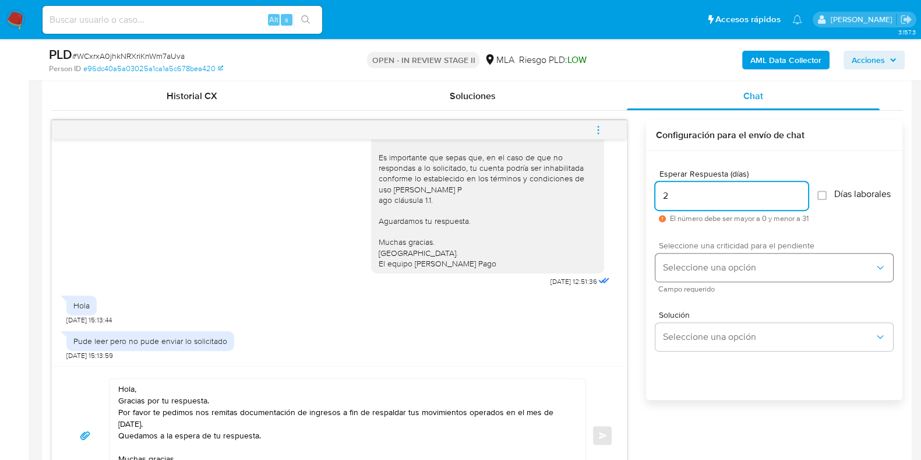
type input "2"
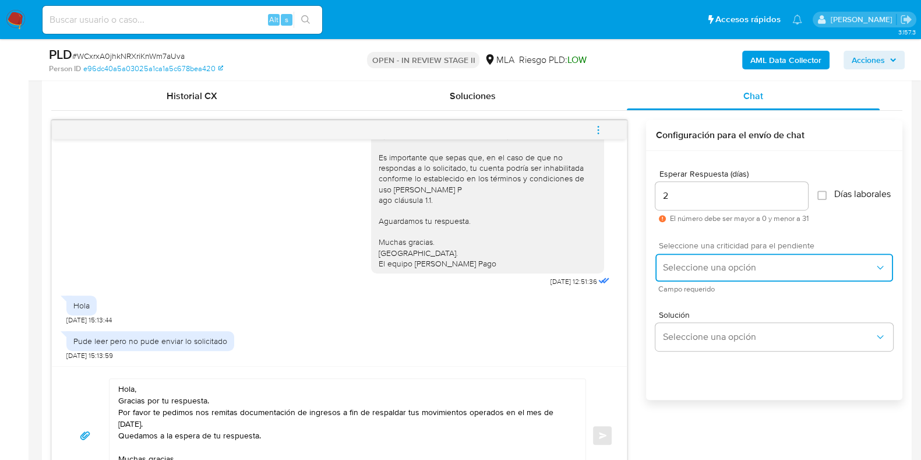
click at [694, 271] on span "Seleccione una opción" at bounding box center [768, 268] width 212 height 12
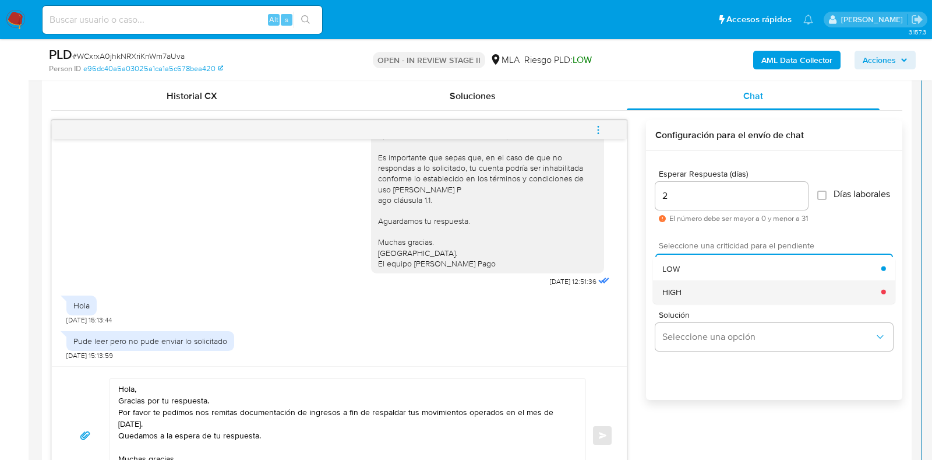
click at [683, 295] on div "HIGH" at bounding box center [771, 291] width 219 height 23
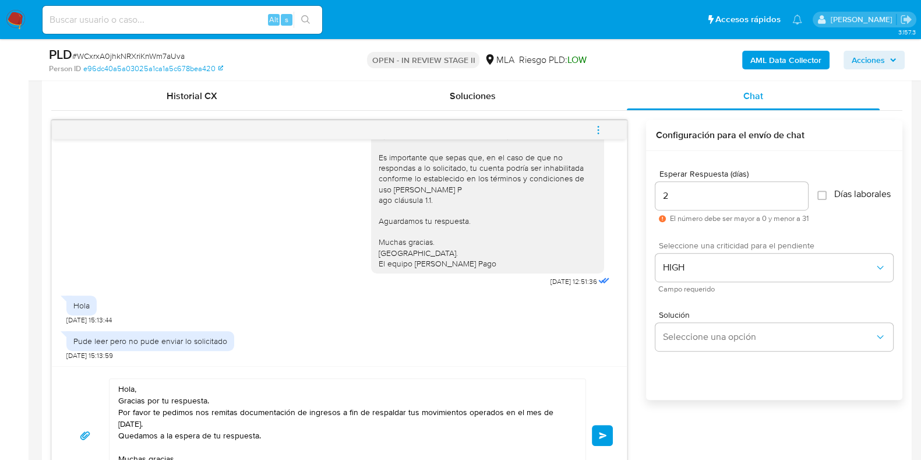
click at [600, 433] on span "Enviar" at bounding box center [603, 435] width 8 height 7
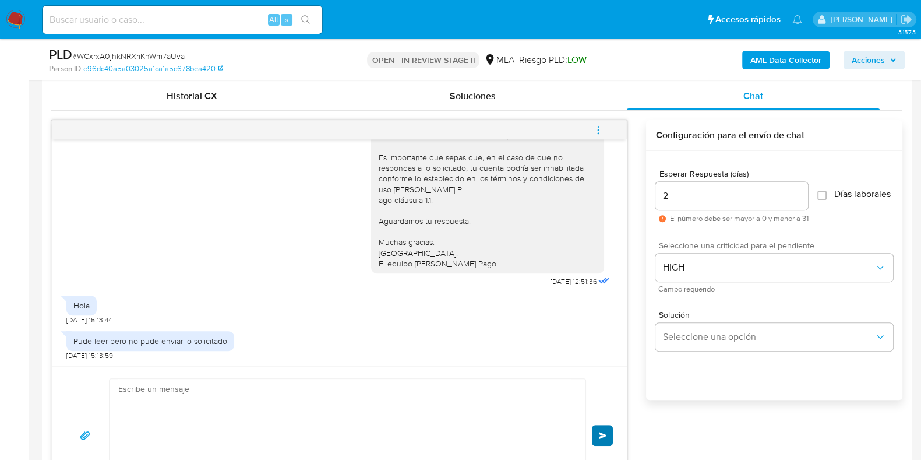
scroll to position [899, 0]
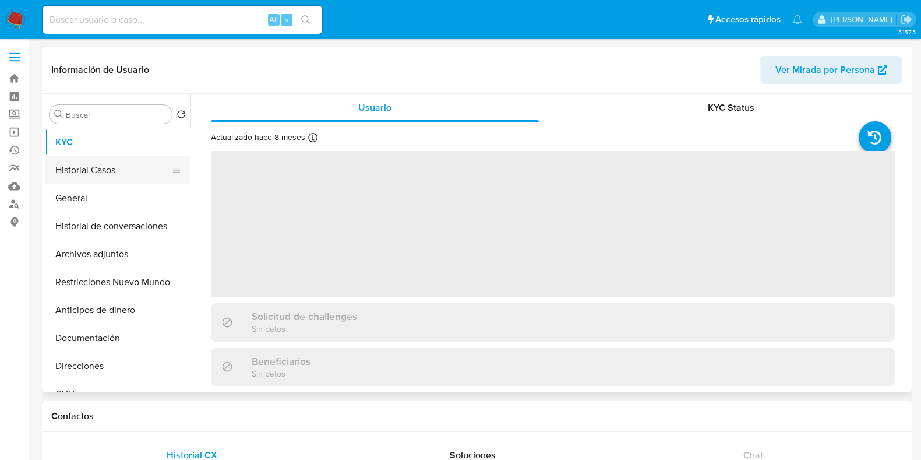
click at [114, 182] on button "Historial Casos" at bounding box center [113, 170] width 136 height 28
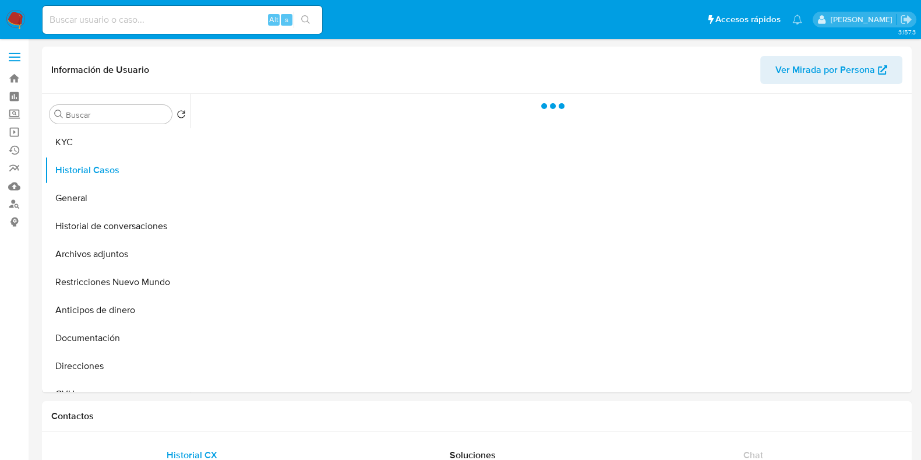
select select "10"
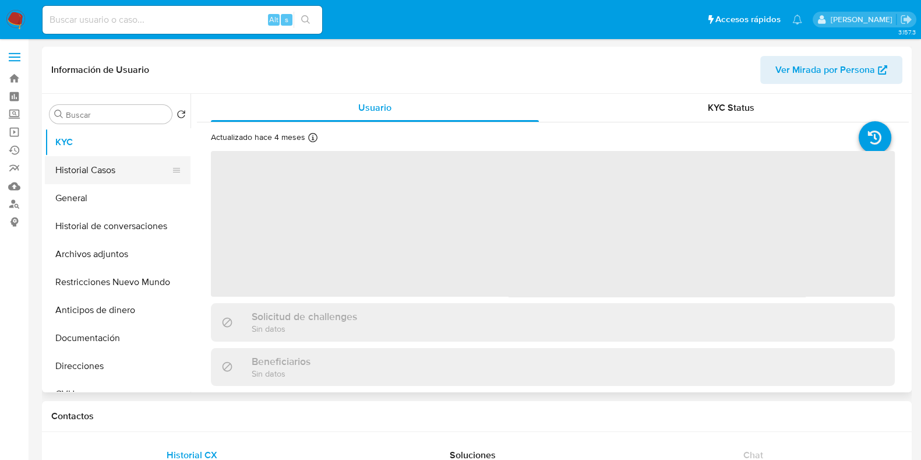
click at [110, 158] on button "Historial Casos" at bounding box center [113, 170] width 136 height 28
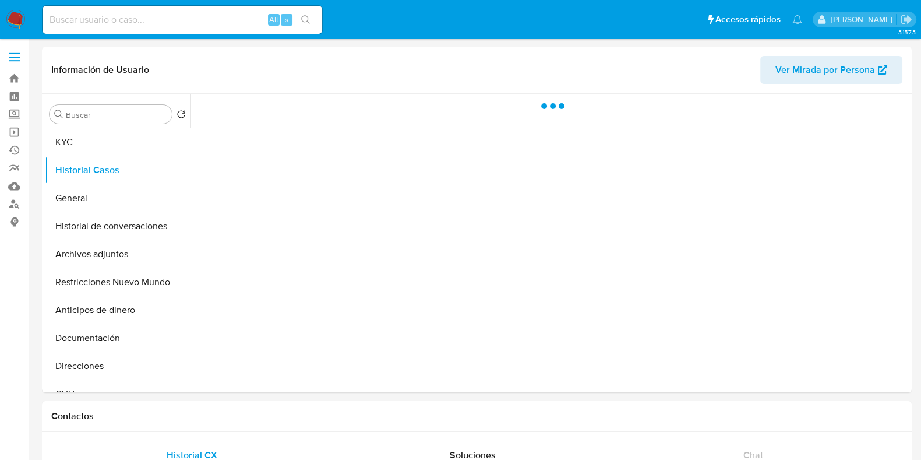
select select "10"
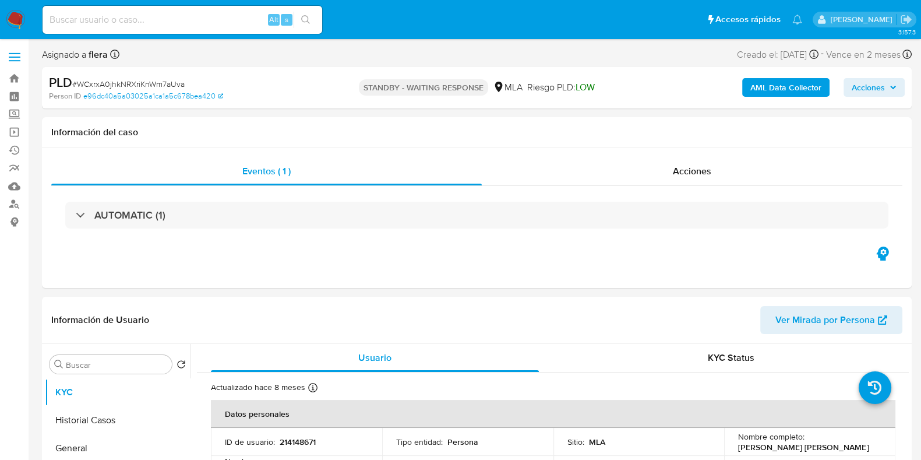
select select "10"
click at [164, 17] on input at bounding box center [183, 19] width 280 height 15
paste input "HS4WLvvBHviWXyNm3fvEmyKG"
type input "HS4WLvvBHviWXyNm3fvEmyKG"
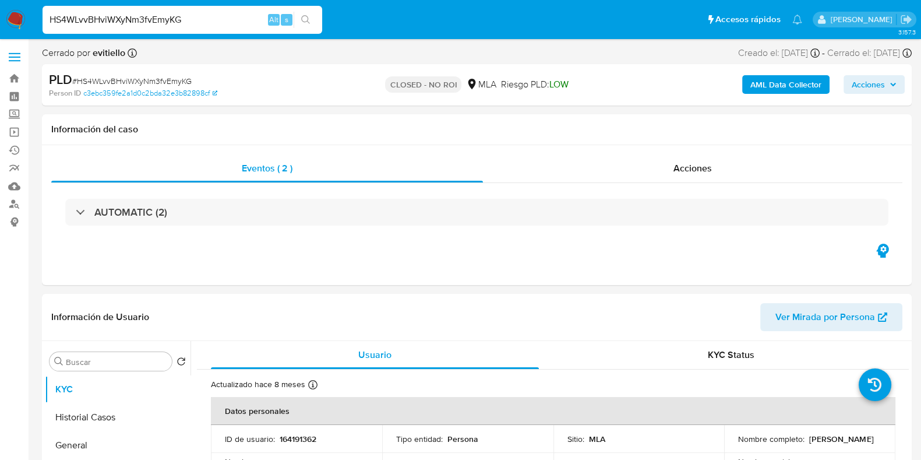
select select "10"
click at [169, 26] on input "HS4WLvvBHviWXyNm3fvEmyKG" at bounding box center [183, 19] width 280 height 15
paste input "8X1X5HY0w42O0i6K7KrIXGwz"
type input "8X1X5HY0w42O0i6K7KrIXGwz"
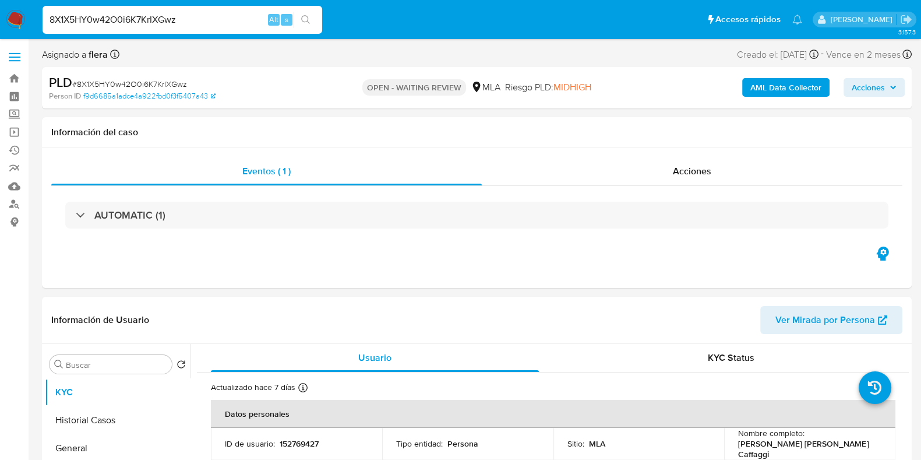
select select "10"
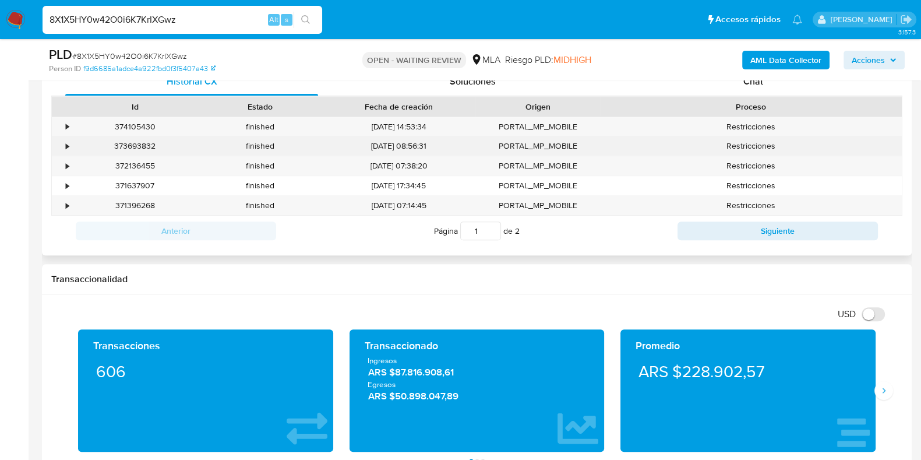
scroll to position [509, 0]
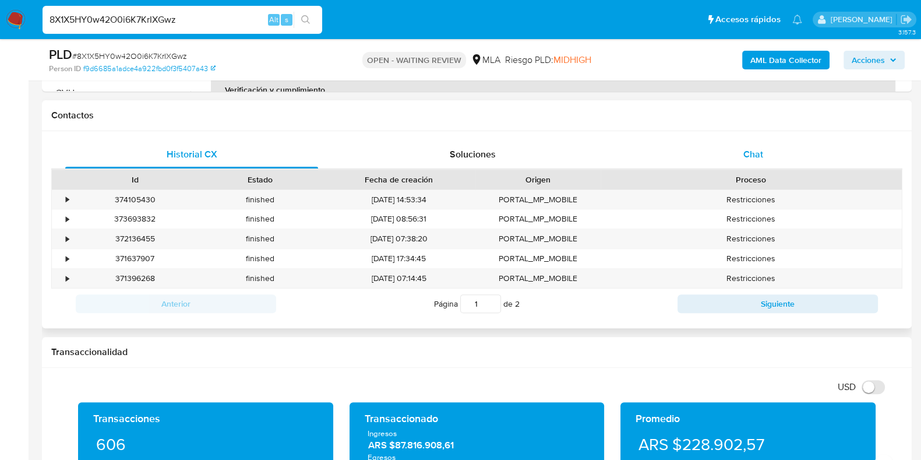
click at [757, 157] on span "Chat" at bounding box center [753, 153] width 20 height 13
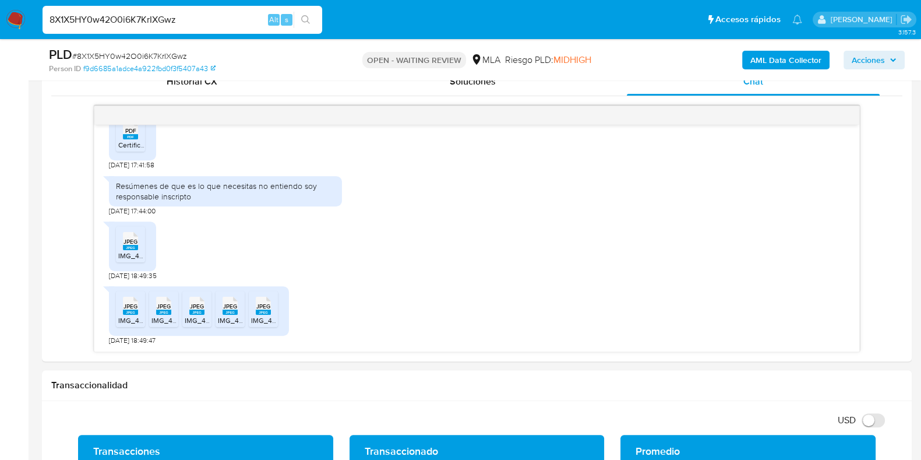
scroll to position [586, 0]
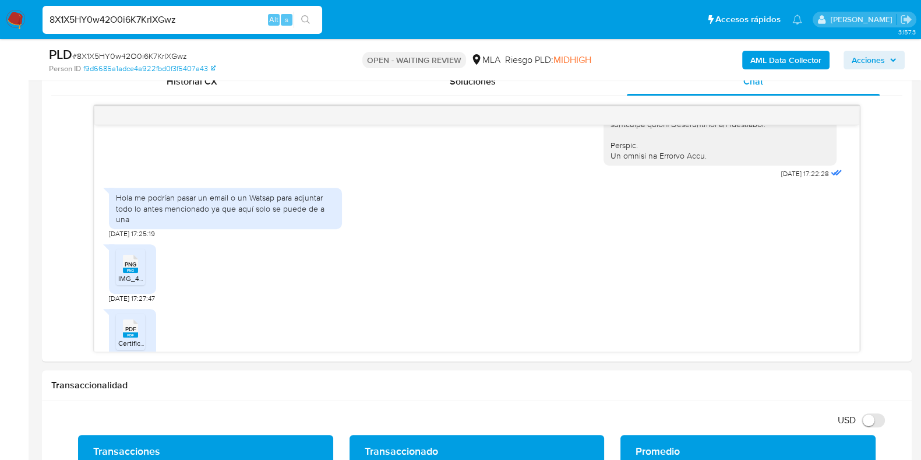
click at [127, 25] on input "8X1X5HY0w42O0i6K7KrIXGwz" at bounding box center [183, 19] width 280 height 15
paste input "jPBIkAUyo2UL9H1fY6rqYFA5"
type input "jPBIkAUyo2UL9H1fY6rqYFA5"
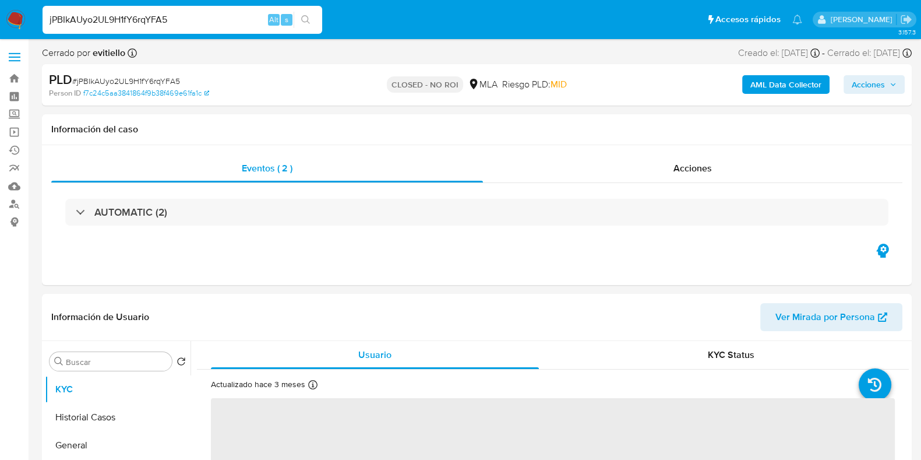
select select "10"
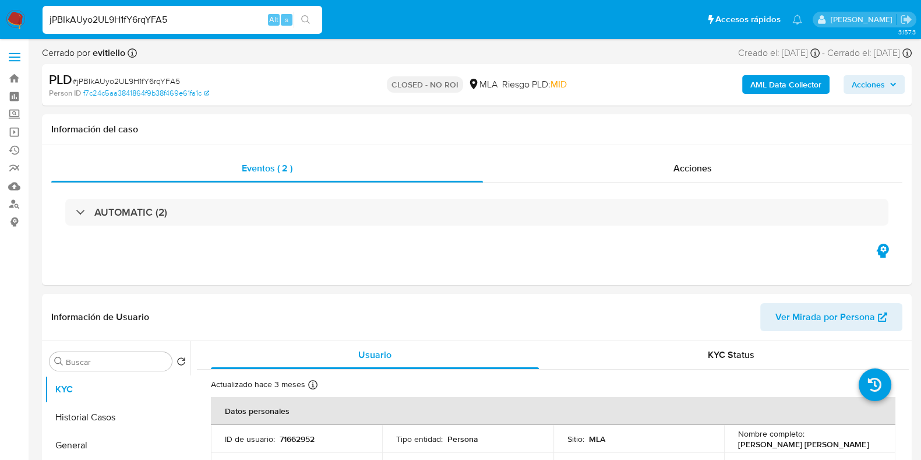
click at [130, 22] on input "jPBIkAUyo2UL9H1fY6rqYFA5" at bounding box center [183, 19] width 280 height 15
paste input "oDzx2YYSSisopgjK4TtwhV8O"
type input "oDzx2YYSSisopgjK4TtwhV8O"
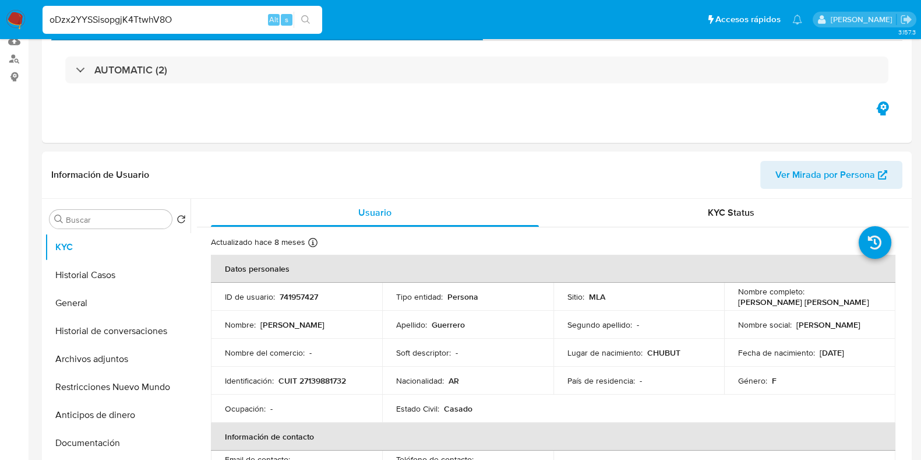
select select "10"
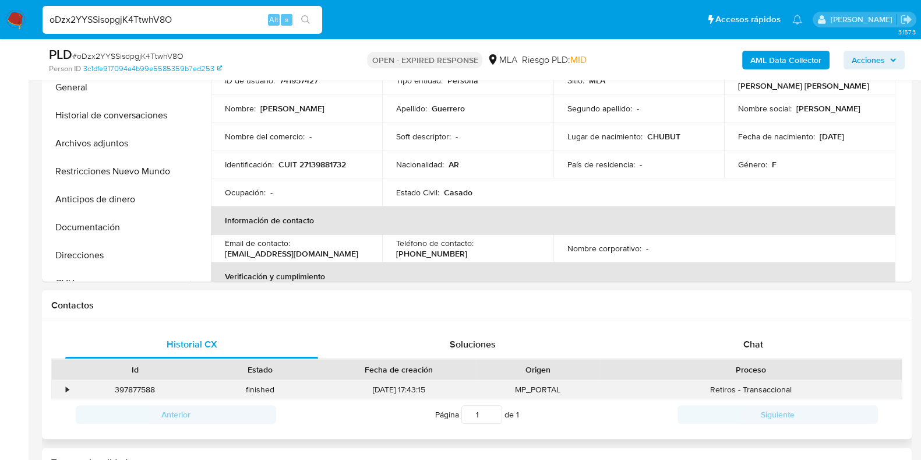
scroll to position [364, 0]
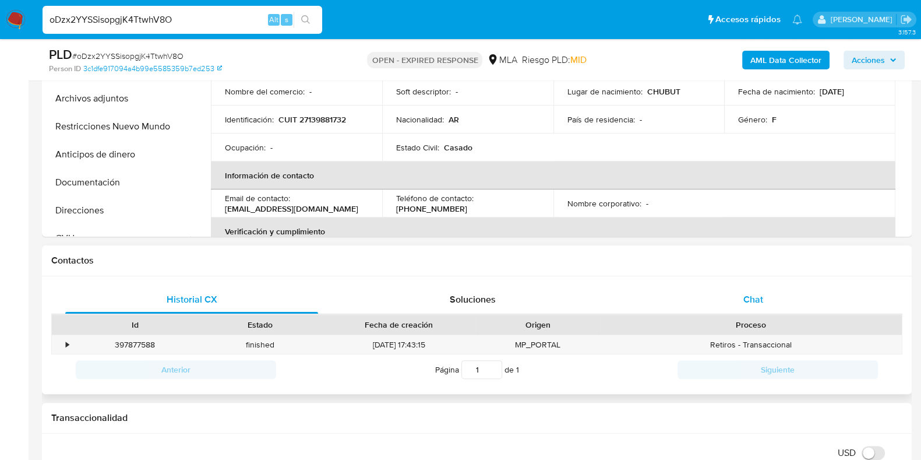
click at [765, 301] on div "Chat" at bounding box center [753, 299] width 253 height 28
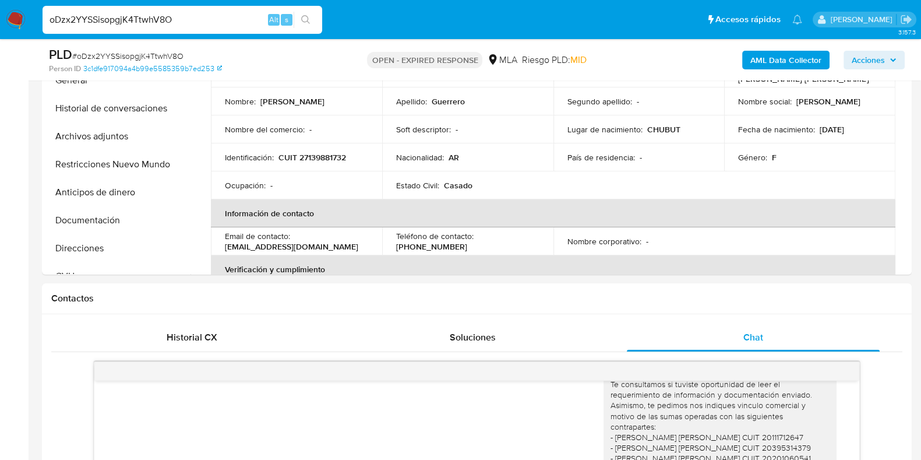
scroll to position [218, 0]
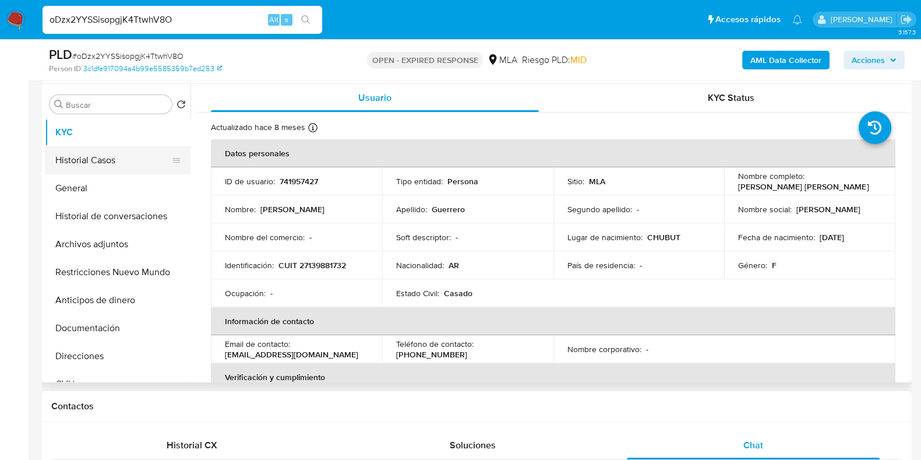
click at [99, 151] on button "Historial Casos" at bounding box center [113, 160] width 136 height 28
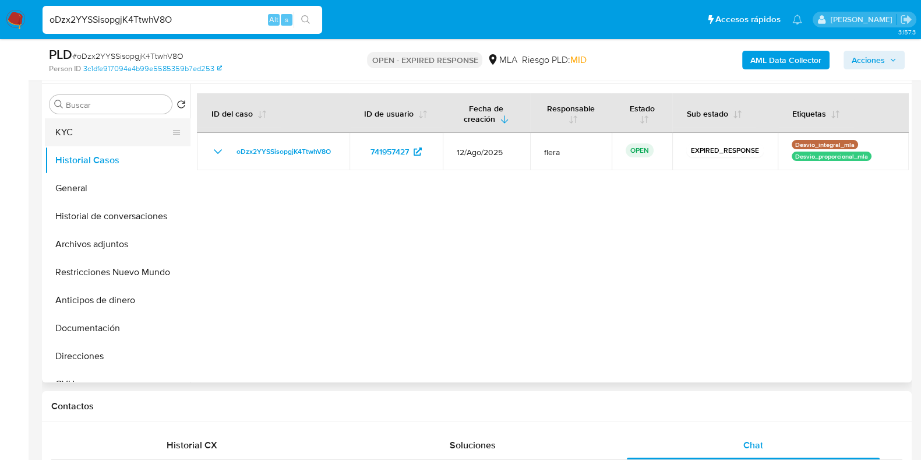
click at [102, 135] on button "KYC" at bounding box center [113, 132] width 136 height 28
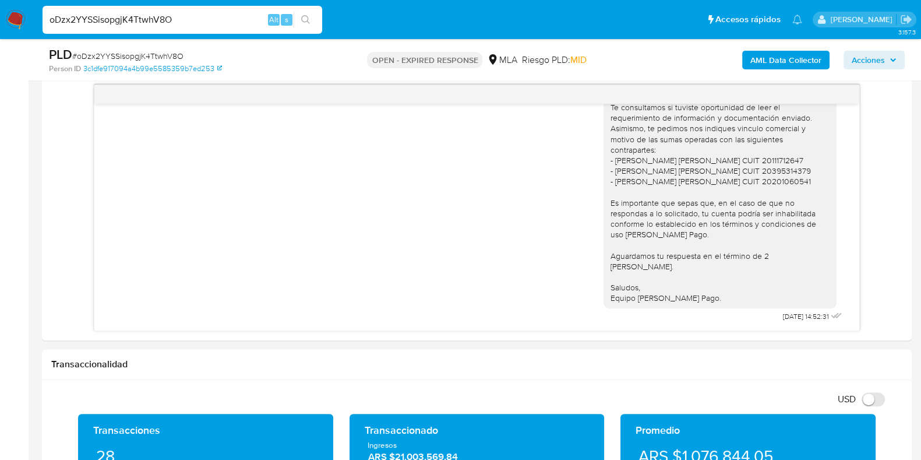
scroll to position [589, 0]
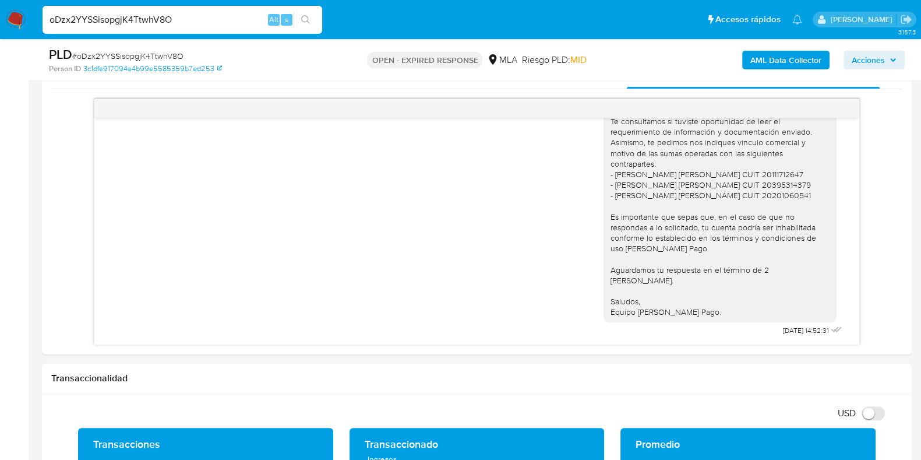
click at [107, 24] on input "oDzx2YYSSisopgjK4TtwhV8O" at bounding box center [183, 19] width 280 height 15
paste input "pFfZayfcjvYQd4W8IbhIBU70"
type input "pFfZayfcjvYQd4W8IbhIBU70"
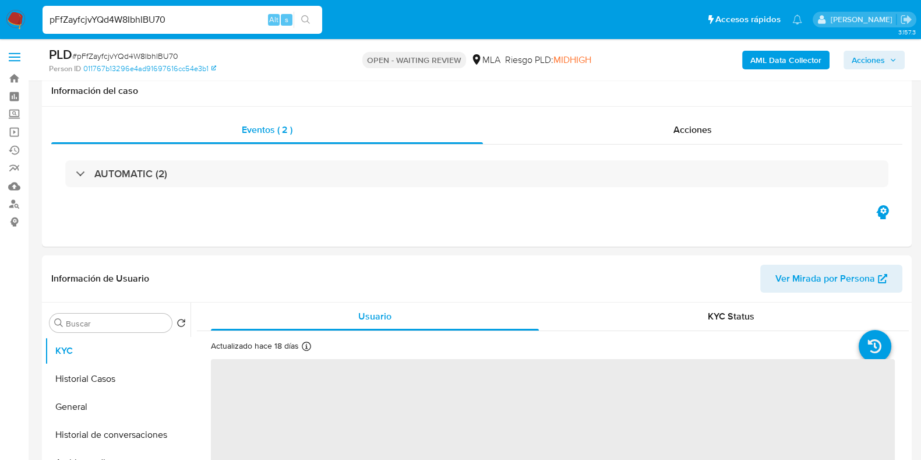
scroll to position [145, 0]
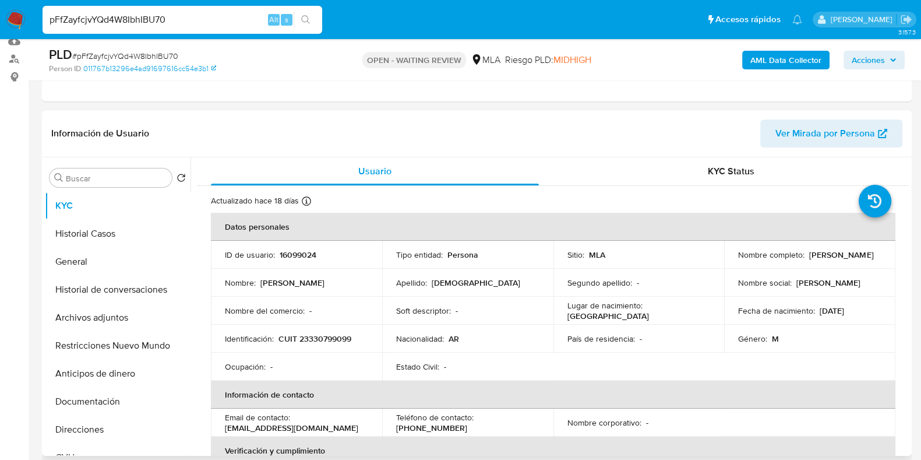
select select "10"
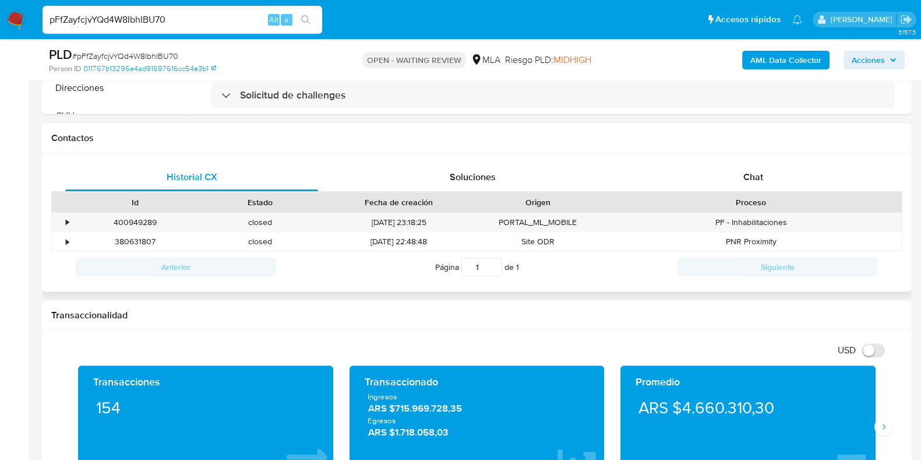
scroll to position [509, 0]
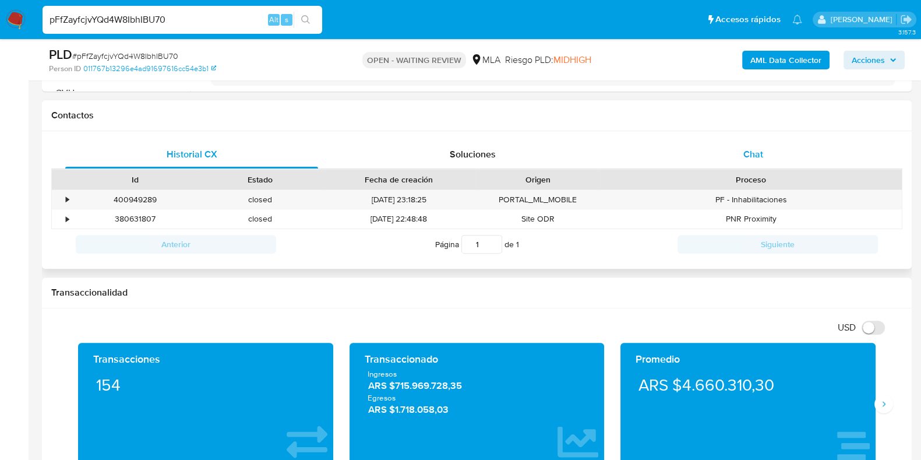
click at [762, 147] on span "Chat" at bounding box center [753, 153] width 20 height 13
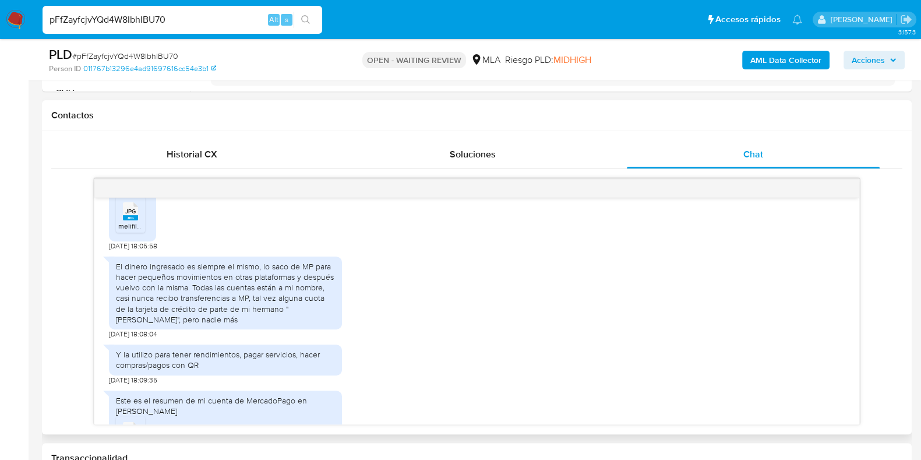
scroll to position [722, 0]
click at [132, 13] on input "pFfZayfcjvYQd4W8IbhIBU70" at bounding box center [183, 19] width 280 height 15
paste input "faJSBMPykTl3uthhGLH86CvL"
type input "faJSBMPykTl3uthhGLH86CvL"
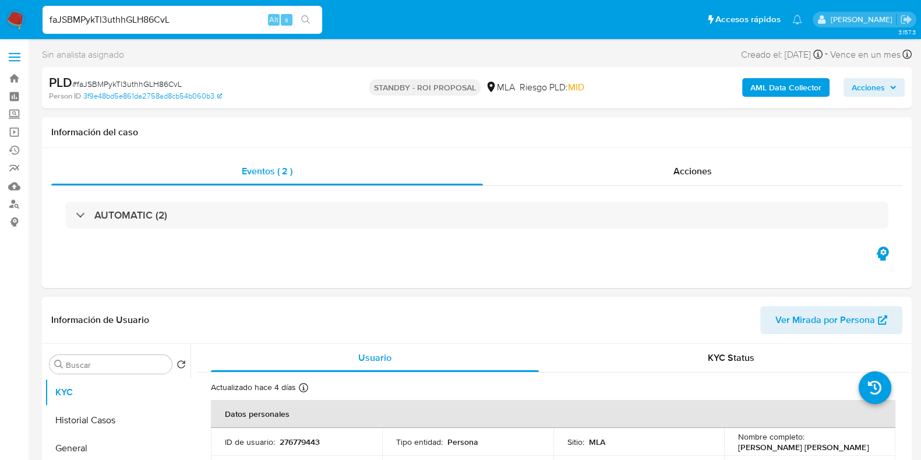
select select "10"
click at [689, 166] on span "Acciones" at bounding box center [692, 170] width 38 height 13
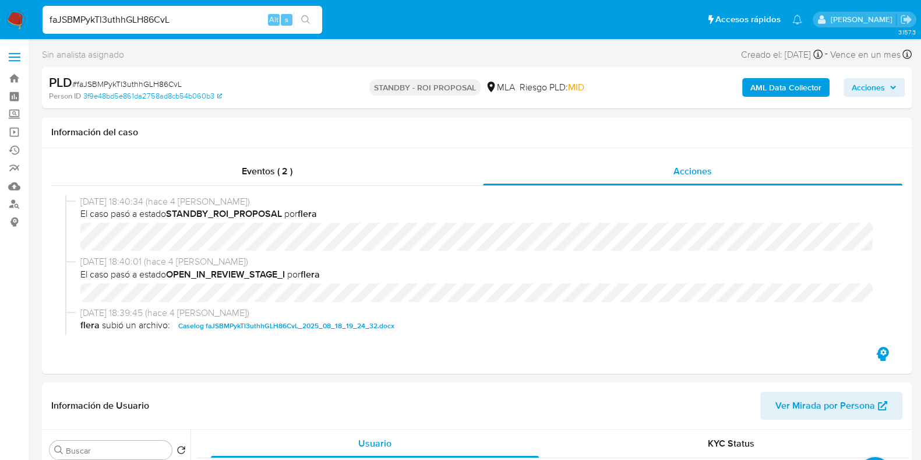
click at [140, 20] on input "faJSBMPykTl3uthhGLH86CvL" at bounding box center [183, 19] width 280 height 15
paste input "jkWJ29mehPC5zHDF1ZVFvWgM"
type input "jkWJ29mehPC5zHDF1ZVFvWgM"
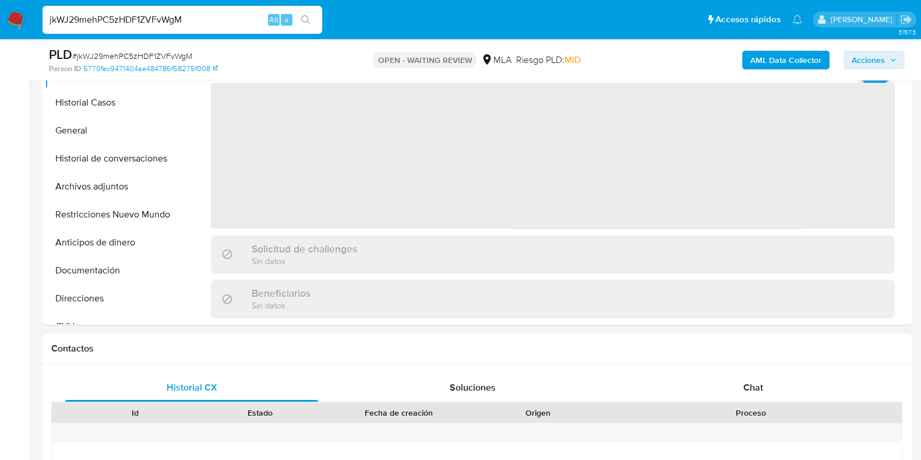
scroll to position [364, 0]
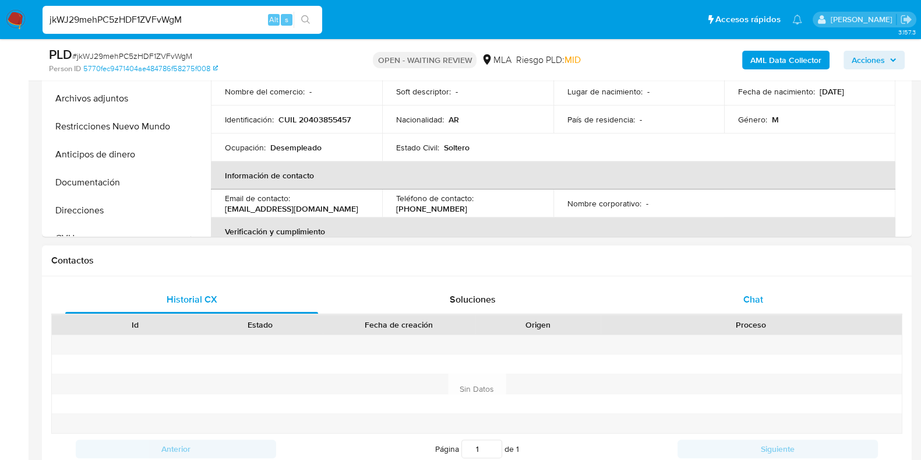
select select "10"
click at [758, 296] on span "Chat" at bounding box center [753, 298] width 20 height 13
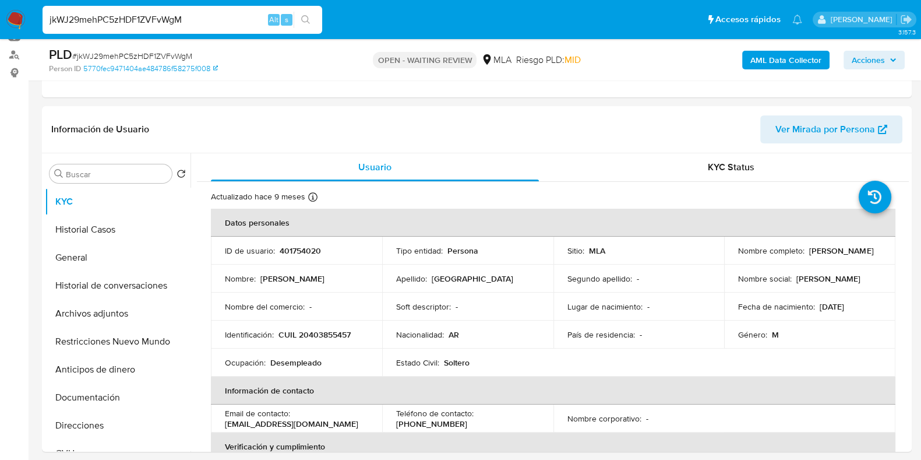
scroll to position [145, 0]
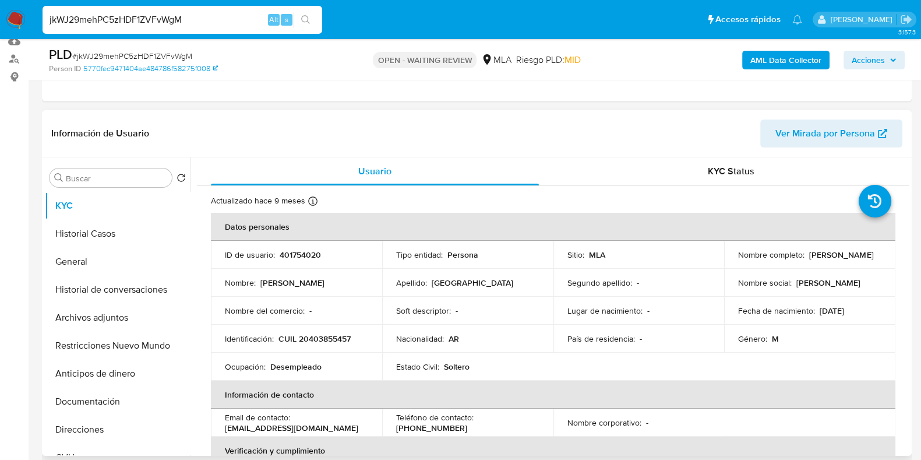
click at [308, 257] on p "401754020" at bounding box center [300, 254] width 41 height 10
copy p "401754020"
drag, startPoint x: 804, startPoint y: 258, endPoint x: 734, endPoint y: 261, distance: 70.0
click at [738, 260] on div "Nombre completo : Franco Jose Bilbao" at bounding box center [809, 254] width 143 height 10
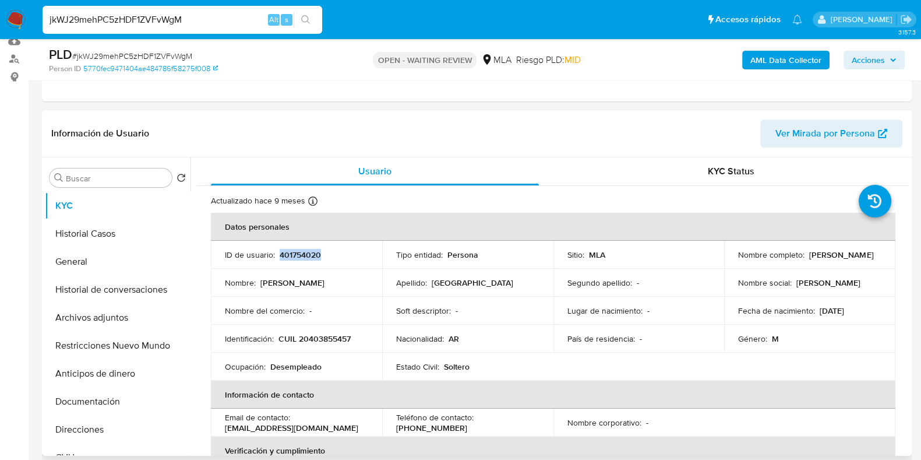
copy p "[PERSON_NAME]"
click at [112, 424] on button "Direcciones" at bounding box center [113, 429] width 136 height 28
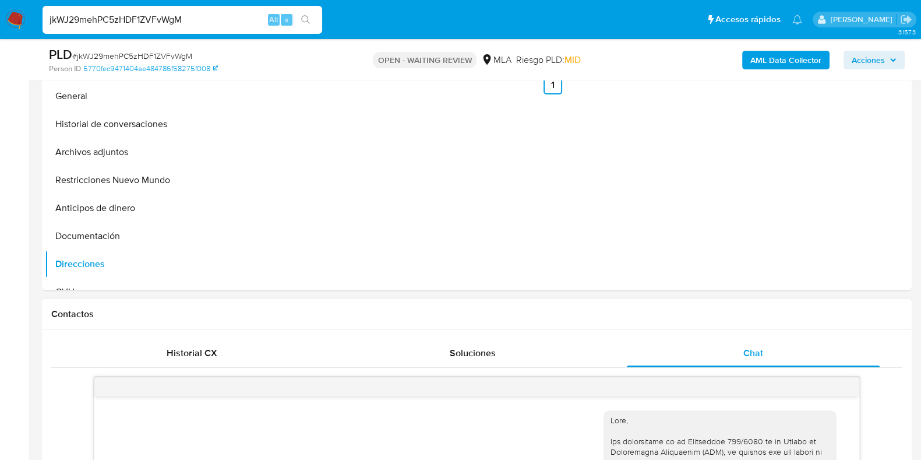
scroll to position [178, 0]
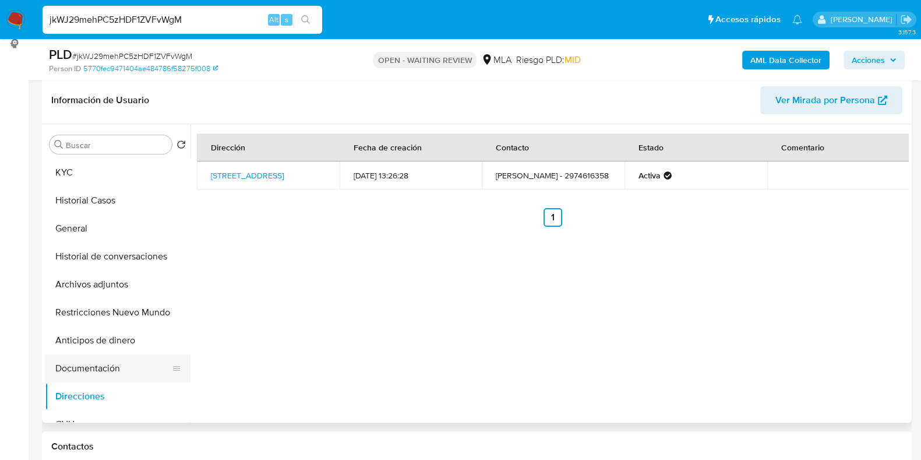
click at [82, 361] on button "Documentación" at bounding box center [113, 368] width 136 height 28
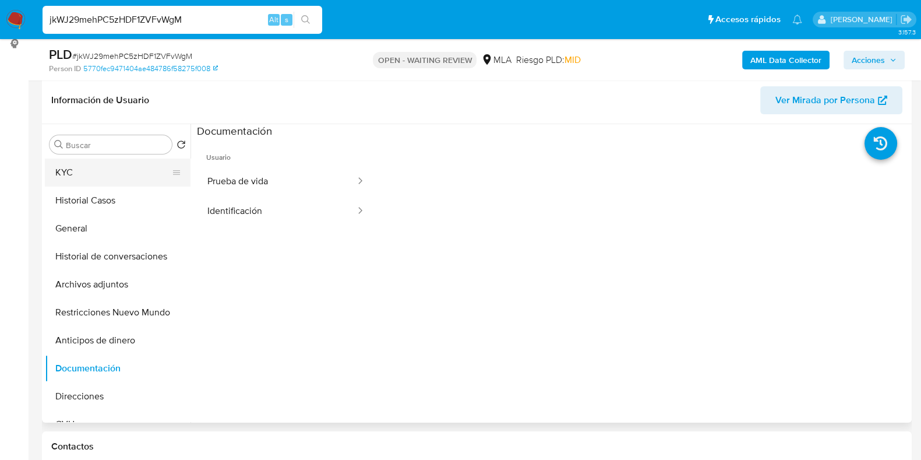
click at [94, 184] on button "KYC" at bounding box center [113, 172] width 136 height 28
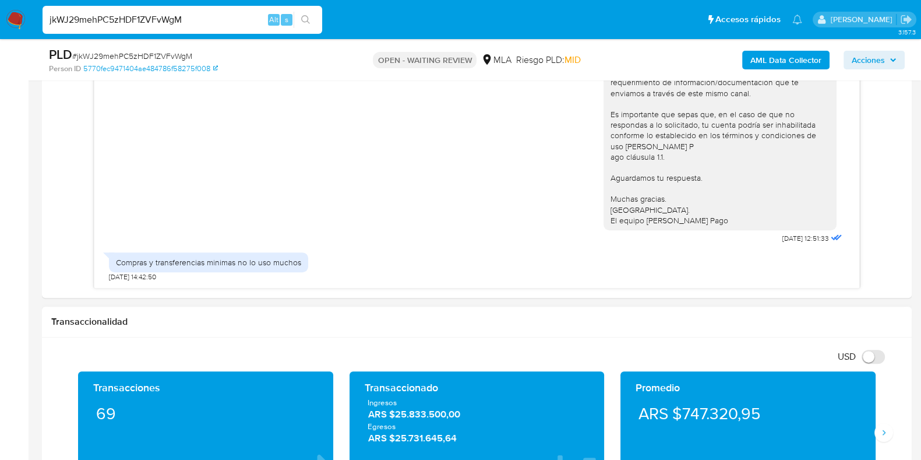
scroll to position [834, 0]
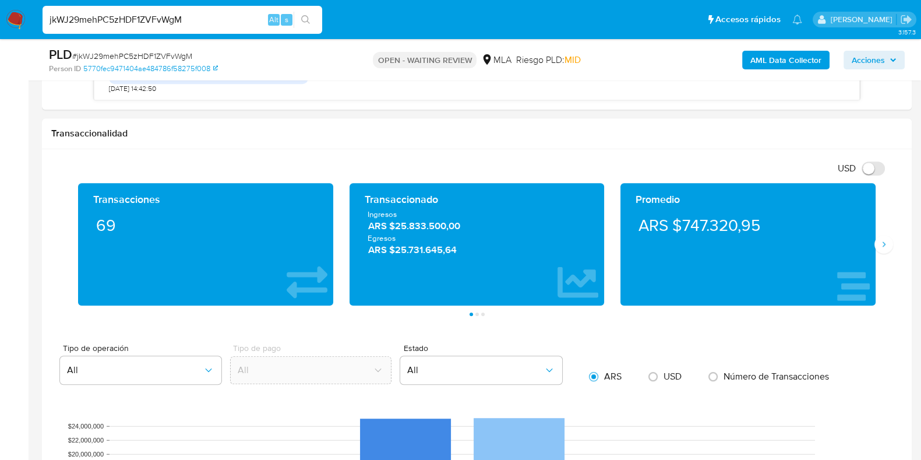
click at [139, 56] on span "# jkWJ29mehPC5zHDF1ZVFvWgM" at bounding box center [132, 56] width 120 height 12
copy span "jkWJ29mehPC5zHDF1ZVFvWgM"
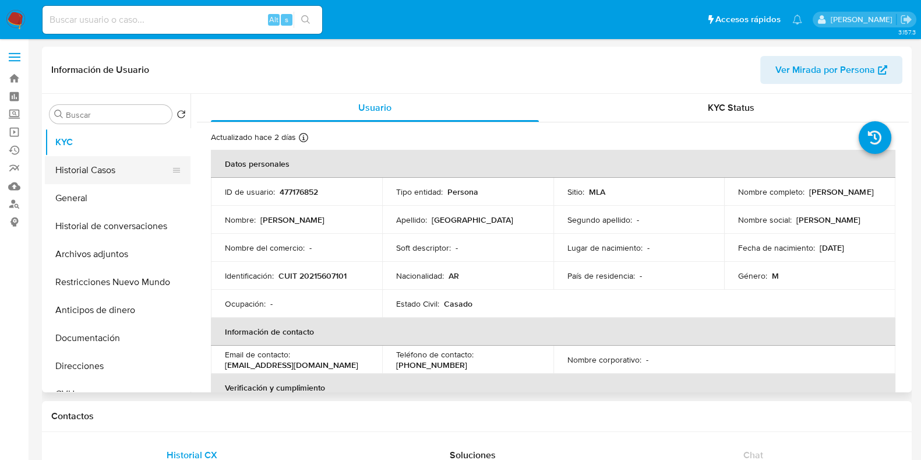
click at [76, 171] on button "Historial Casos" at bounding box center [113, 170] width 136 height 28
select select "10"
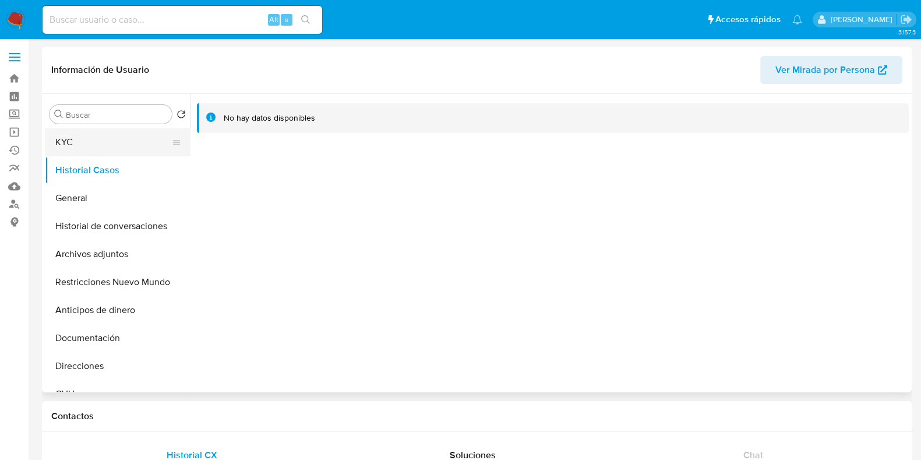
click at [96, 147] on button "KYC" at bounding box center [113, 142] width 136 height 28
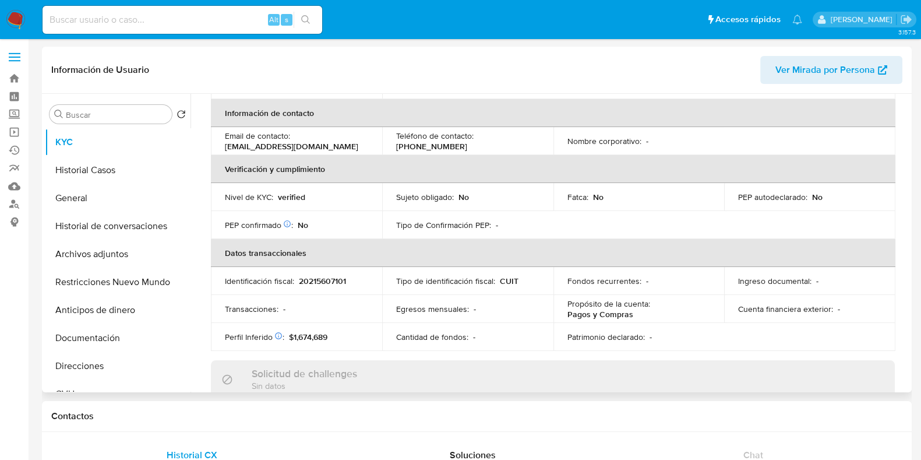
scroll to position [364, 0]
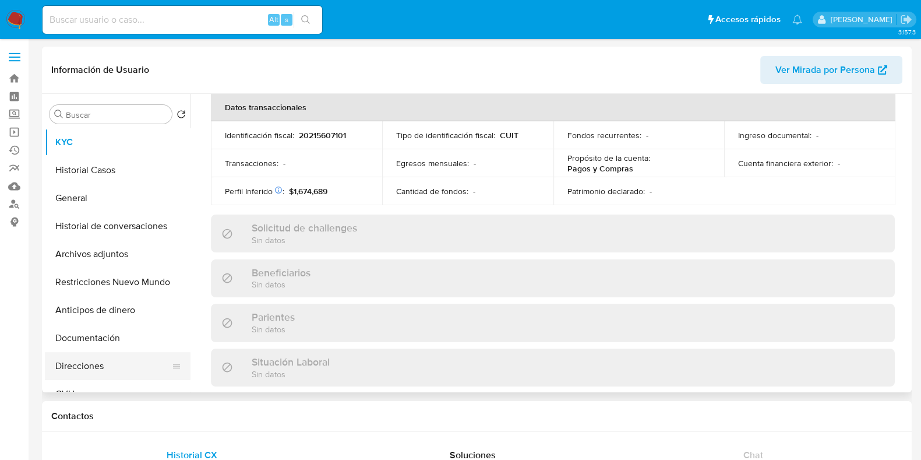
click at [86, 374] on button "Direcciones" at bounding box center [113, 366] width 136 height 28
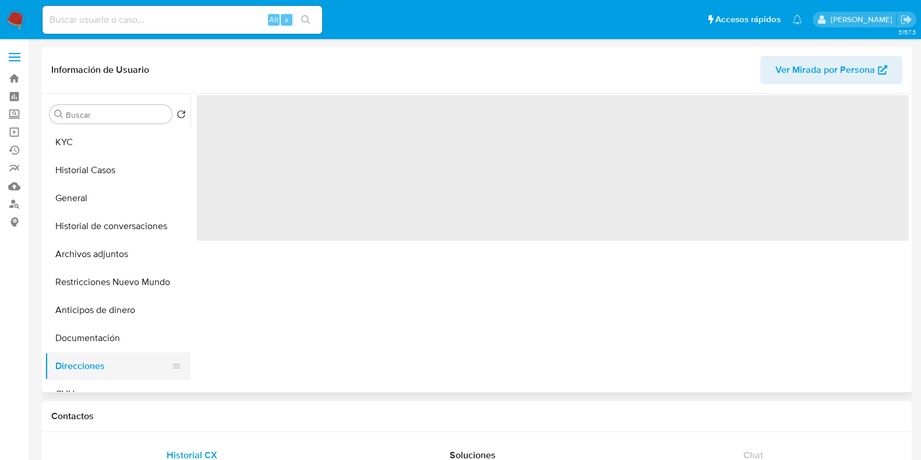
scroll to position [0, 0]
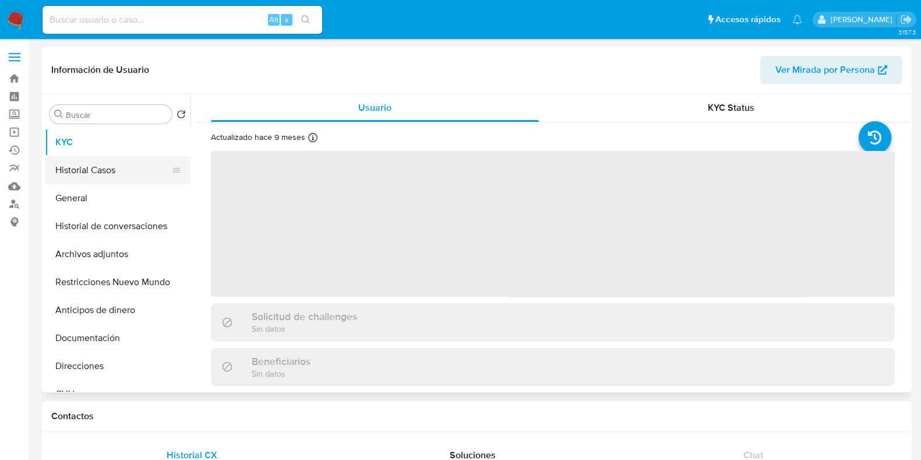
select select "10"
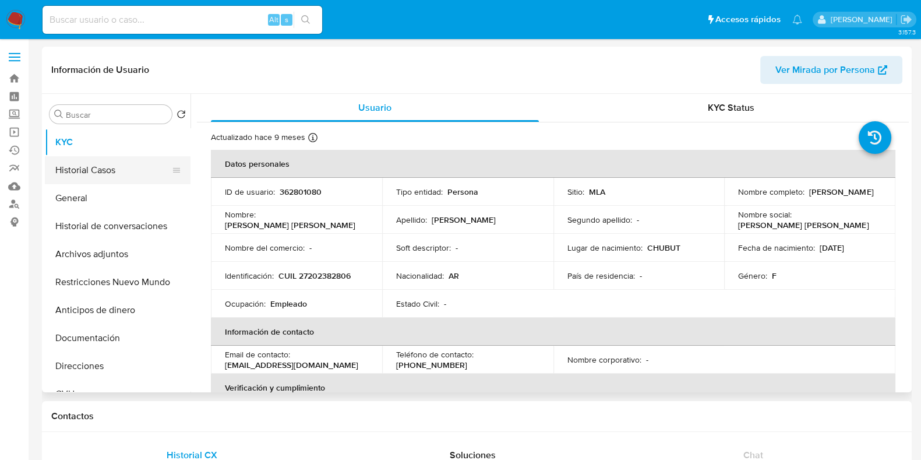
click at [118, 156] on button "Historial Casos" at bounding box center [113, 170] width 136 height 28
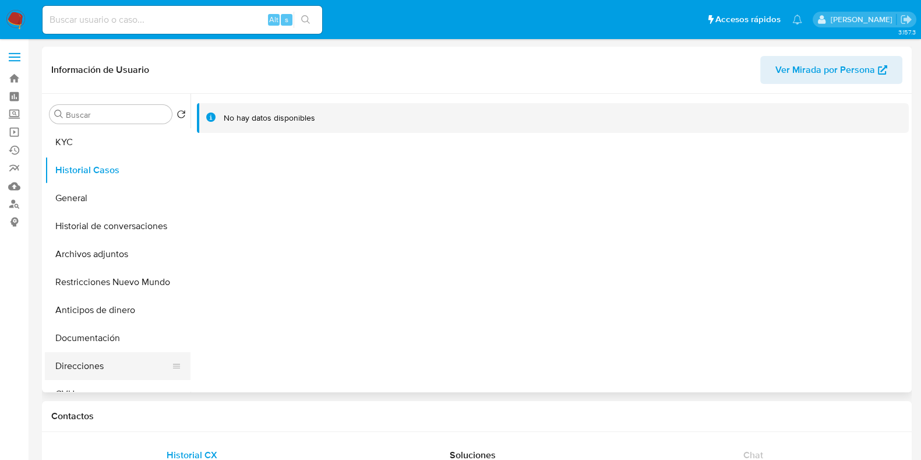
click at [89, 368] on button "Direcciones" at bounding box center [113, 366] width 136 height 28
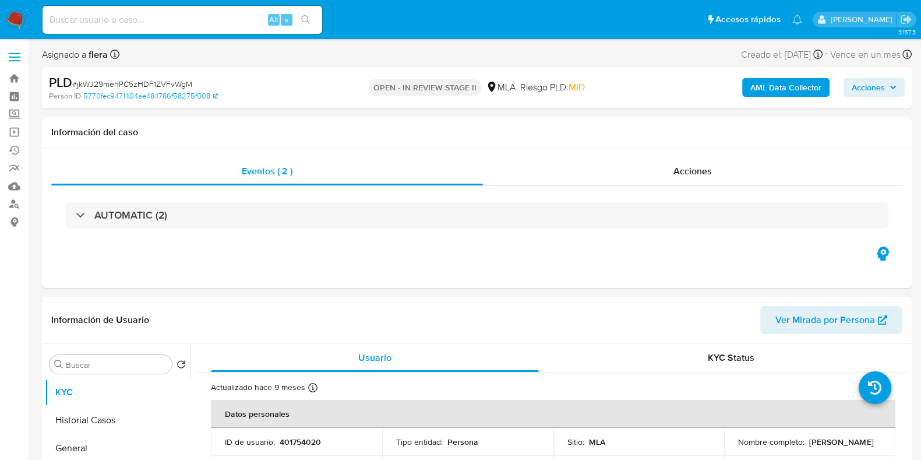
select select "10"
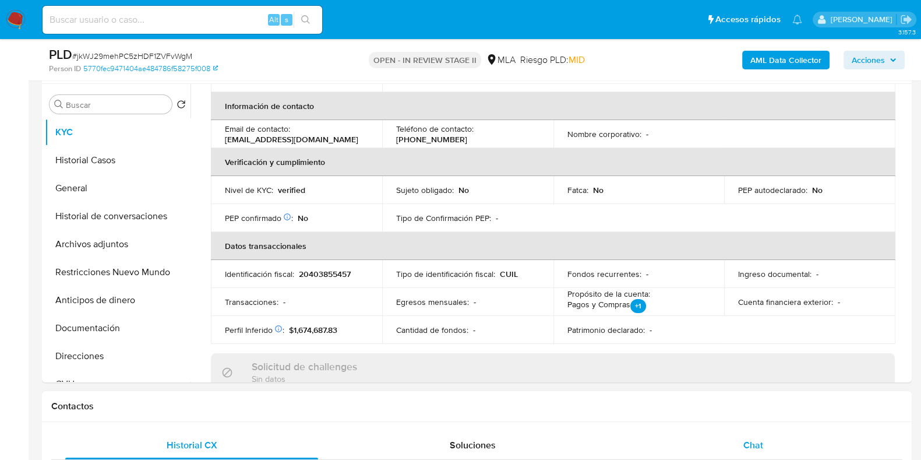
scroll to position [218, 0]
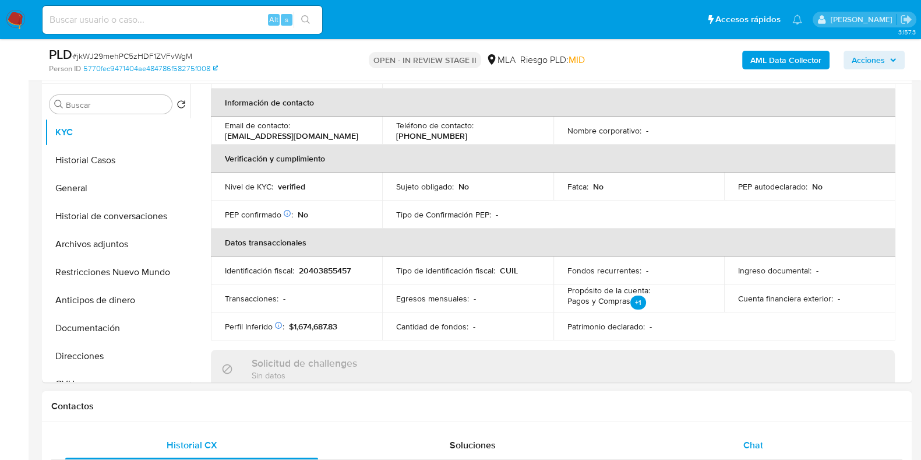
click at [767, 444] on div "Chat" at bounding box center [753, 445] width 253 height 28
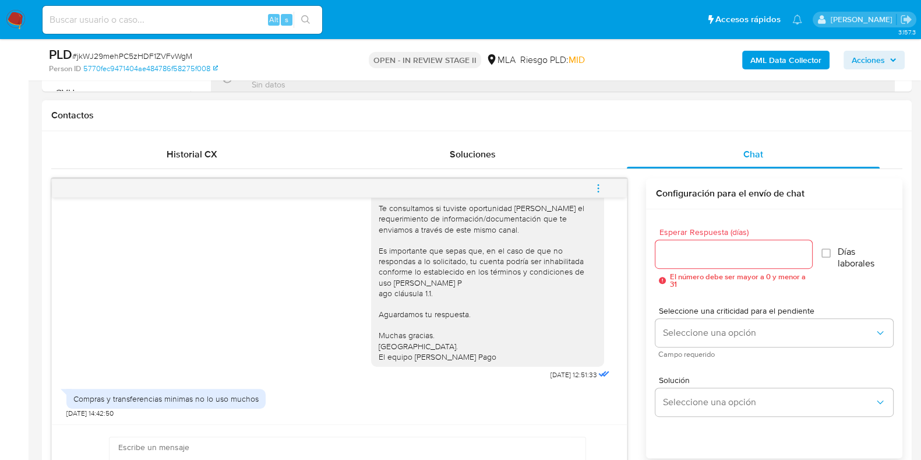
scroll to position [728, 0]
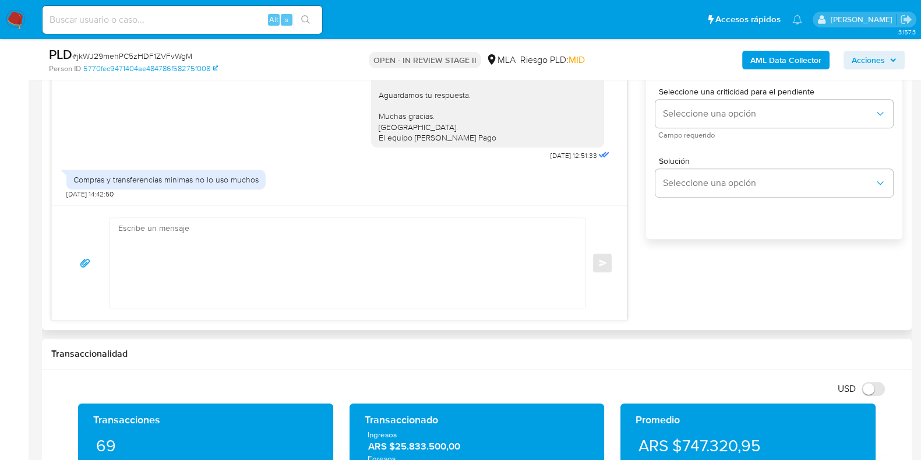
click at [115, 247] on div at bounding box center [345, 263] width 470 height 90
click at [176, 259] on textarea at bounding box center [344, 263] width 453 height 90
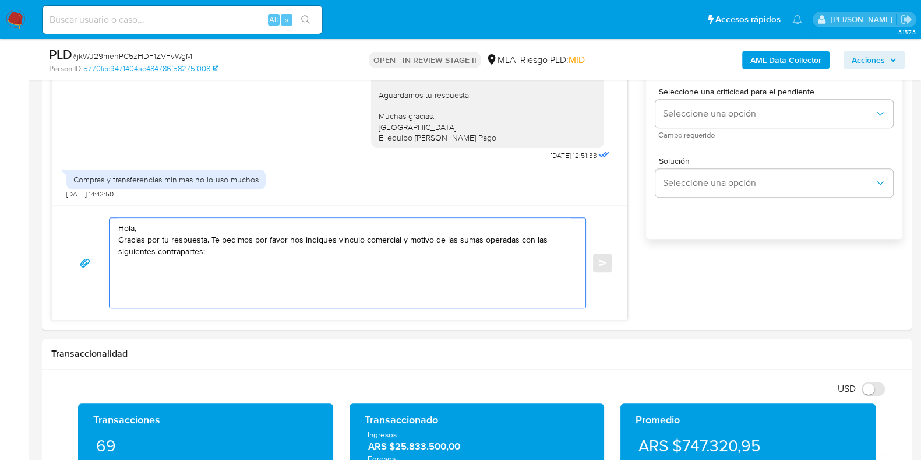
paste textarea "[PERSON_NAME]"
paste textarea "20215607101"
paste textarea "[PERSON_NAME]"
paste textarea "27202382806"
click at [132, 273] on textarea "Hola, Gracias por tu respuesta. Te pedimos por favor nos indiques vinculo comer…" at bounding box center [344, 263] width 453 height 90
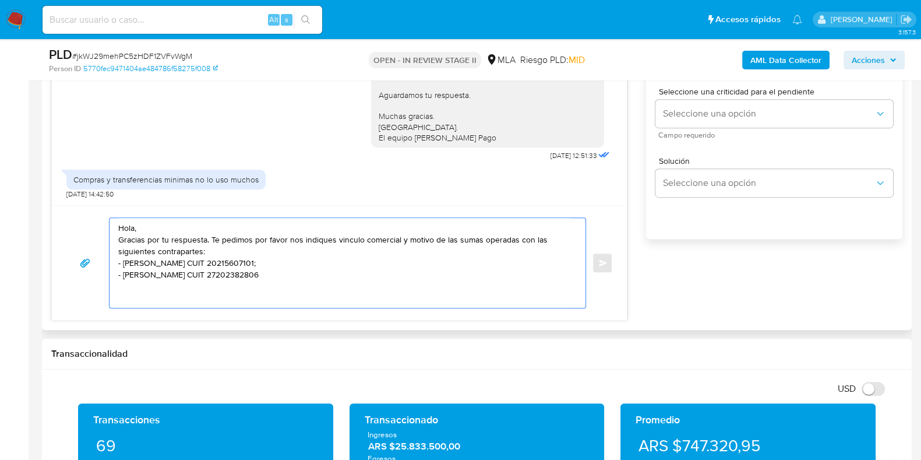
drag, startPoint x: 132, startPoint y: 273, endPoint x: 123, endPoint y: 283, distance: 14.0
click at [123, 283] on textarea "Hola, Gracias por tu respuesta. Te pedimos por favor nos indiques vinculo comer…" at bounding box center [344, 263] width 453 height 90
click at [151, 260] on textarea "Hola, Gracias por tu respuesta. Te pedimos por favor nos indiques vinculo comer…" at bounding box center [344, 263] width 453 height 90
click at [197, 289] on textarea "Hola, Gracias por tu respuesta. Te pedimos por favor nos indiques vinculo comer…" at bounding box center [344, 263] width 453 height 90
click at [175, 298] on textarea "Hola, Gracias por tu respuesta. Te pedimos por favor nos indiques vinculo comer…" at bounding box center [344, 263] width 453 height 90
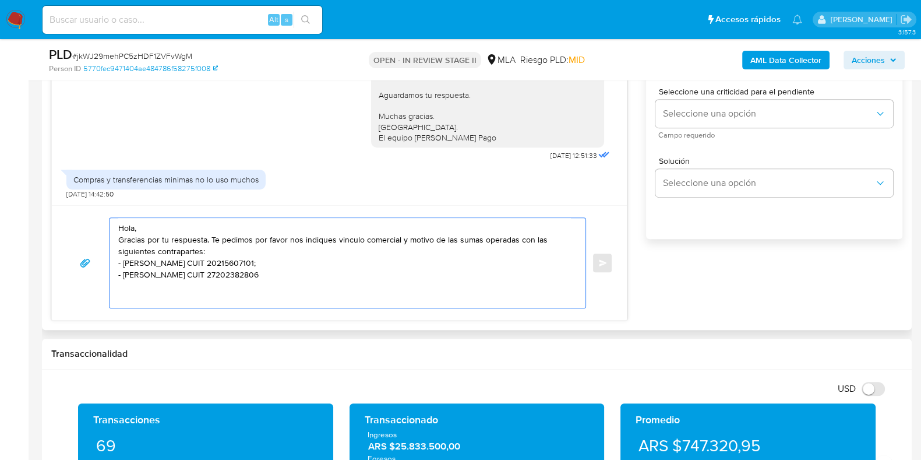
click at [271, 272] on textarea "Hola, Gracias por tu respuesta. Te pedimos por favor nos indiques vinculo comer…" at bounding box center [344, 263] width 453 height 90
click at [210, 238] on textarea "Hola, Gracias por tu respuesta. Te pedimos por favor nos indiques vinculo comer…" at bounding box center [344, 263] width 453 height 90
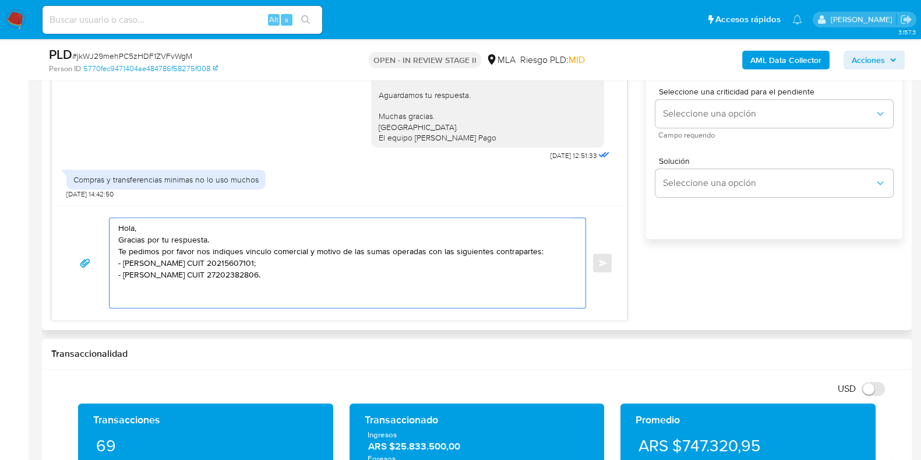
click at [533, 250] on textarea "Hola, Gracias por tu respuesta. Te pedimos por favor nos indiques vinculo comer…" at bounding box center [344, 263] width 453 height 90
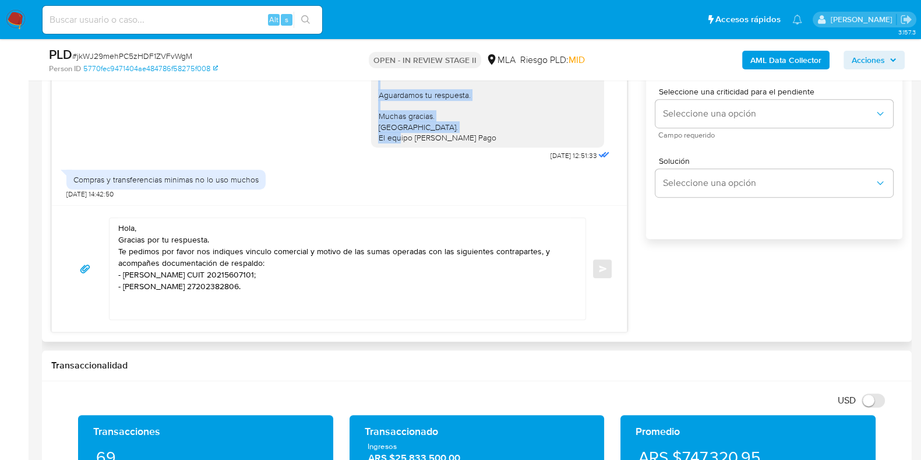
drag, startPoint x: 365, startPoint y: 86, endPoint x: 521, endPoint y: 131, distance: 162.6
click at [521, 131] on div "Hola, Esperamos que te encuentres muy bien. Te consultamos si tuviste oportunid…" at bounding box center [487, 42] width 233 height 211
copy div "Aguardamos tu respuesta. Muchas gracias. [GEOGRAPHIC_DATA]. El equipo [PERSON_N…"
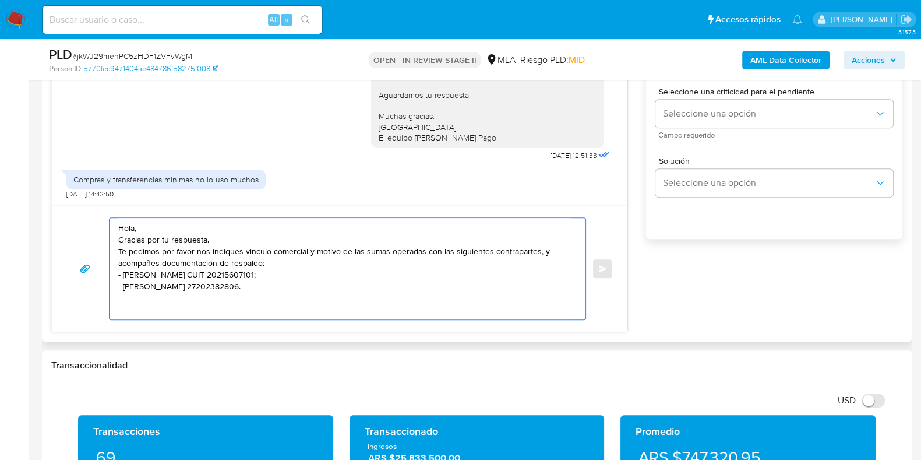
click at [118, 311] on textarea "Hola, Gracias por tu respuesta. Te pedimos por favor nos indiques vinculo comer…" at bounding box center [344, 268] width 453 height 101
paste textarea "Aguardamos tu respuesta. Muchas gracias. [GEOGRAPHIC_DATA]. El equipo [PERSON_N…"
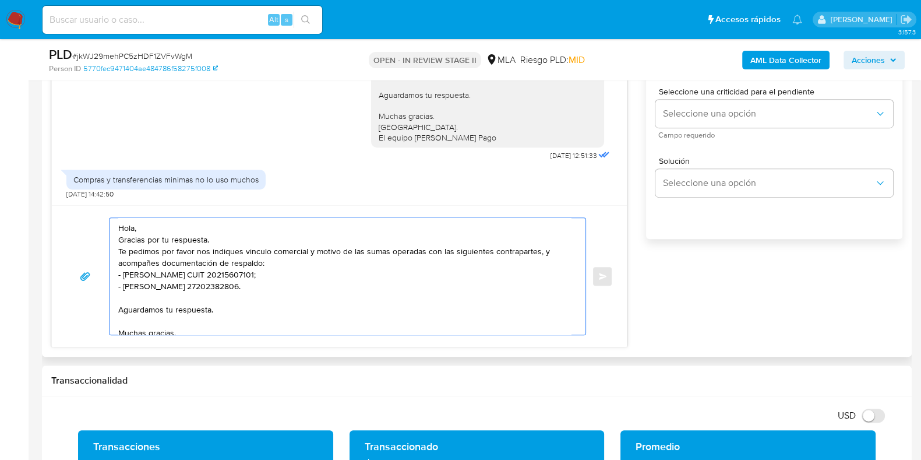
scroll to position [27, 0]
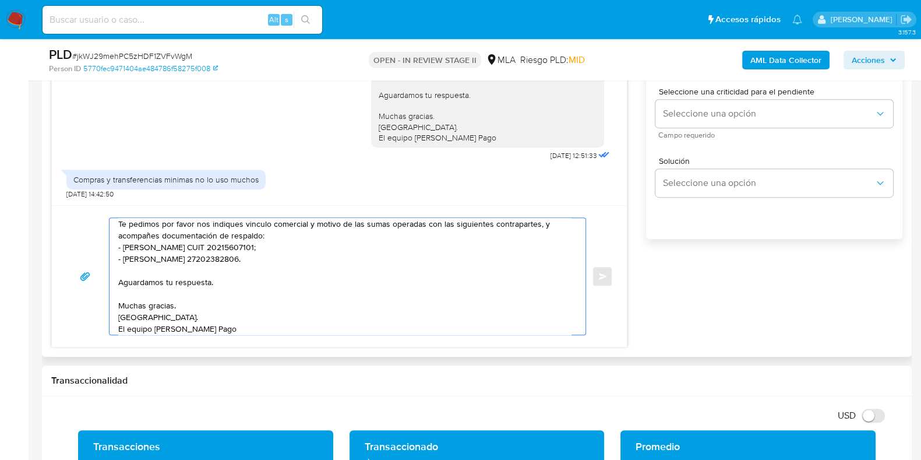
click at [138, 255] on textarea "Hola, Gracias por tu respuesta. Te pedimos por favor nos indiques vinculo comer…" at bounding box center [344, 276] width 453 height 116
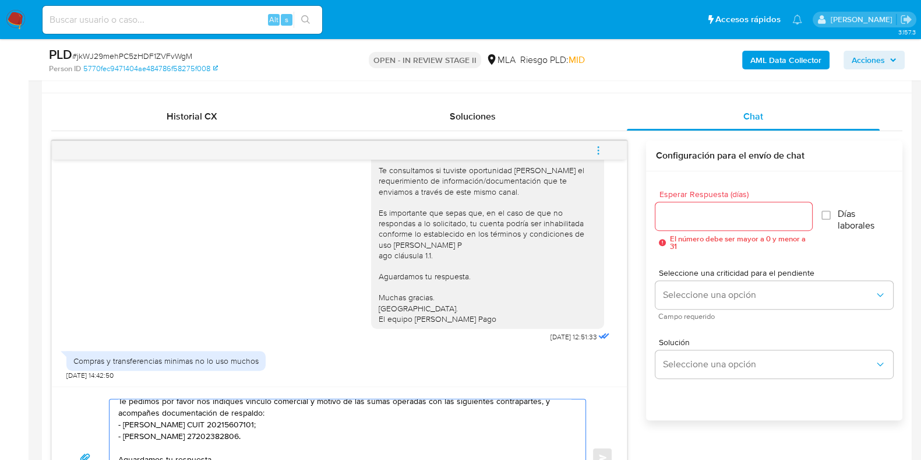
scroll to position [509, 0]
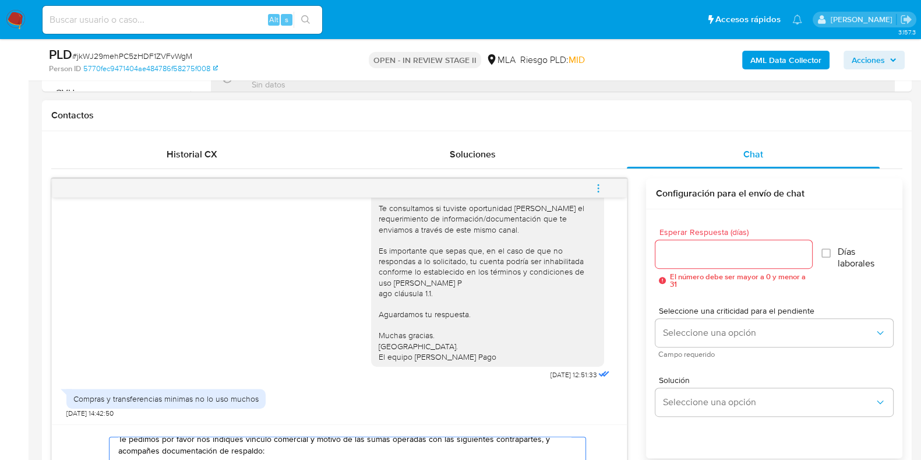
type textarea "Hola, Gracias por tu respuesta. Te pedimos por favor nos indiques vinculo comer…"
click at [686, 248] on input "Esperar Respuesta (días)" at bounding box center [733, 253] width 156 height 15
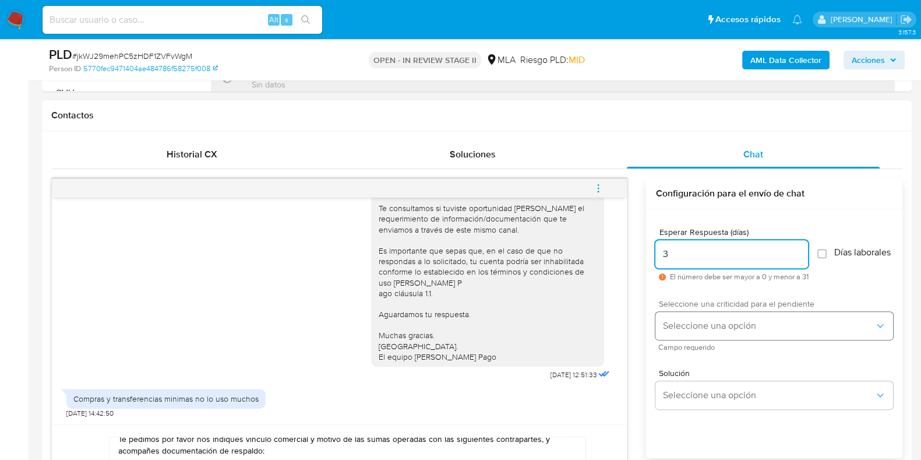
type input "3"
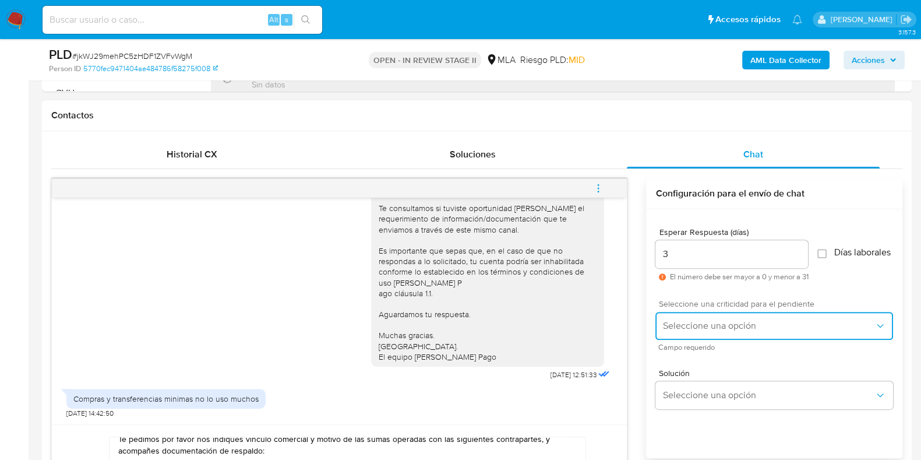
click at [687, 325] on span "Seleccione una opción" at bounding box center [768, 326] width 212 height 12
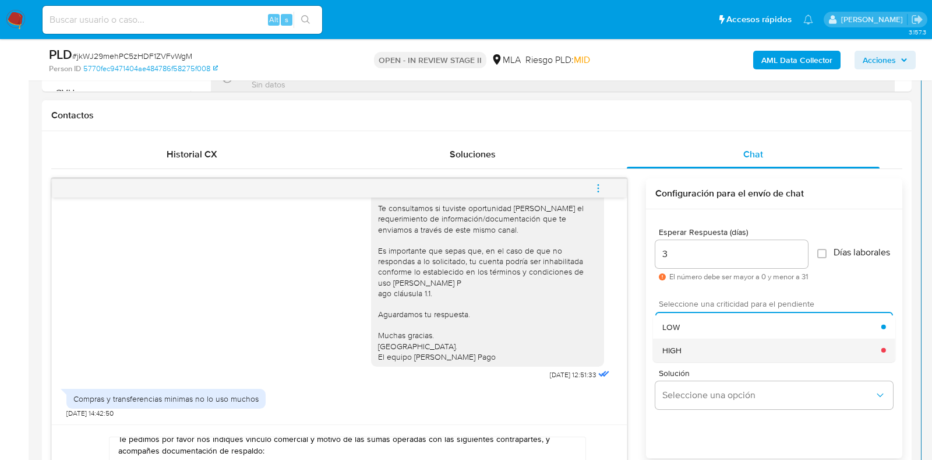
click at [683, 349] on div "HIGH" at bounding box center [771, 349] width 219 height 23
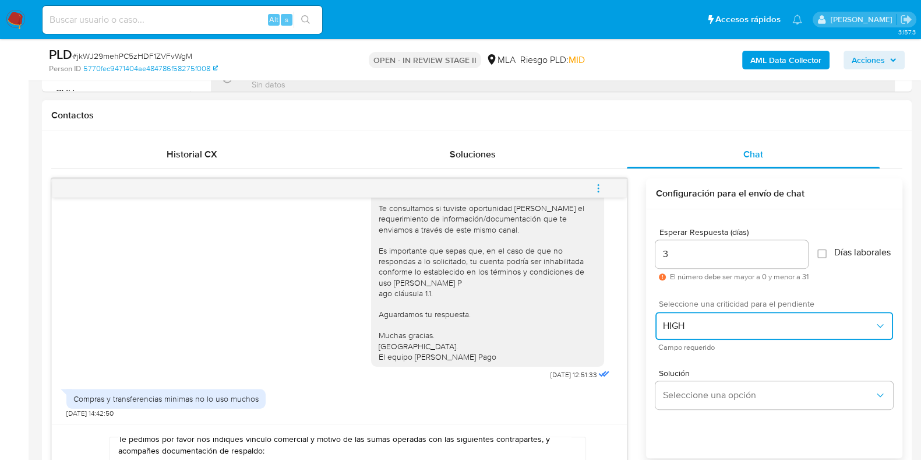
scroll to position [728, 0]
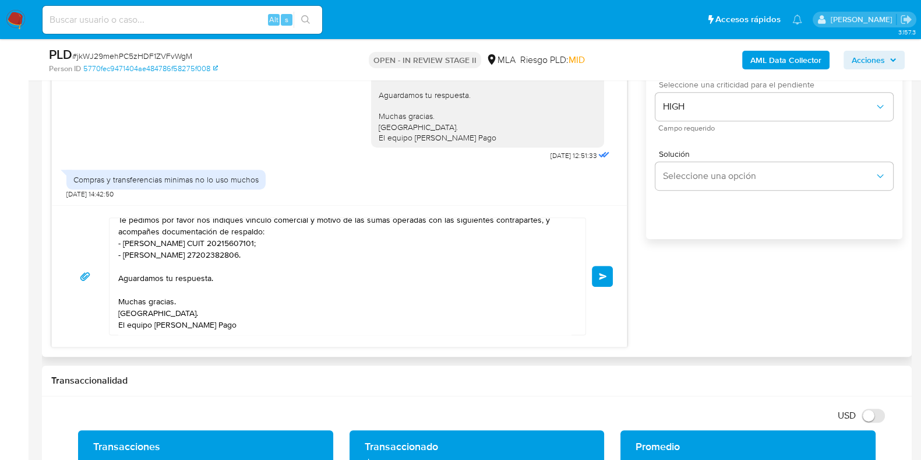
click at [606, 267] on button "Enviar" at bounding box center [602, 276] width 21 height 21
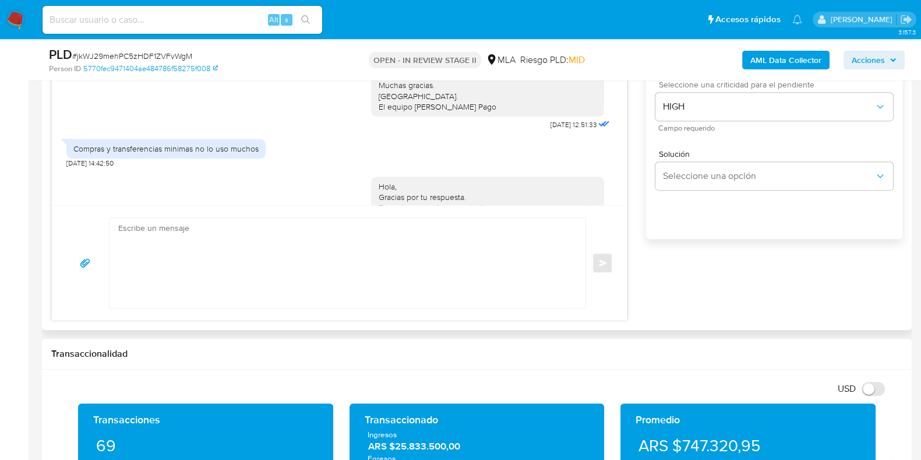
scroll to position [895, 0]
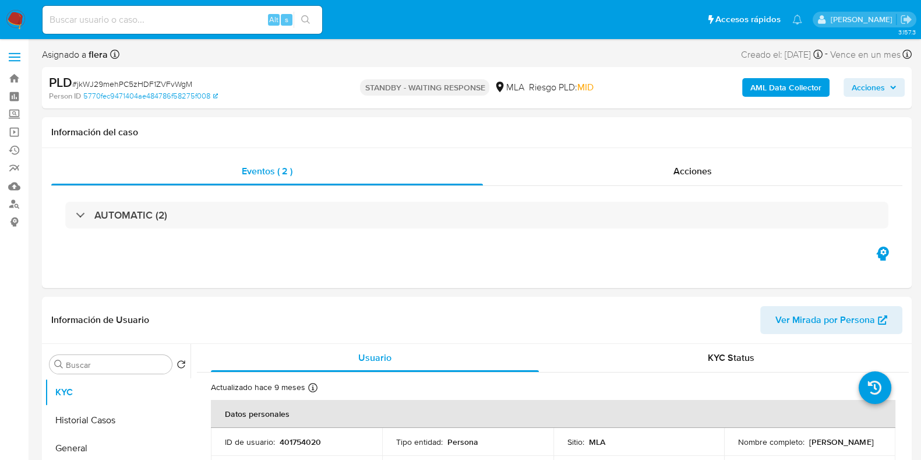
select select "10"
click at [143, 22] on input at bounding box center [183, 19] width 280 height 15
paste input "sJpkjn0AzsBDsfw0jdBu9KK6"
type input "sJpkjn0AzsBDsfw0jdBu9KK6"
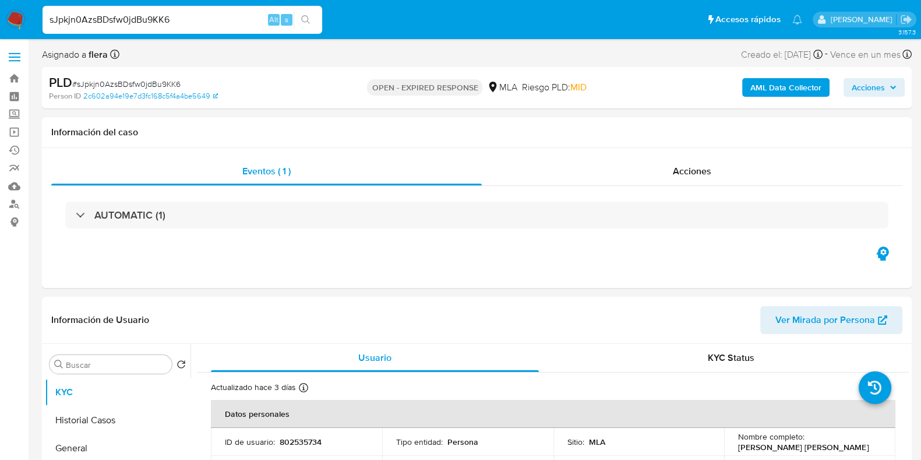
select select "10"
click at [81, 10] on div "sJpkjn0AzsBDsfw0jdBu9KK6 Alt s" at bounding box center [183, 20] width 280 height 28
click at [150, 19] on input "sJpkjn0AzsBDsfw0jdBu9KK6" at bounding box center [183, 19] width 280 height 15
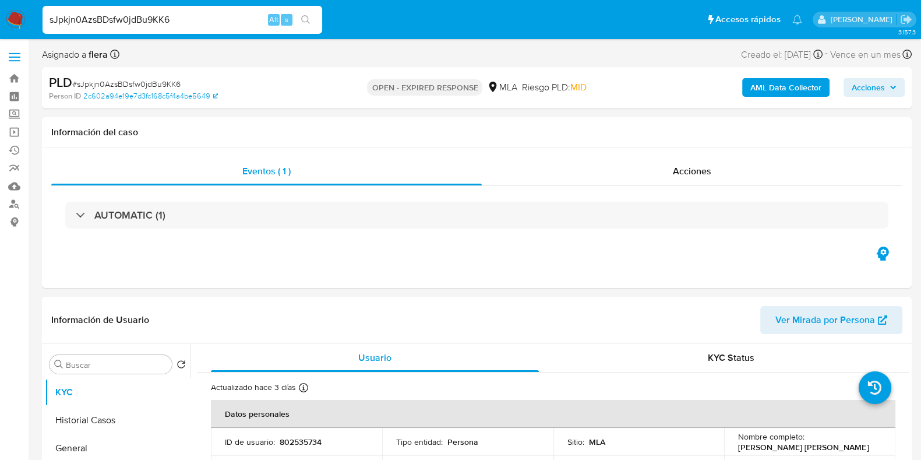
click at [150, 19] on input "sJpkjn0AzsBDsfw0jdBu9KK6" at bounding box center [183, 19] width 280 height 15
click at [303, 18] on icon "search-icon" at bounding box center [305, 19] width 9 height 9
click at [295, 439] on p "802535734" at bounding box center [301, 441] width 42 height 10
copy p "802535734"
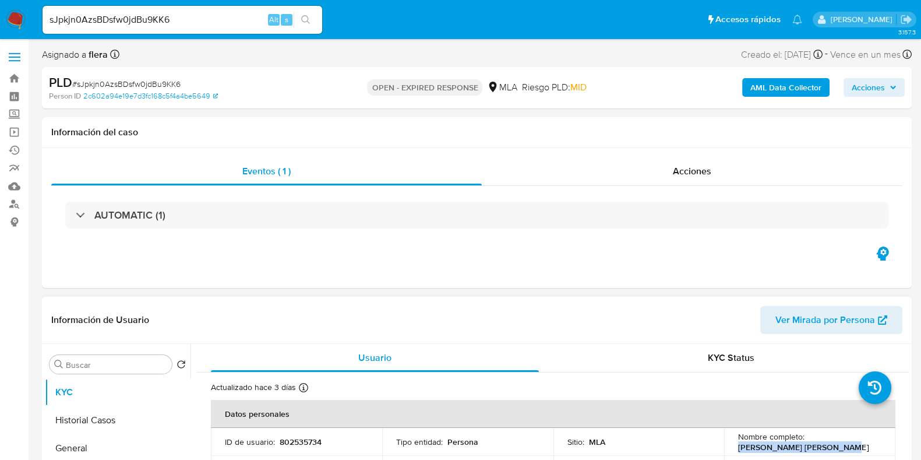
drag, startPoint x: 835, startPoint y: 449, endPoint x: 735, endPoint y: 450, distance: 100.8
click at [738, 450] on div "Nombre completo : Pablo Alejandro Hernandez" at bounding box center [809, 441] width 143 height 21
copy p "Pablo Alejandro Hernandez"
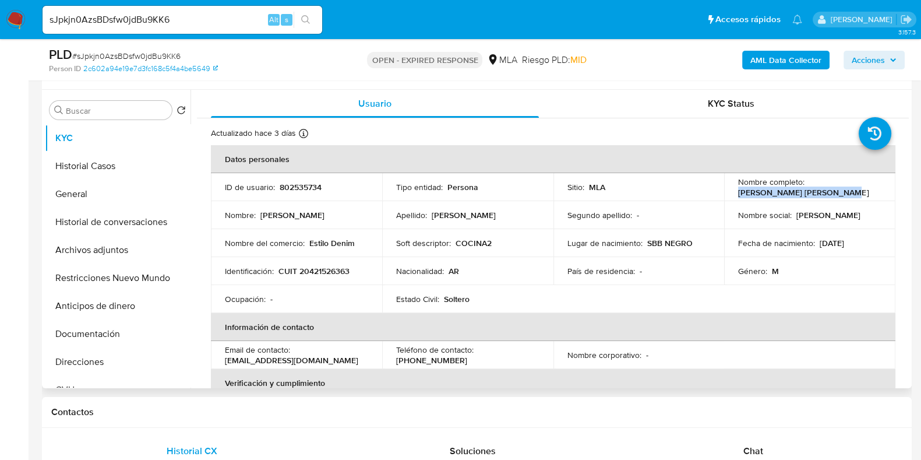
scroll to position [218, 0]
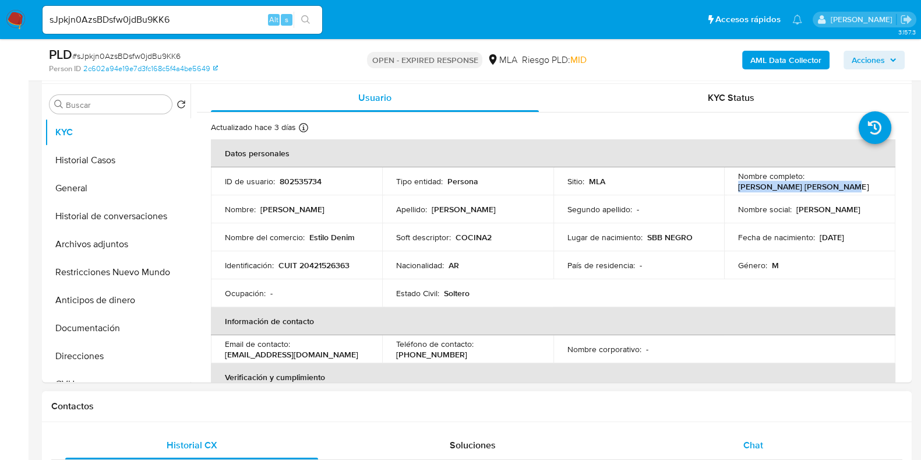
click at [751, 443] on span "Chat" at bounding box center [753, 444] width 20 height 13
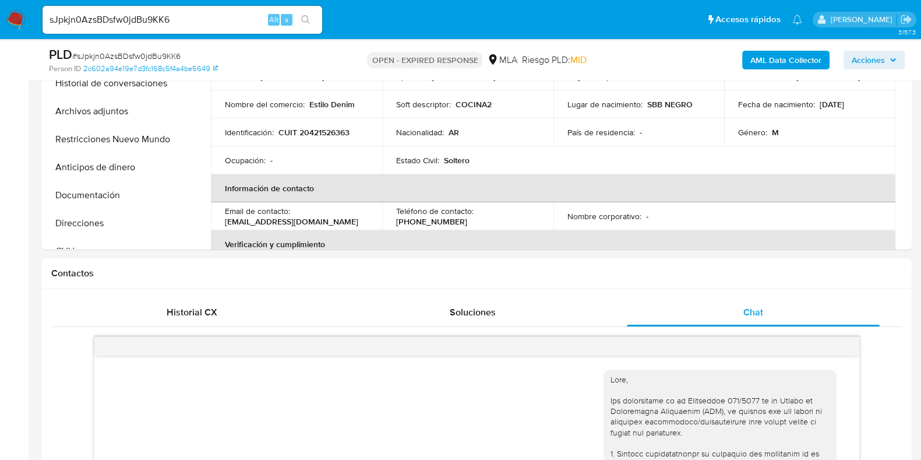
scroll to position [329, 0]
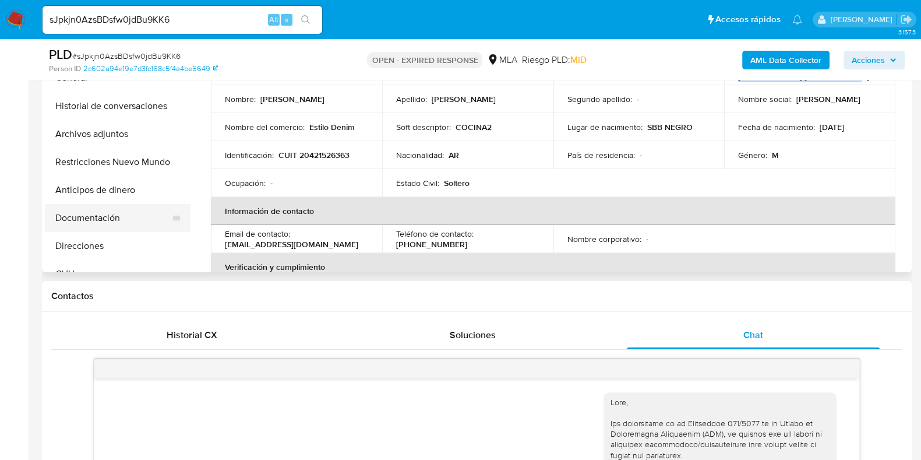
click at [104, 215] on button "Documentación" at bounding box center [113, 218] width 136 height 28
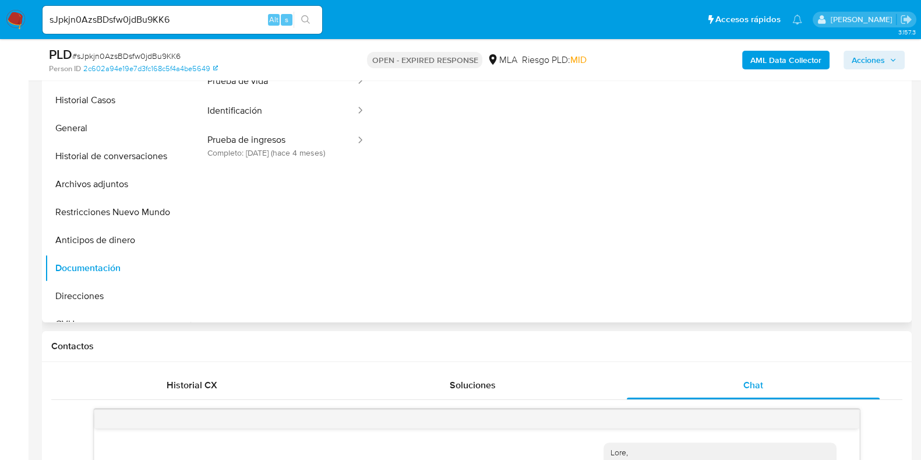
scroll to position [256, 0]
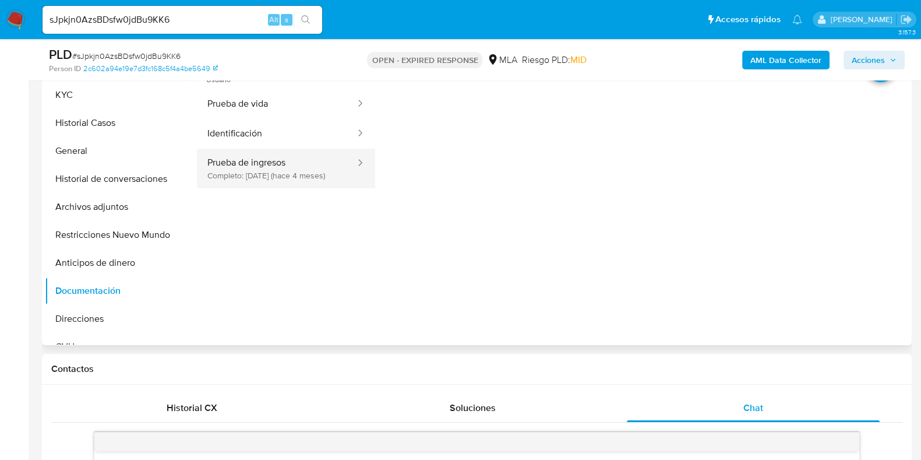
click at [258, 181] on button "Prueba de ingresos Completo: 15/05/2025 (hace 4 meses)" at bounding box center [277, 169] width 160 height 40
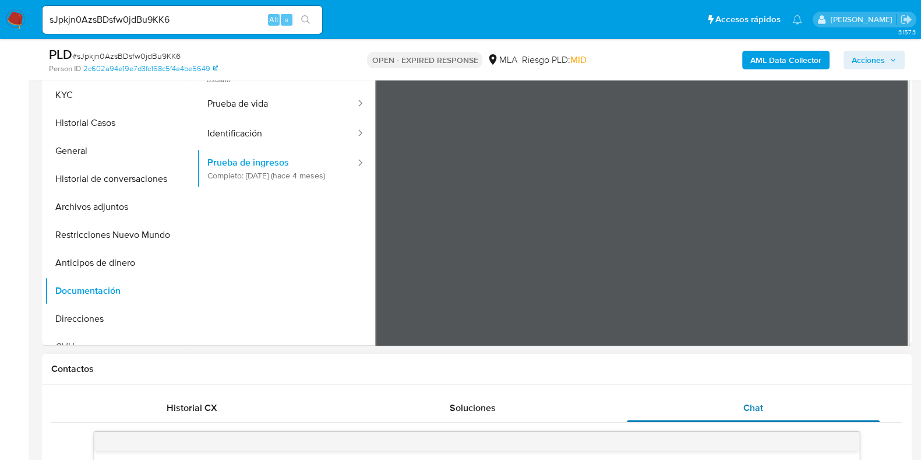
click at [760, 406] on span "Chat" at bounding box center [753, 407] width 20 height 13
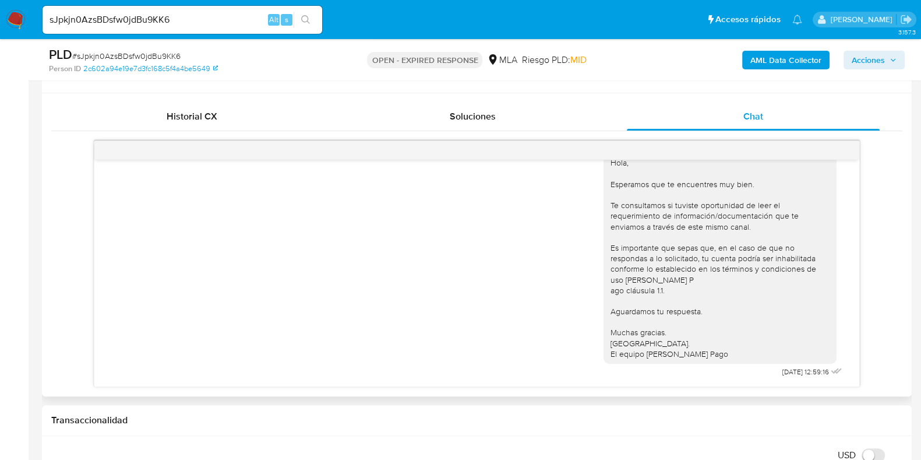
scroll to position [689, 0]
click at [160, 53] on span "# sJpkjn0AzsBDsfw0jdBu9KK6" at bounding box center [126, 56] width 108 height 12
copy span "sJpkjn0AzsBDsfw0jdBu9KK6"
